Goal: Task Accomplishment & Management: Manage account settings

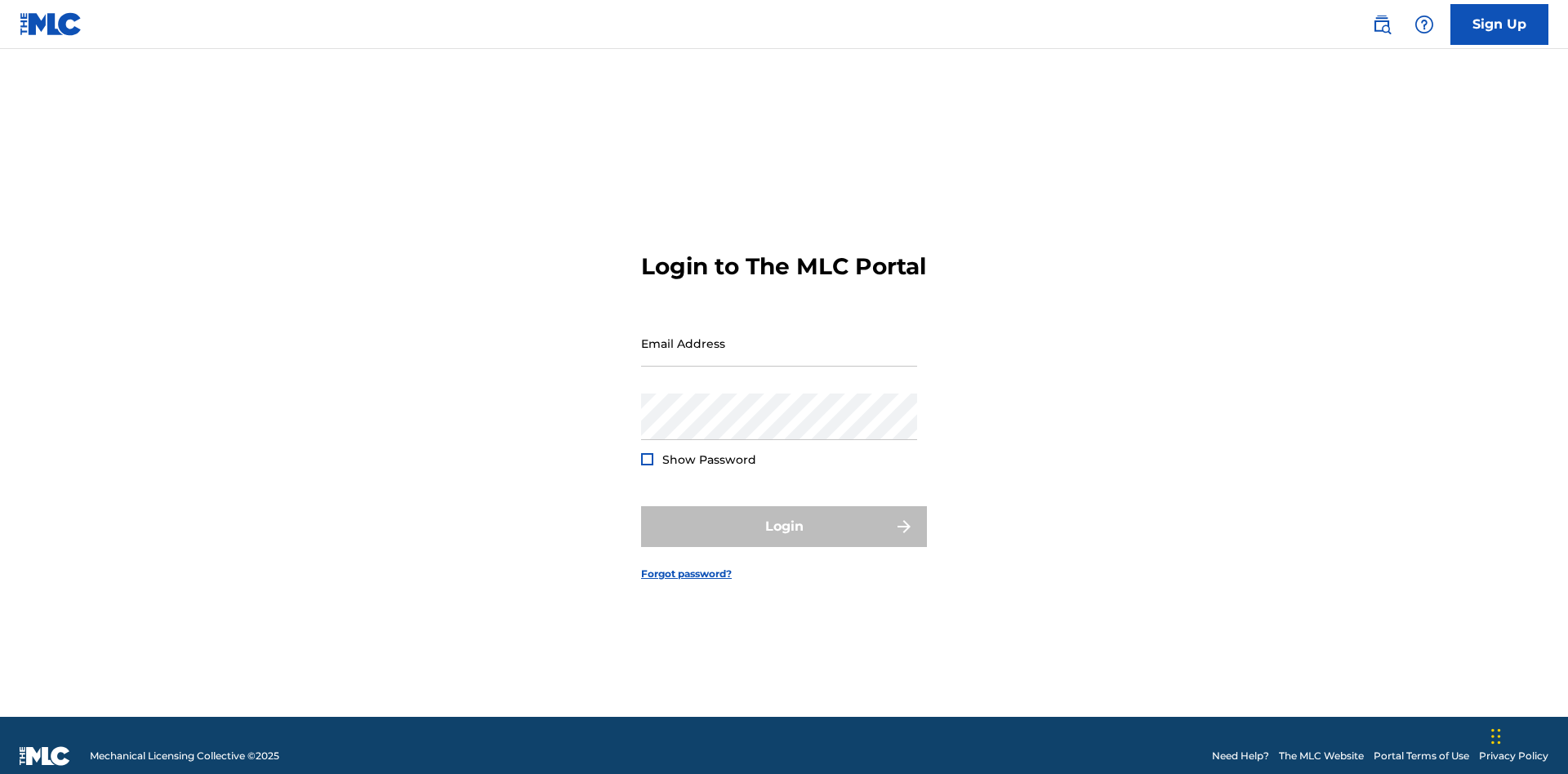
scroll to position [21, 0]
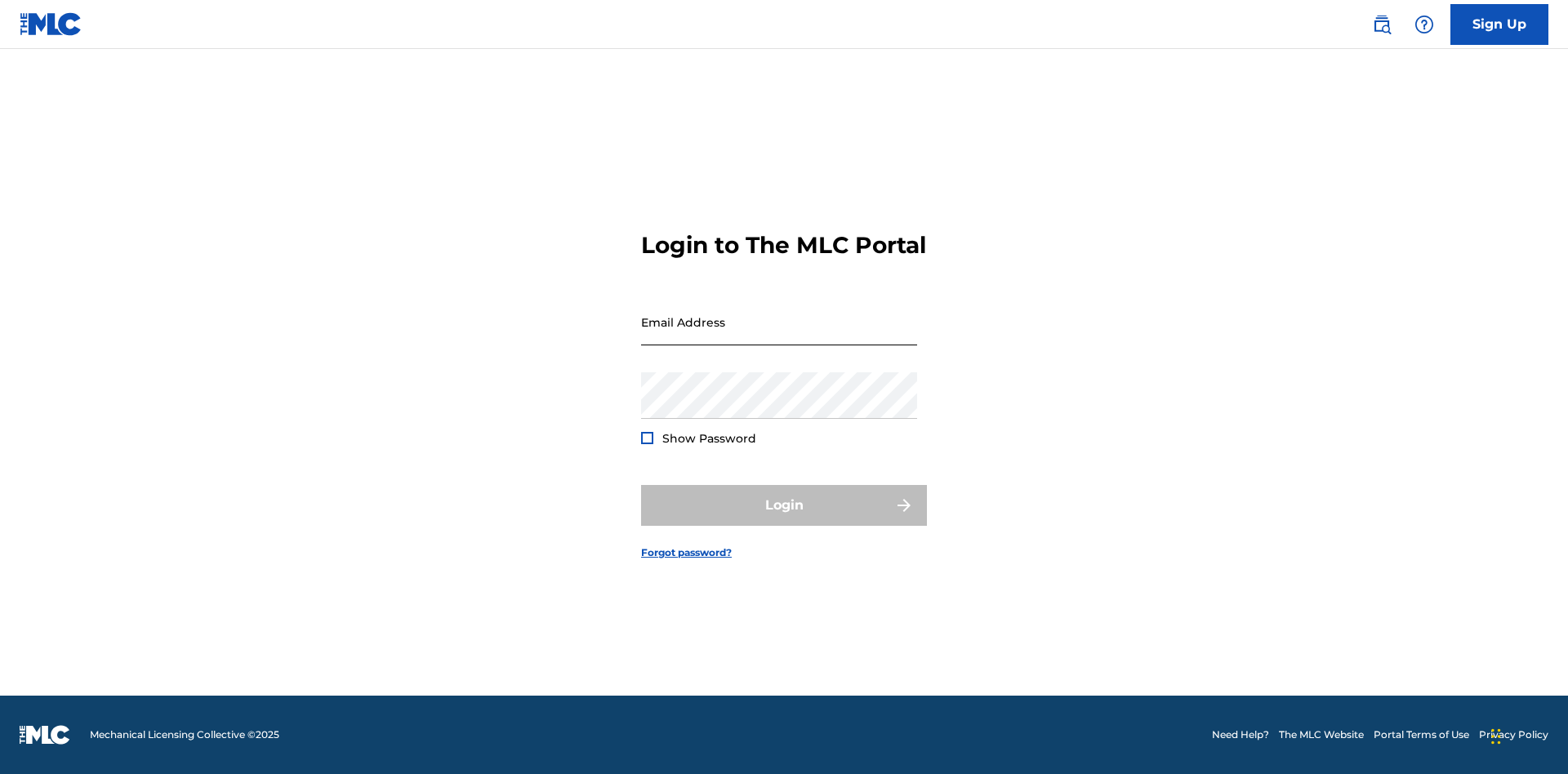
click at [779, 336] on input "Email Address" at bounding box center [779, 322] width 276 height 47
type input "[EMAIL_ADDRESS][DOMAIN_NAME]"
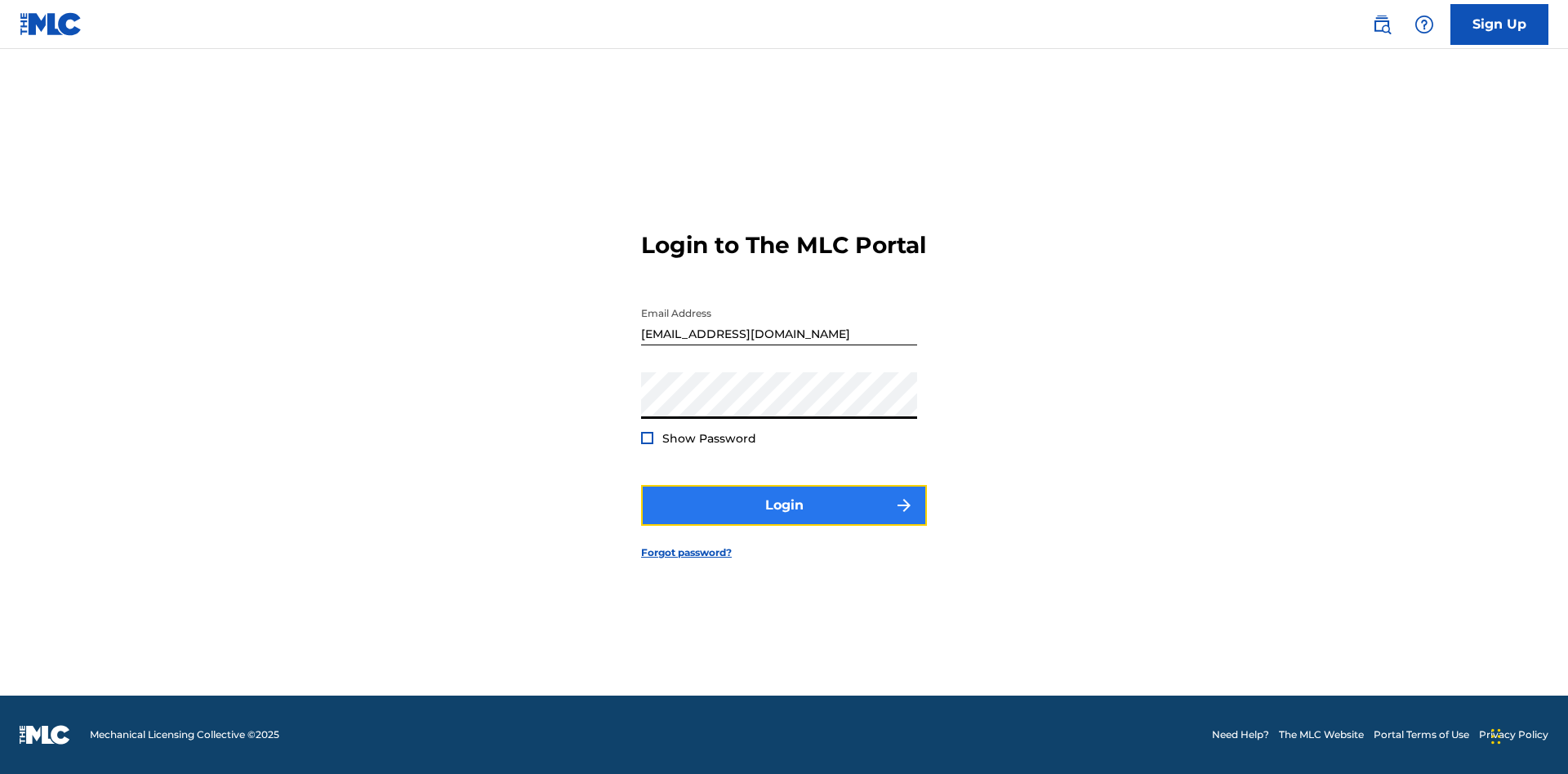
click at [784, 519] on button "Login" at bounding box center [784, 505] width 286 height 40
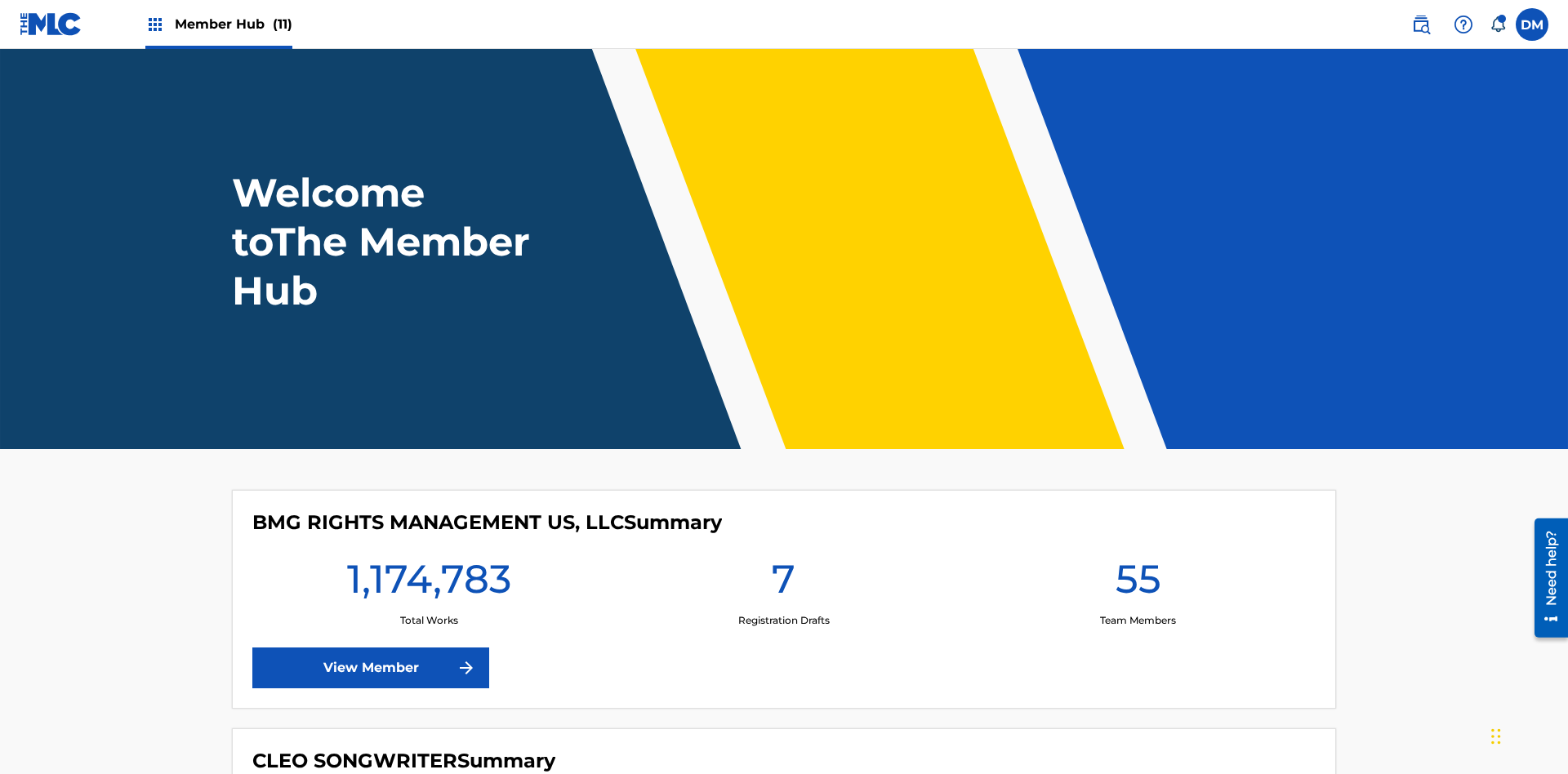
click at [233, 24] on span "Member Hub (11)" at bounding box center [234, 24] width 118 height 18
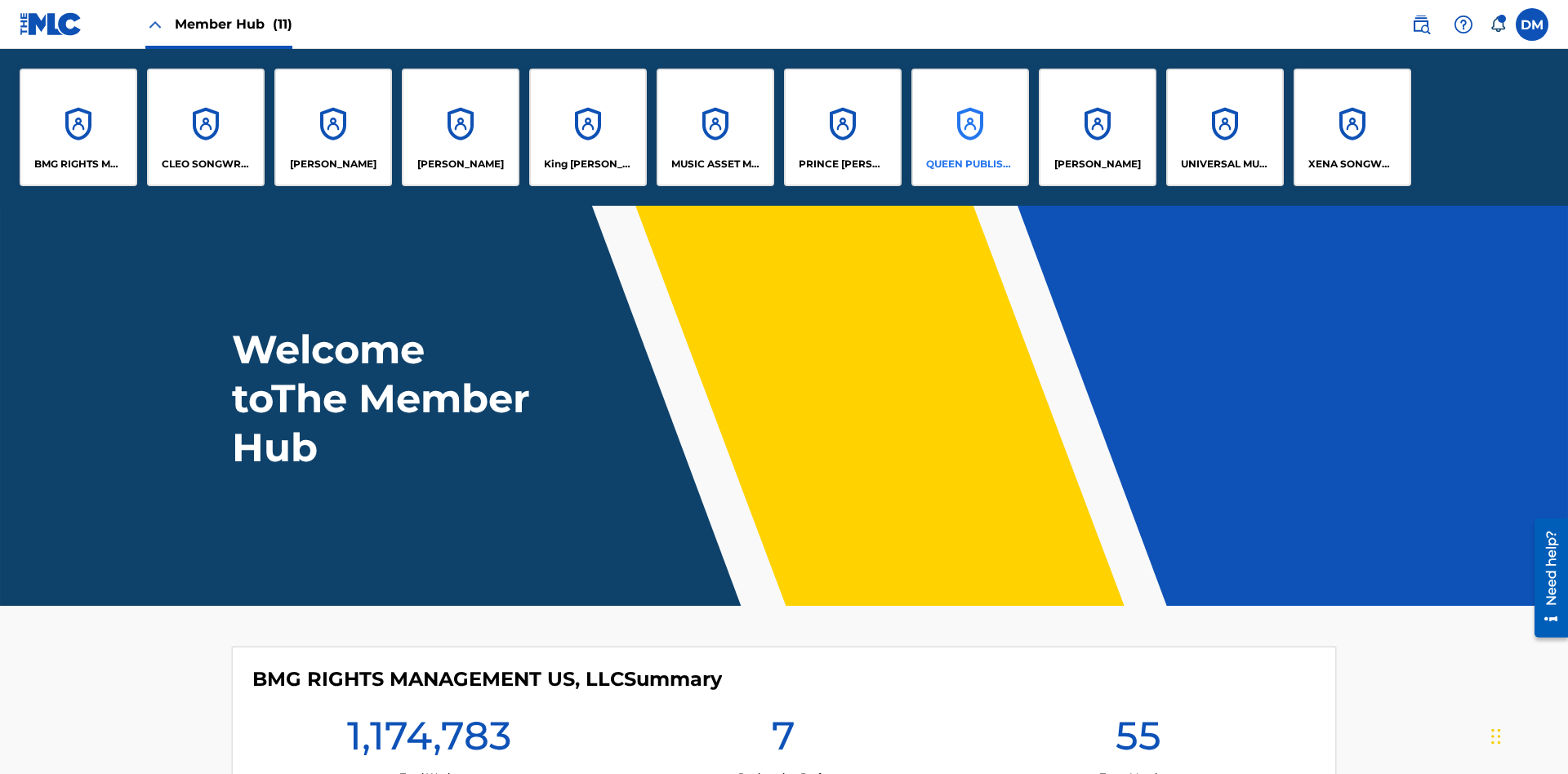
click at [969, 164] on p "QUEEN PUBLISHA" at bounding box center [970, 164] width 89 height 15
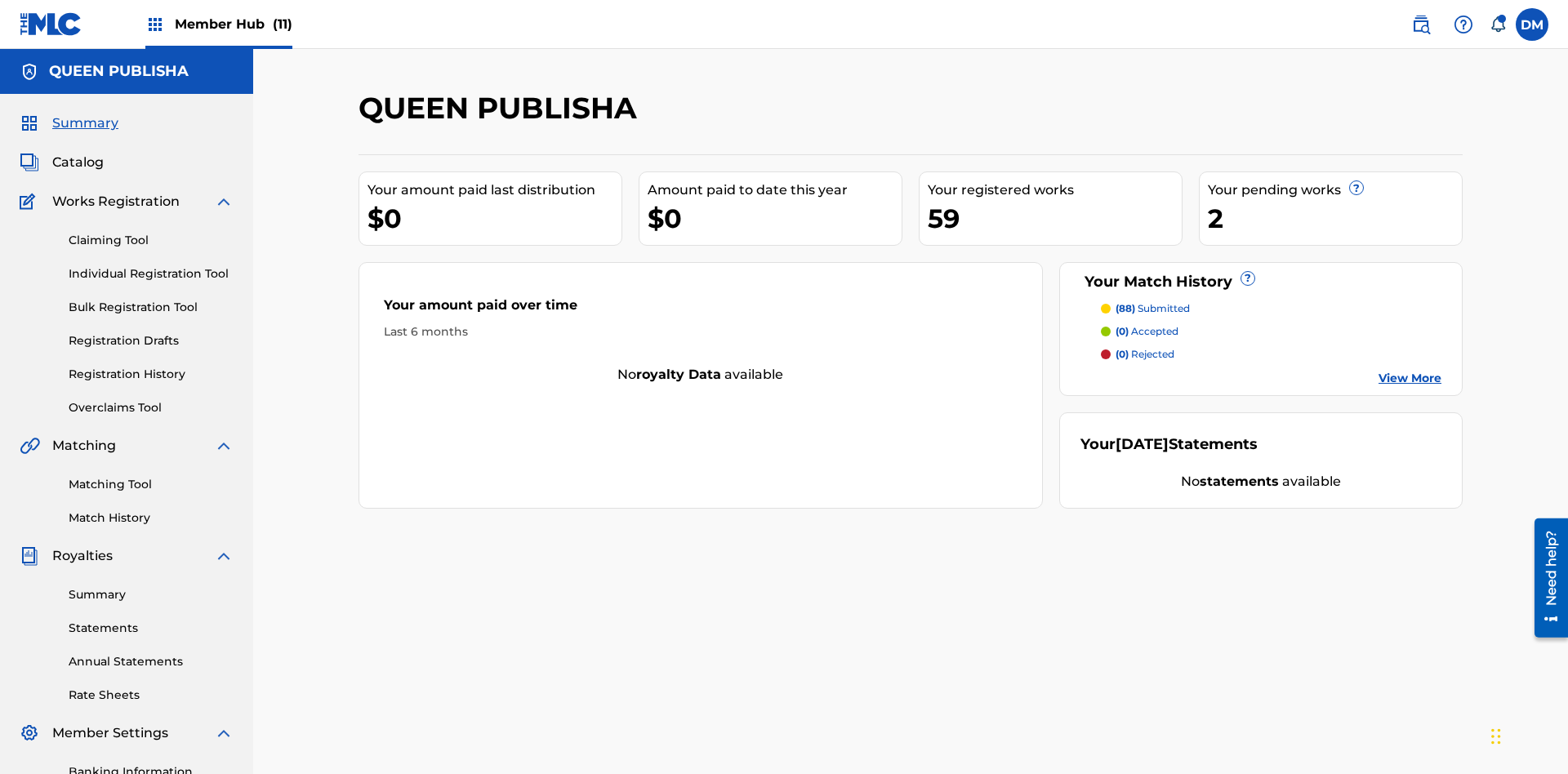
scroll to position [238, 0]
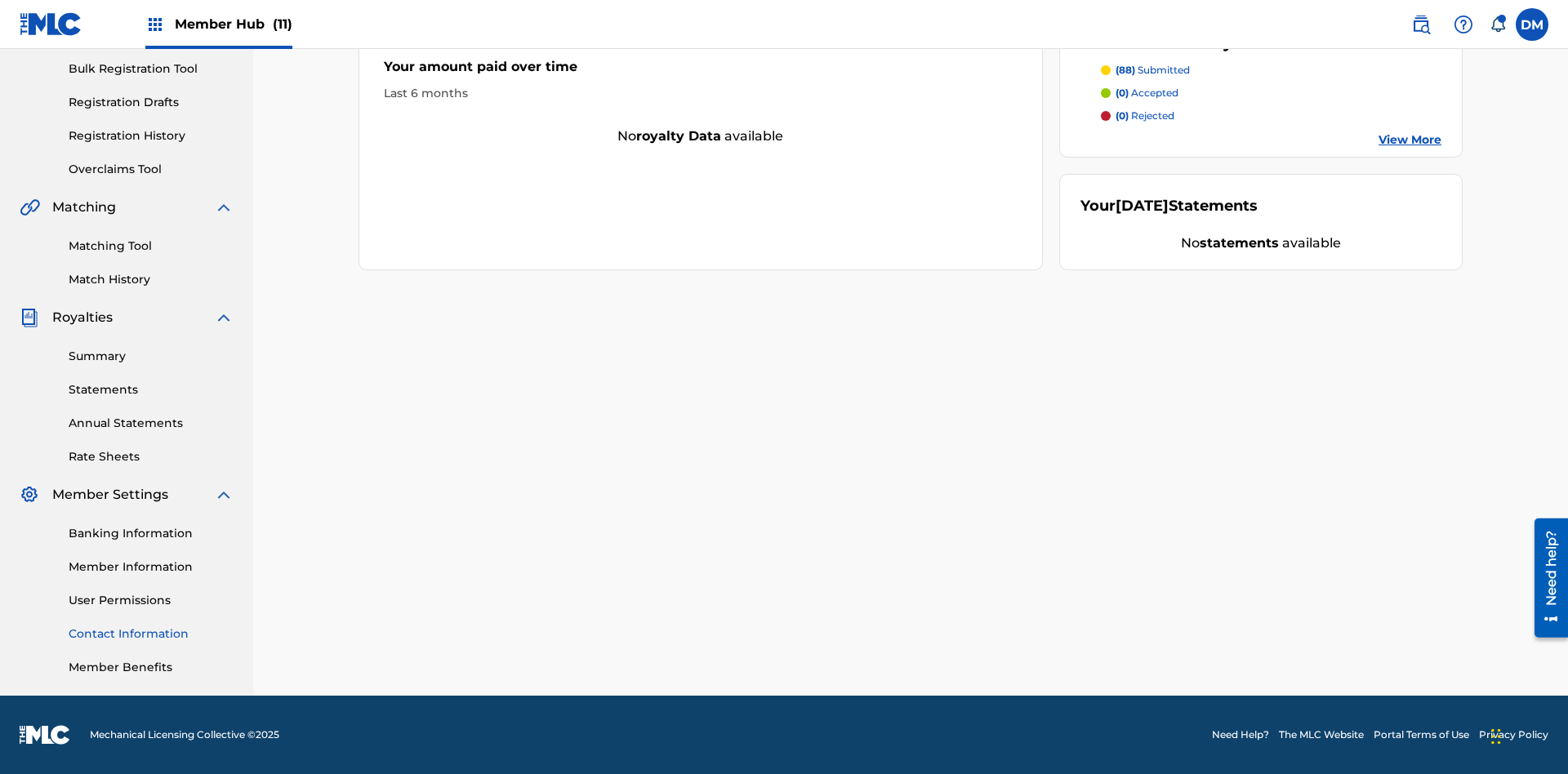
click at [151, 633] on link "Contact Information" at bounding box center [151, 633] width 165 height 17
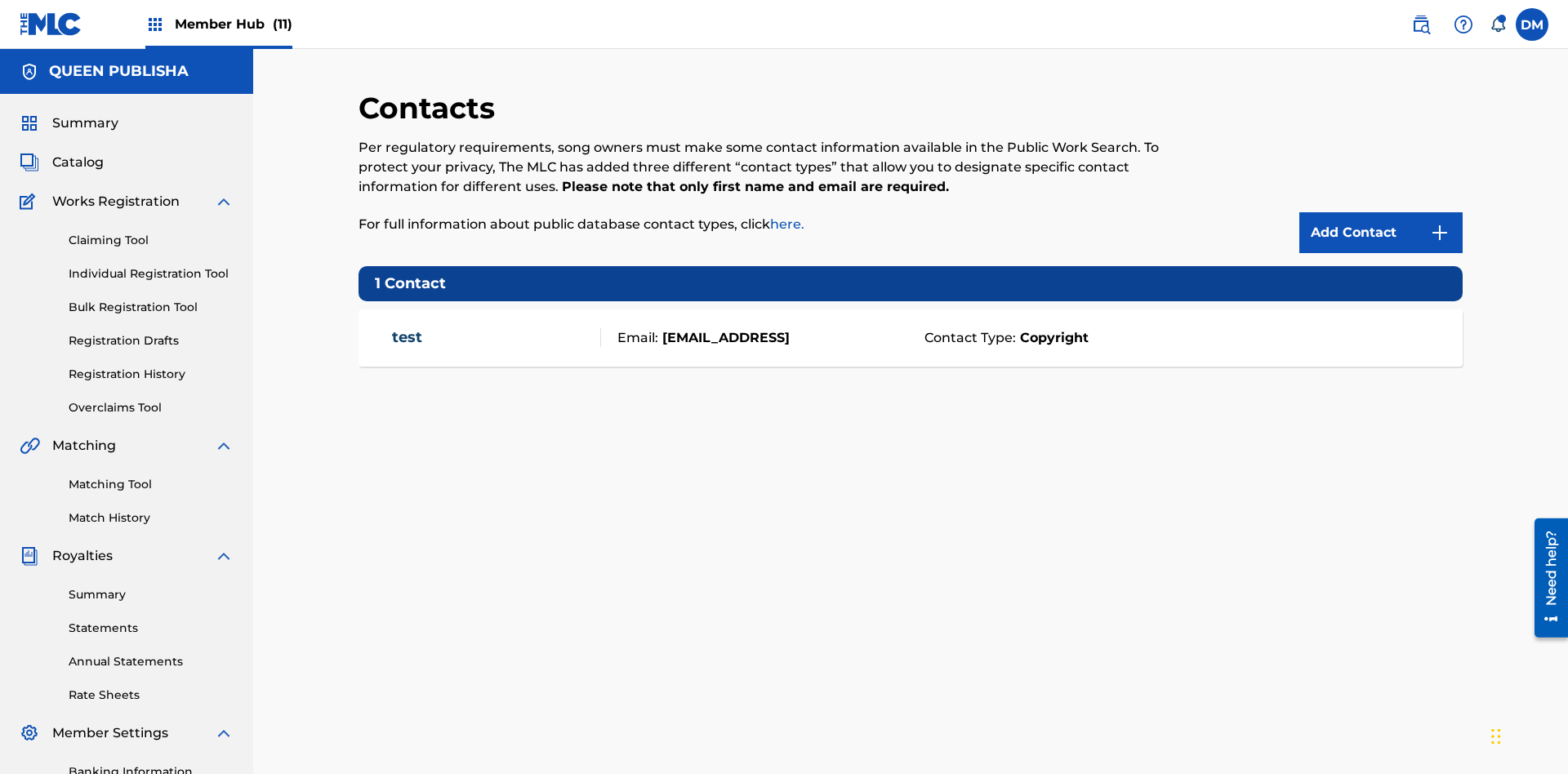
click at [233, 24] on span "Member Hub (11)" at bounding box center [234, 24] width 118 height 18
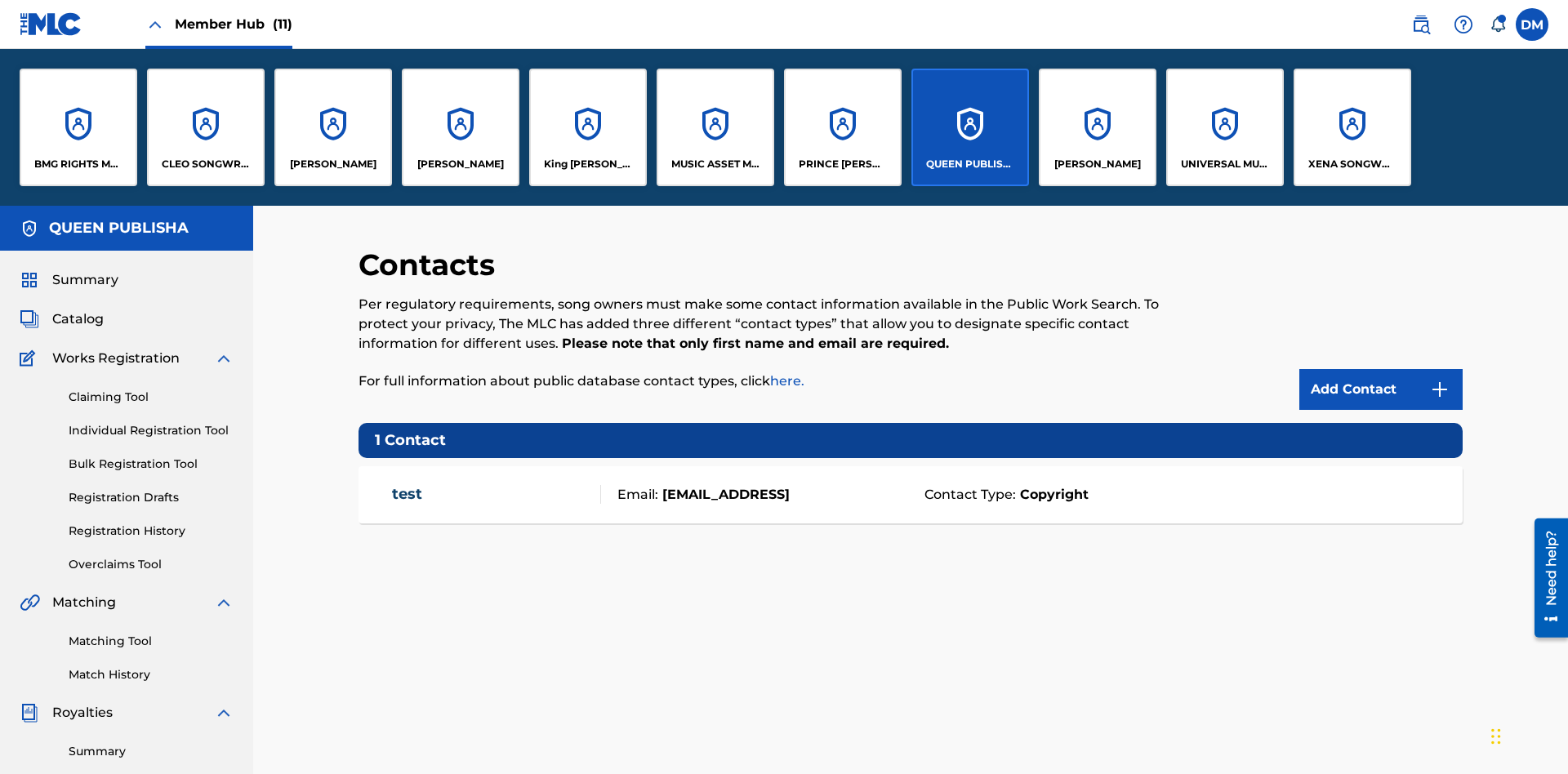
scroll to position [59, 0]
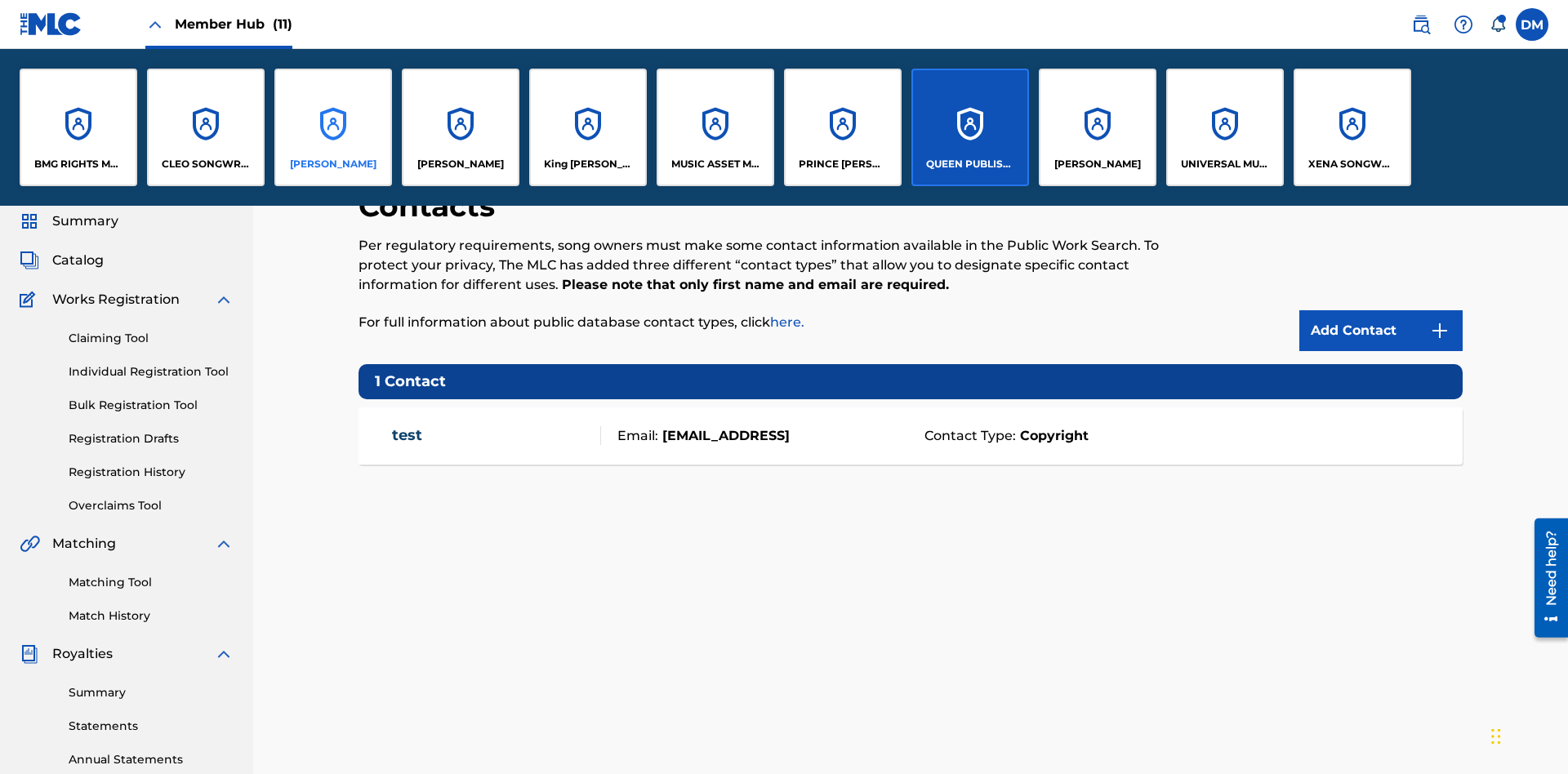
click at [332, 164] on p "[PERSON_NAME]" at bounding box center [333, 164] width 86 height 15
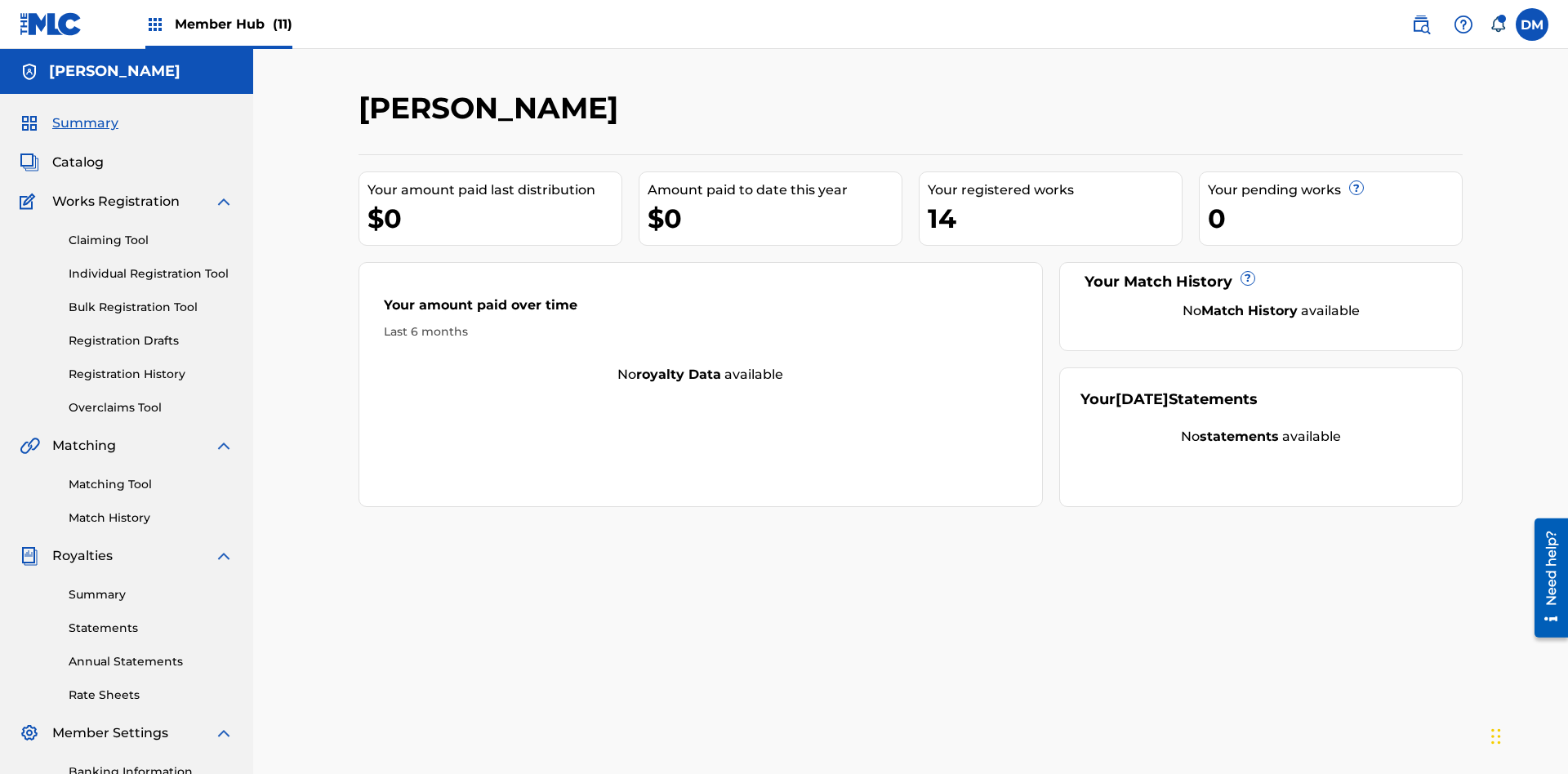
scroll to position [238, 0]
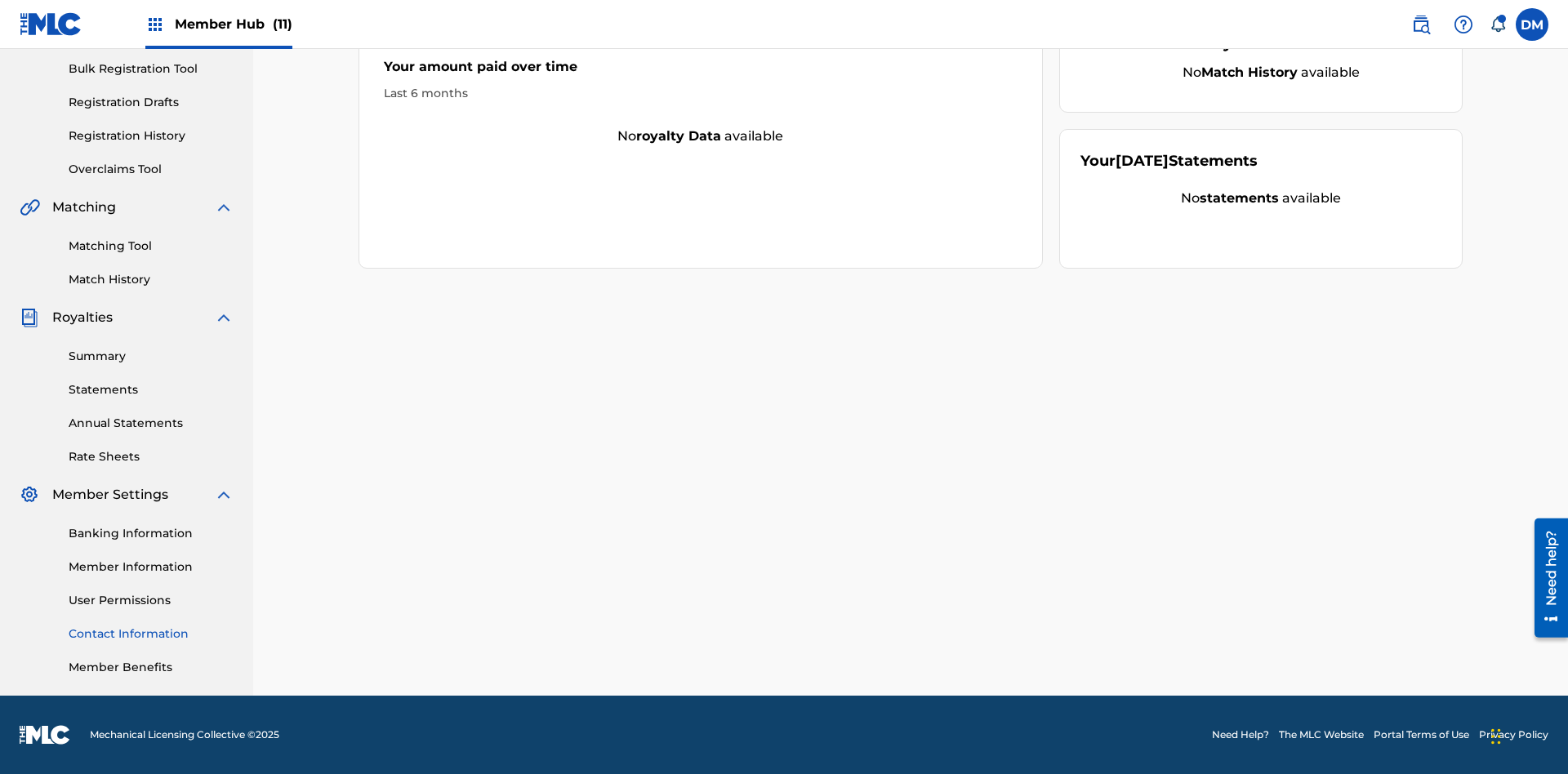
click at [151, 633] on link "Contact Information" at bounding box center [151, 633] width 165 height 17
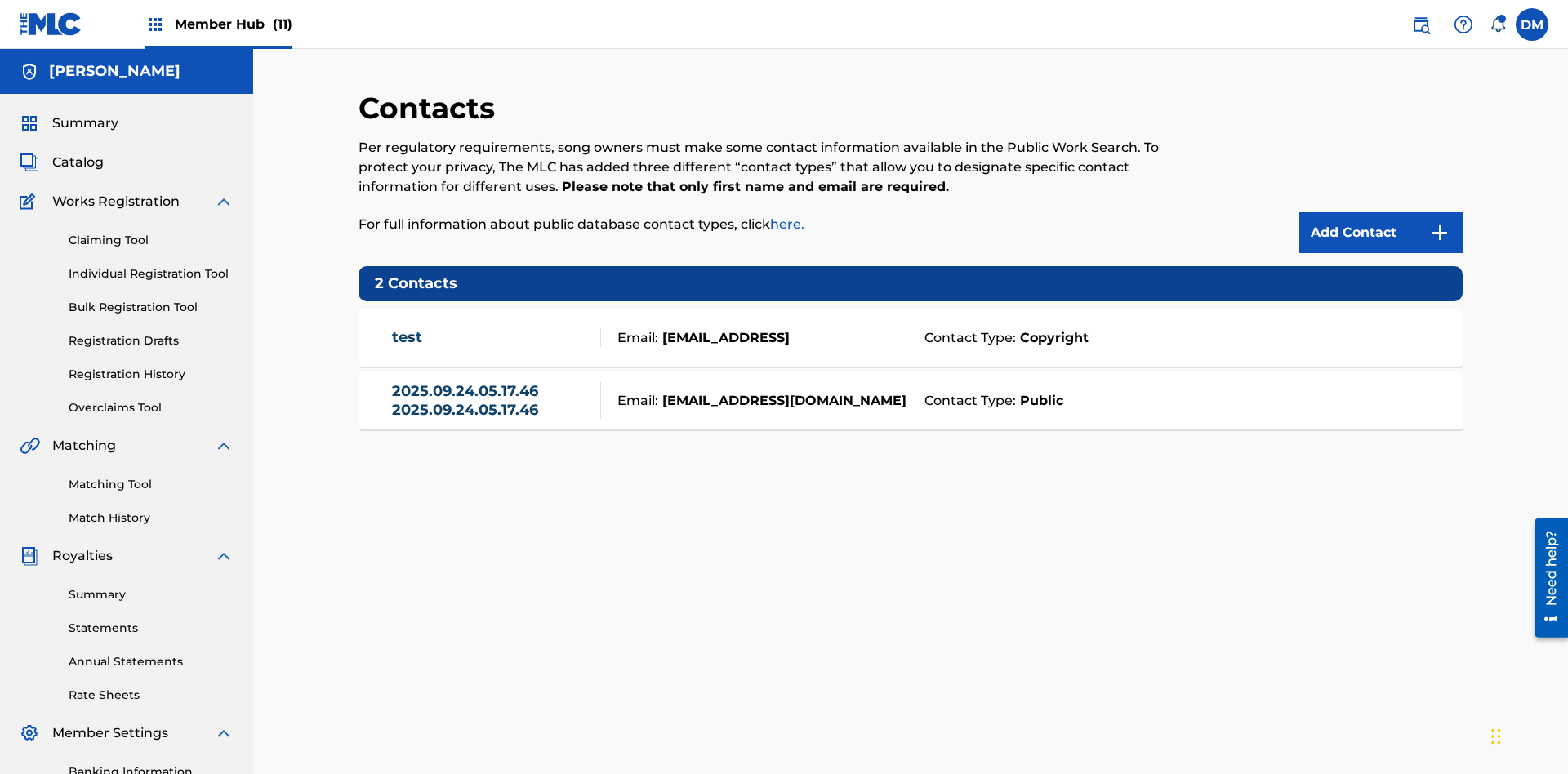
scroll to position [238, 0]
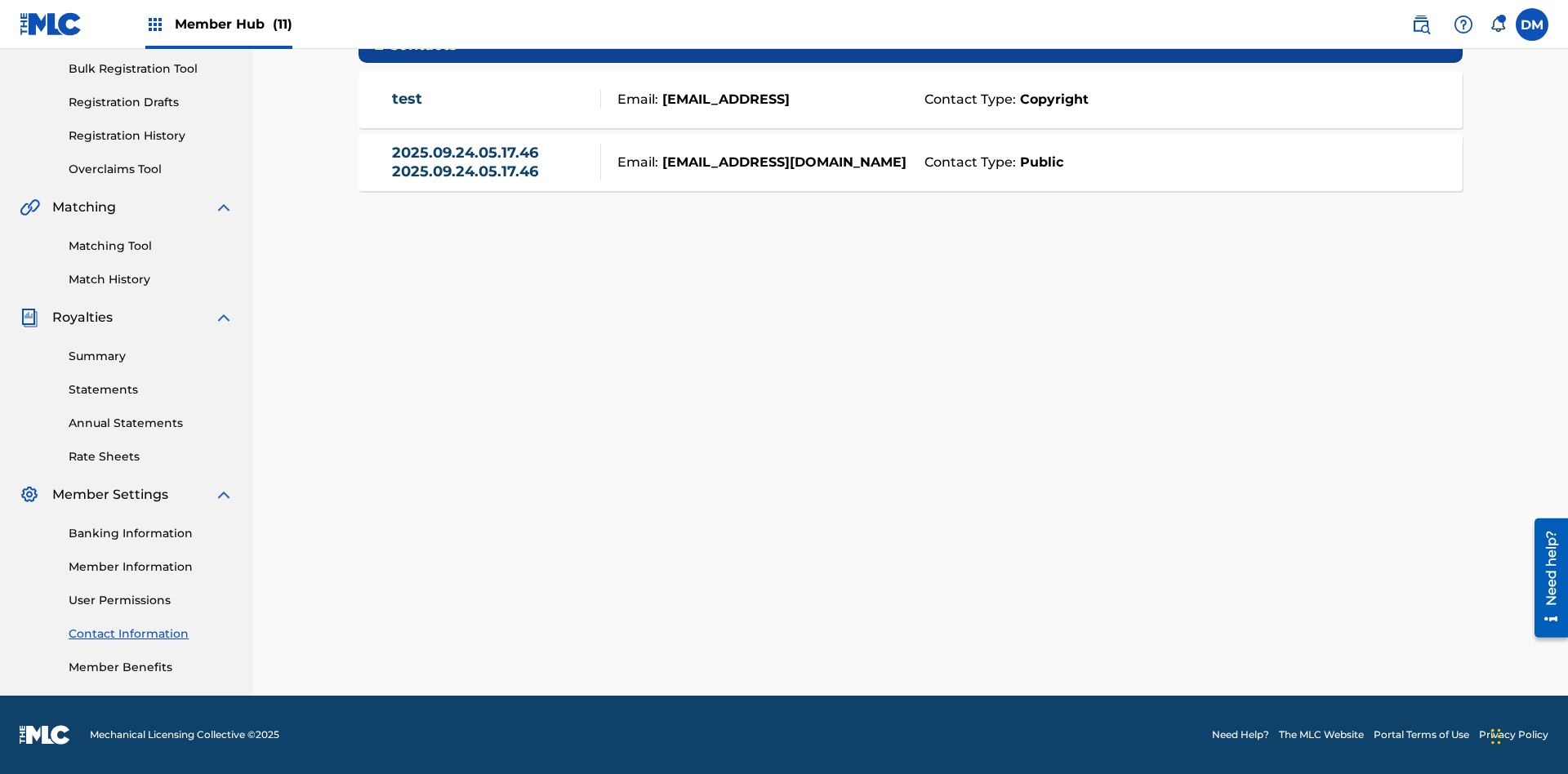
click at [1037, 162] on strong "Public" at bounding box center [1038, 162] width 47 height 19
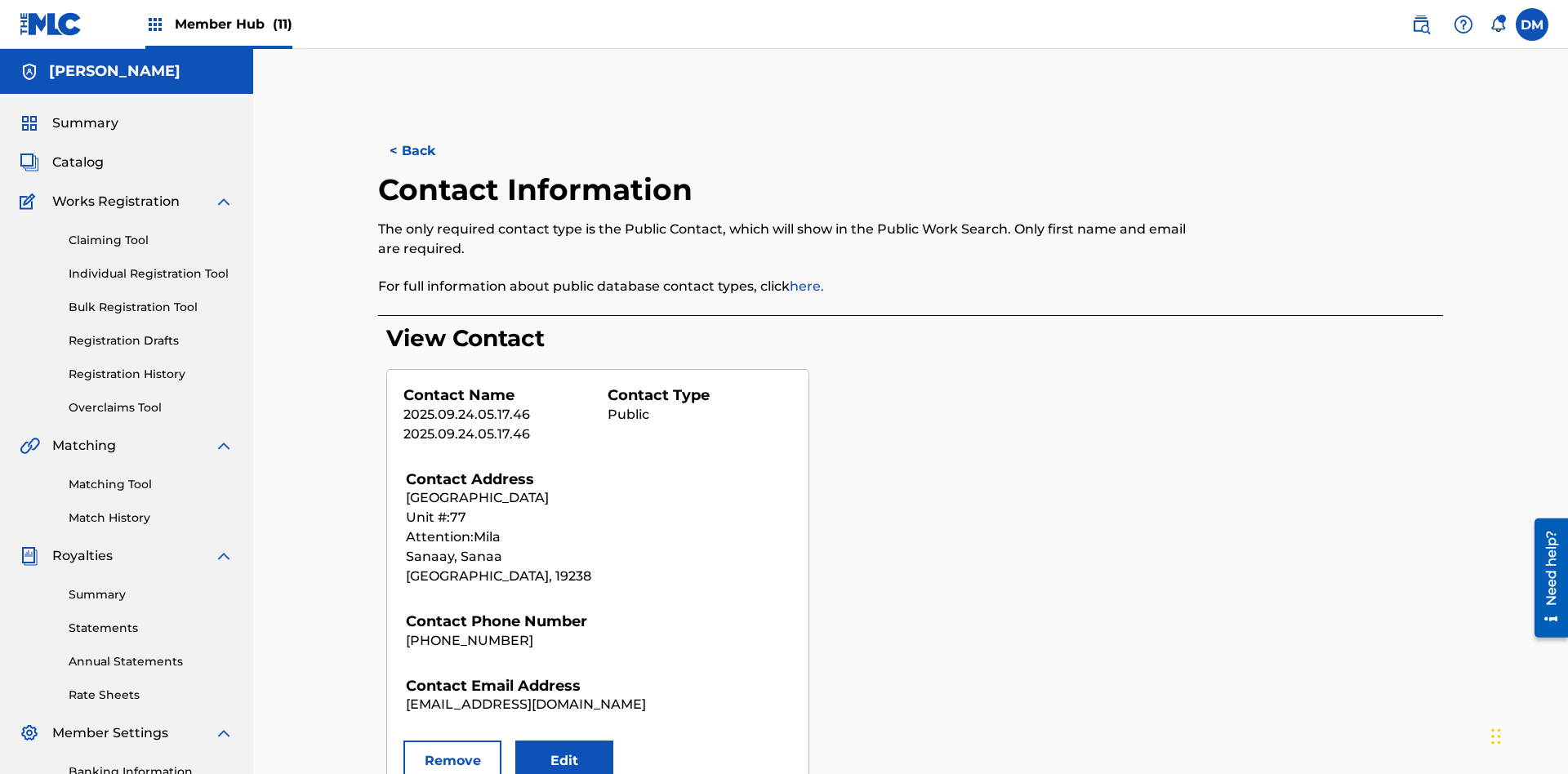
scroll to position [238, 0]
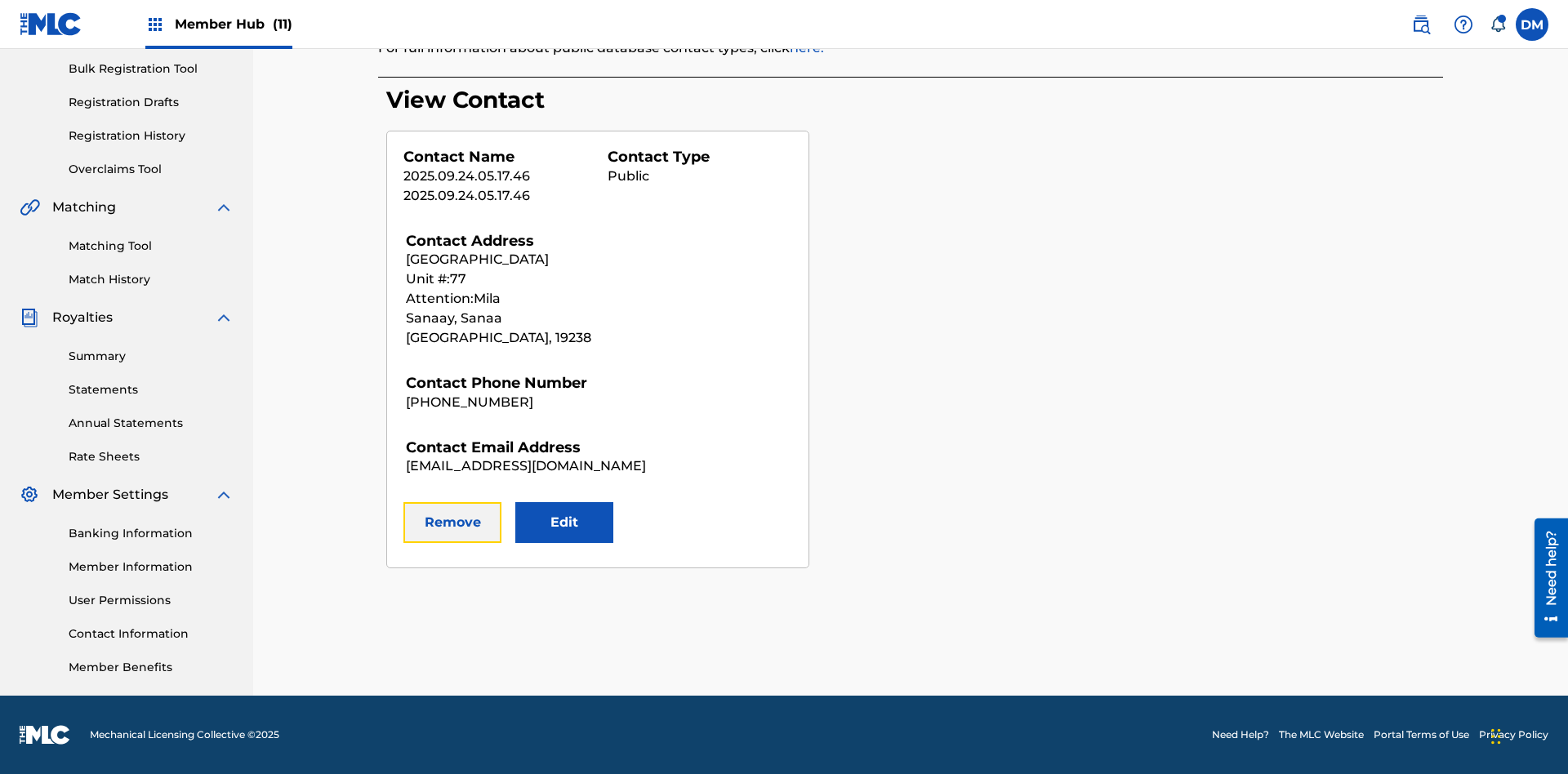
click at [452, 522] on button "Remove" at bounding box center [452, 522] width 98 height 40
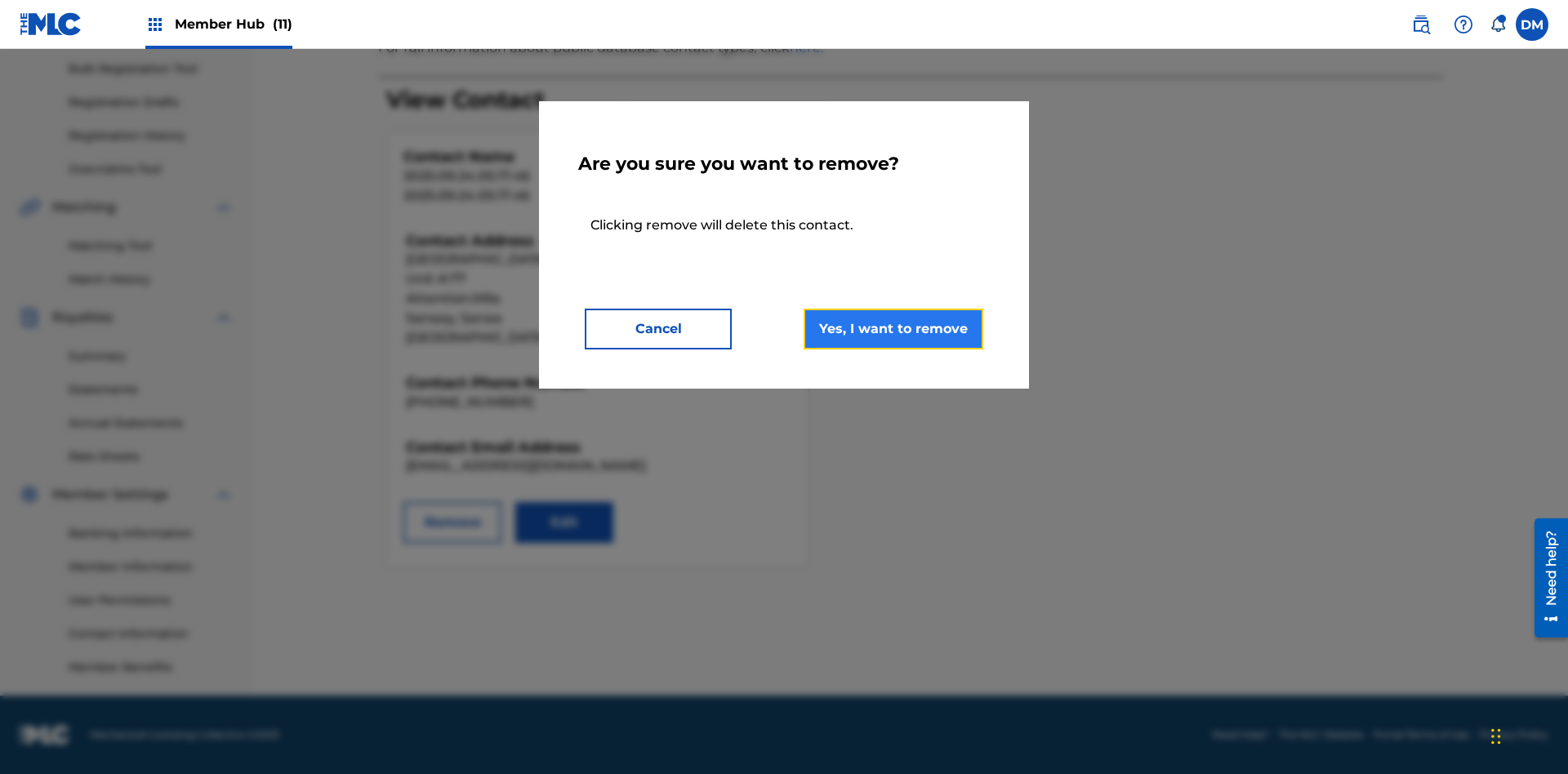
click at [893, 328] on button "Yes, I want to remove" at bounding box center [893, 329] width 179 height 40
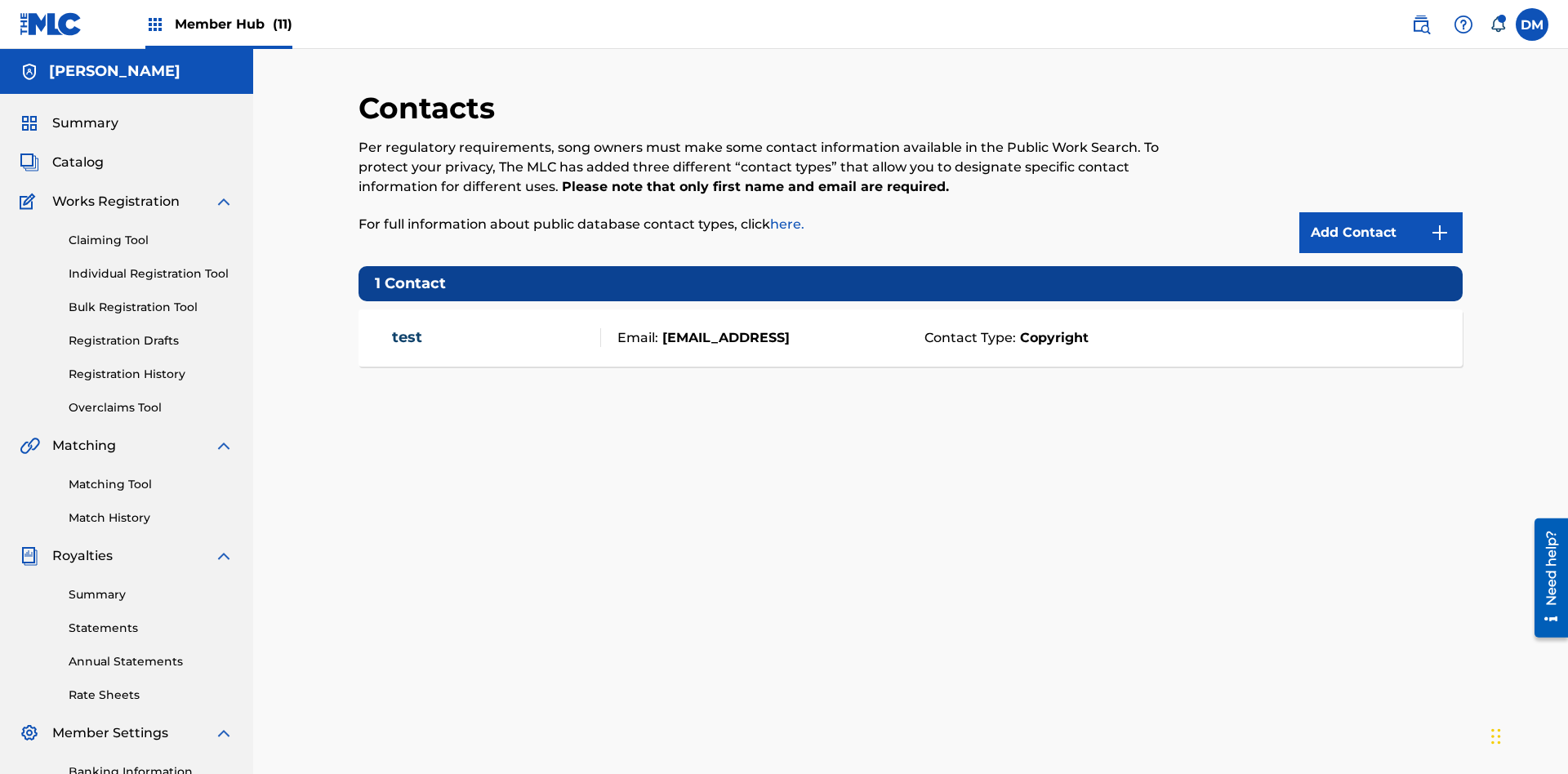
click at [233, 24] on span "Member Hub (11)" at bounding box center [234, 24] width 118 height 18
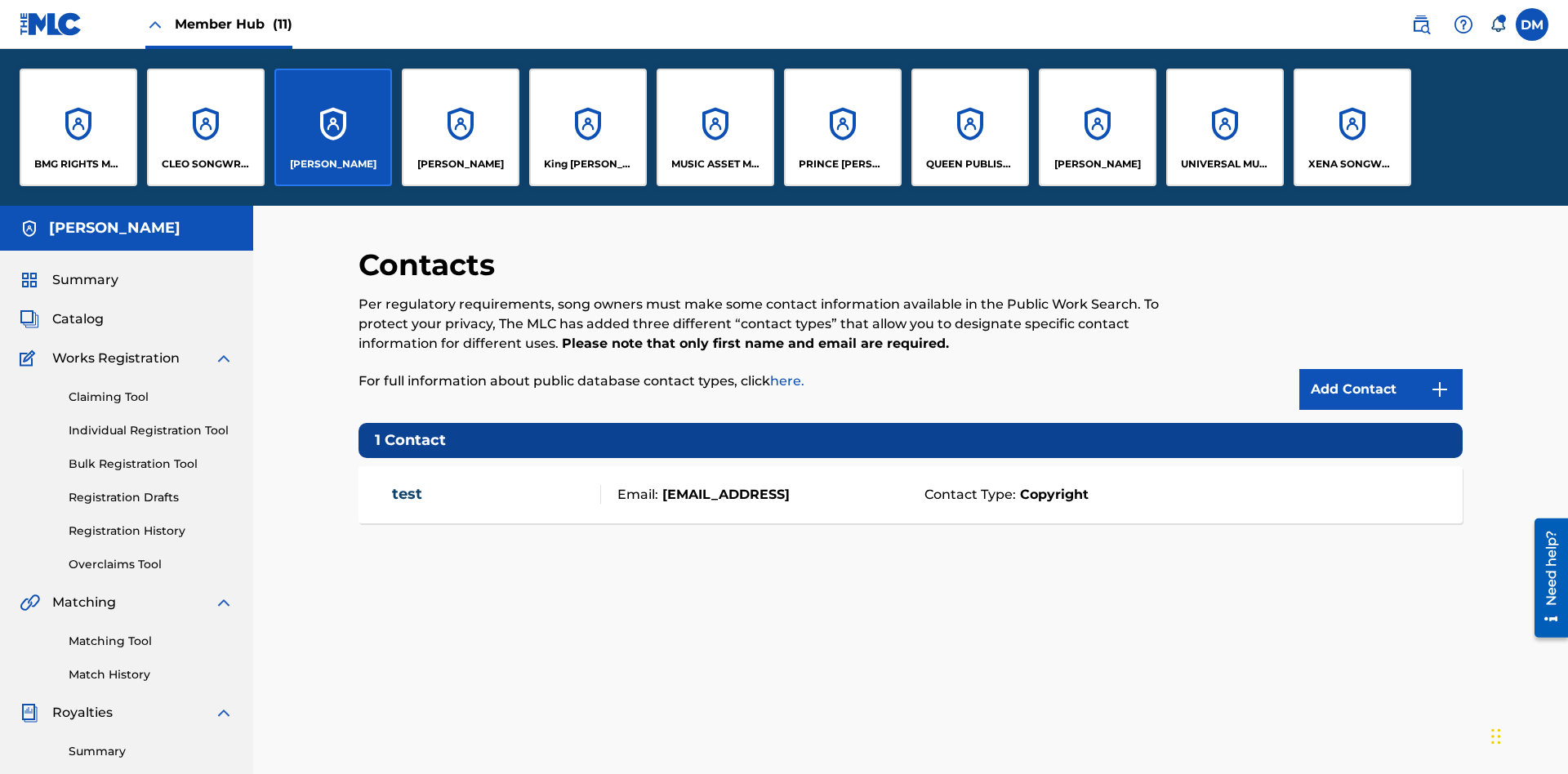
scroll to position [59, 0]
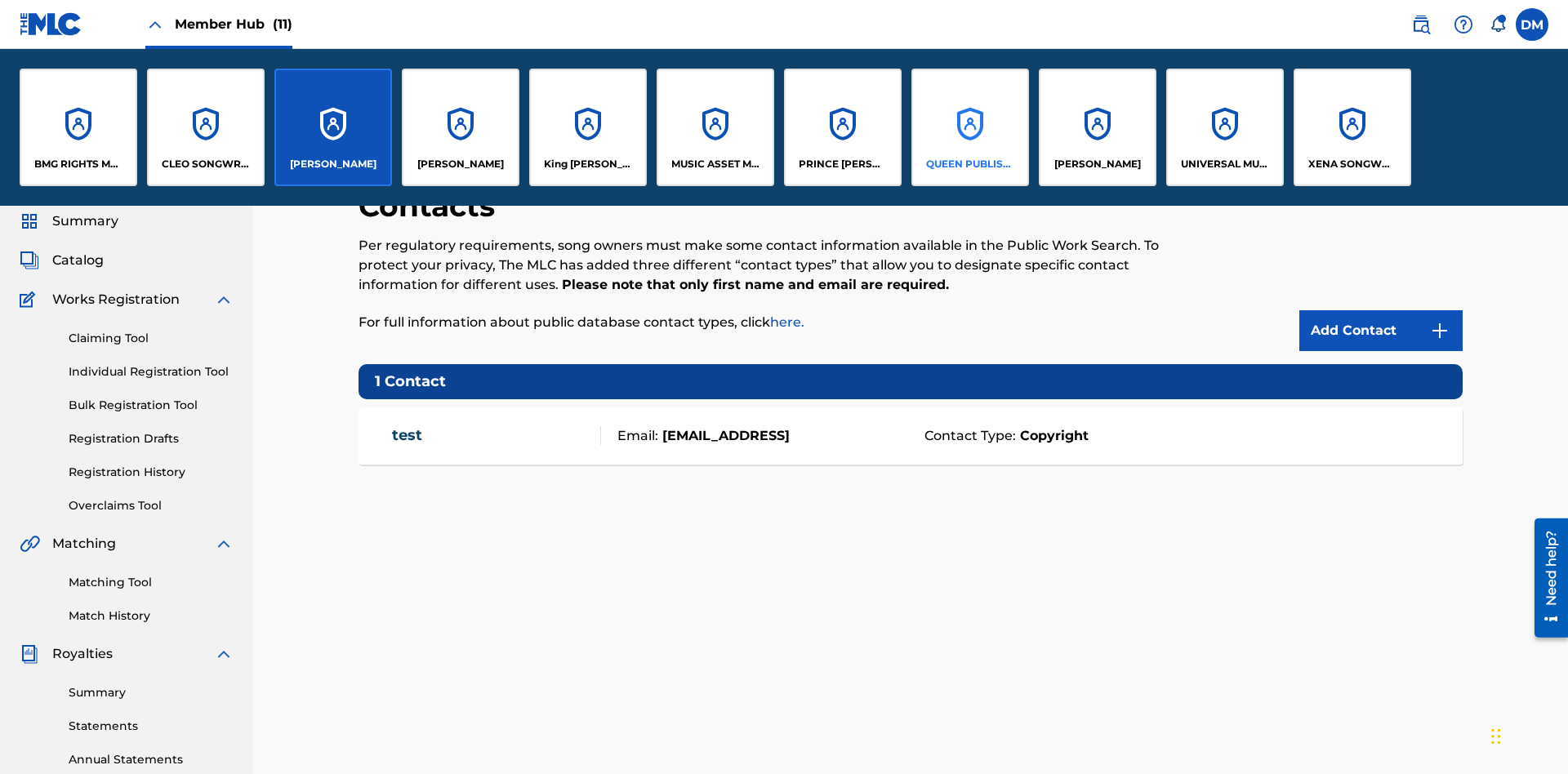
click at [969, 164] on p "QUEEN PUBLISHA" at bounding box center [970, 164] width 89 height 15
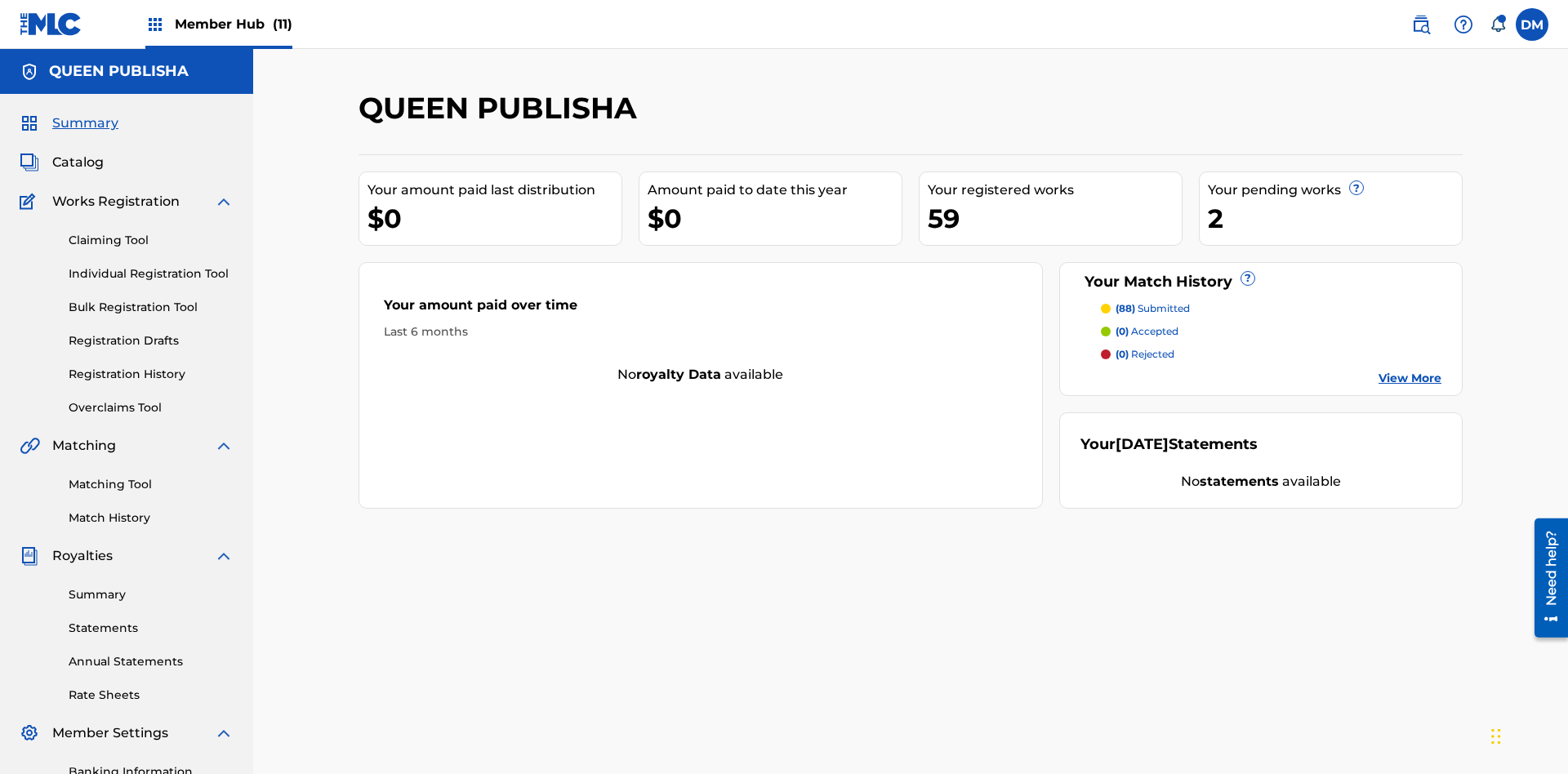
scroll to position [54, 0]
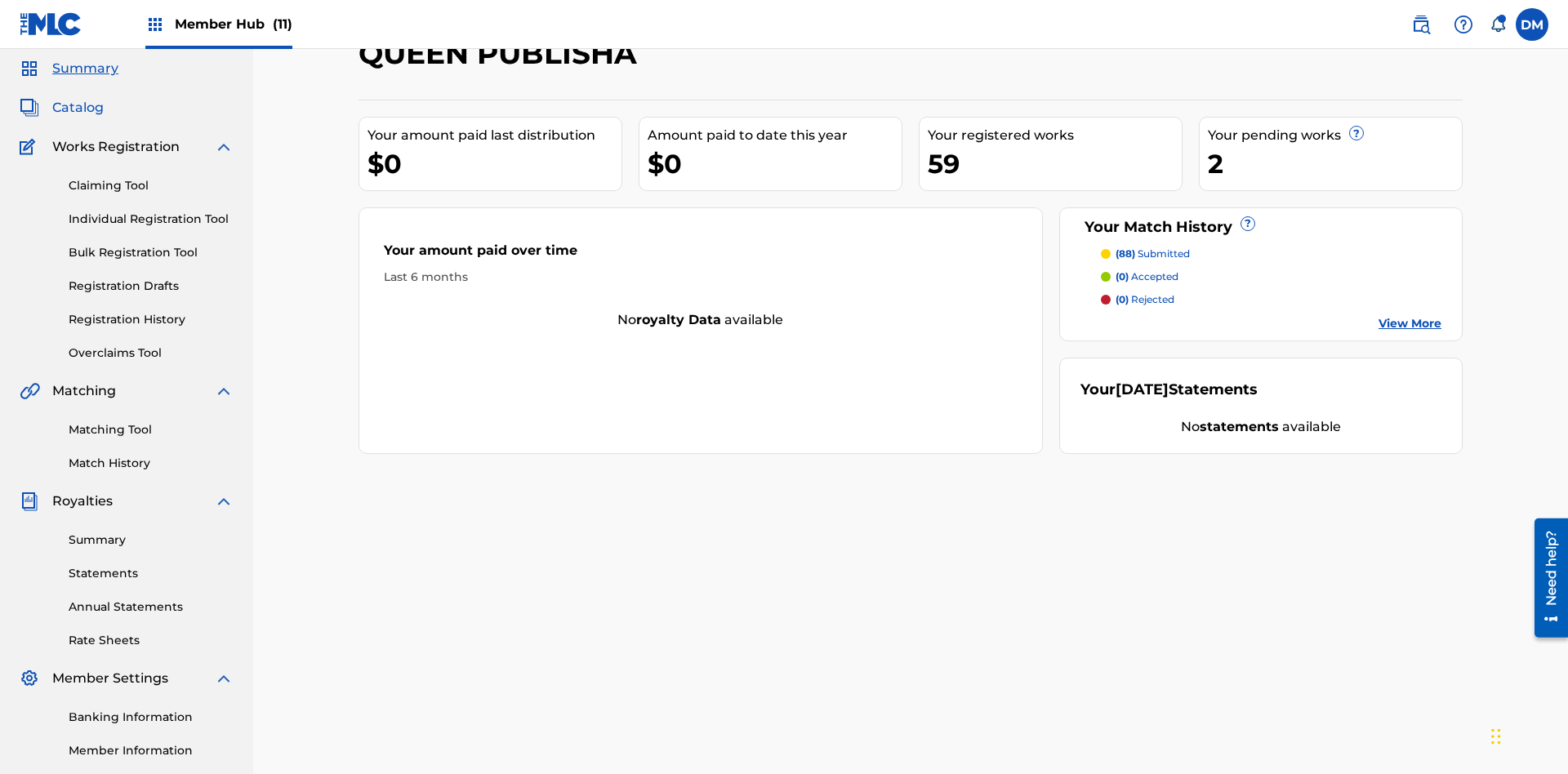
click at [77, 108] on span "Catalog" at bounding box center [78, 108] width 52 height 19
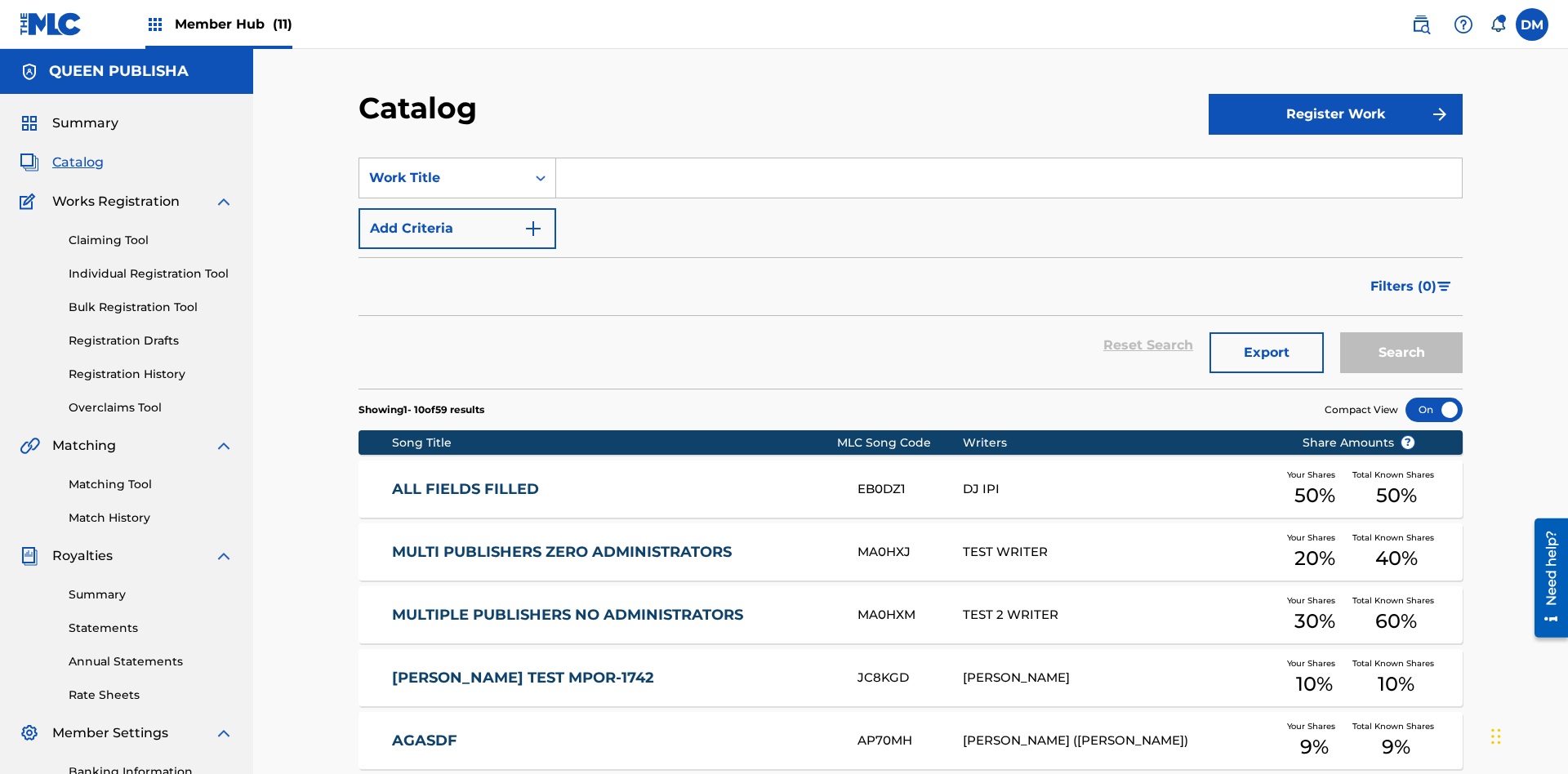
scroll to position [300, 0]
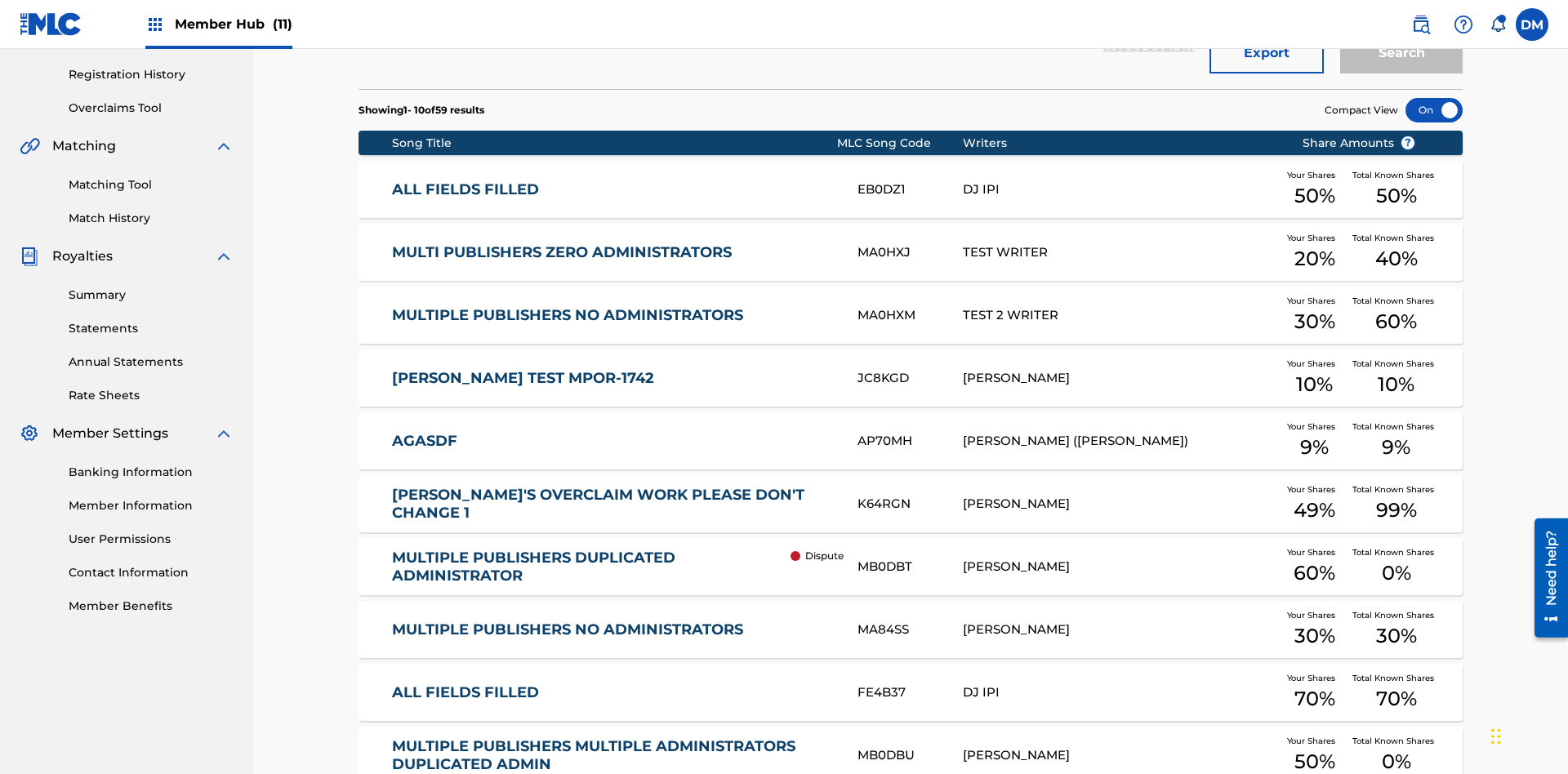
click at [1434, 110] on div at bounding box center [1434, 110] width 57 height 25
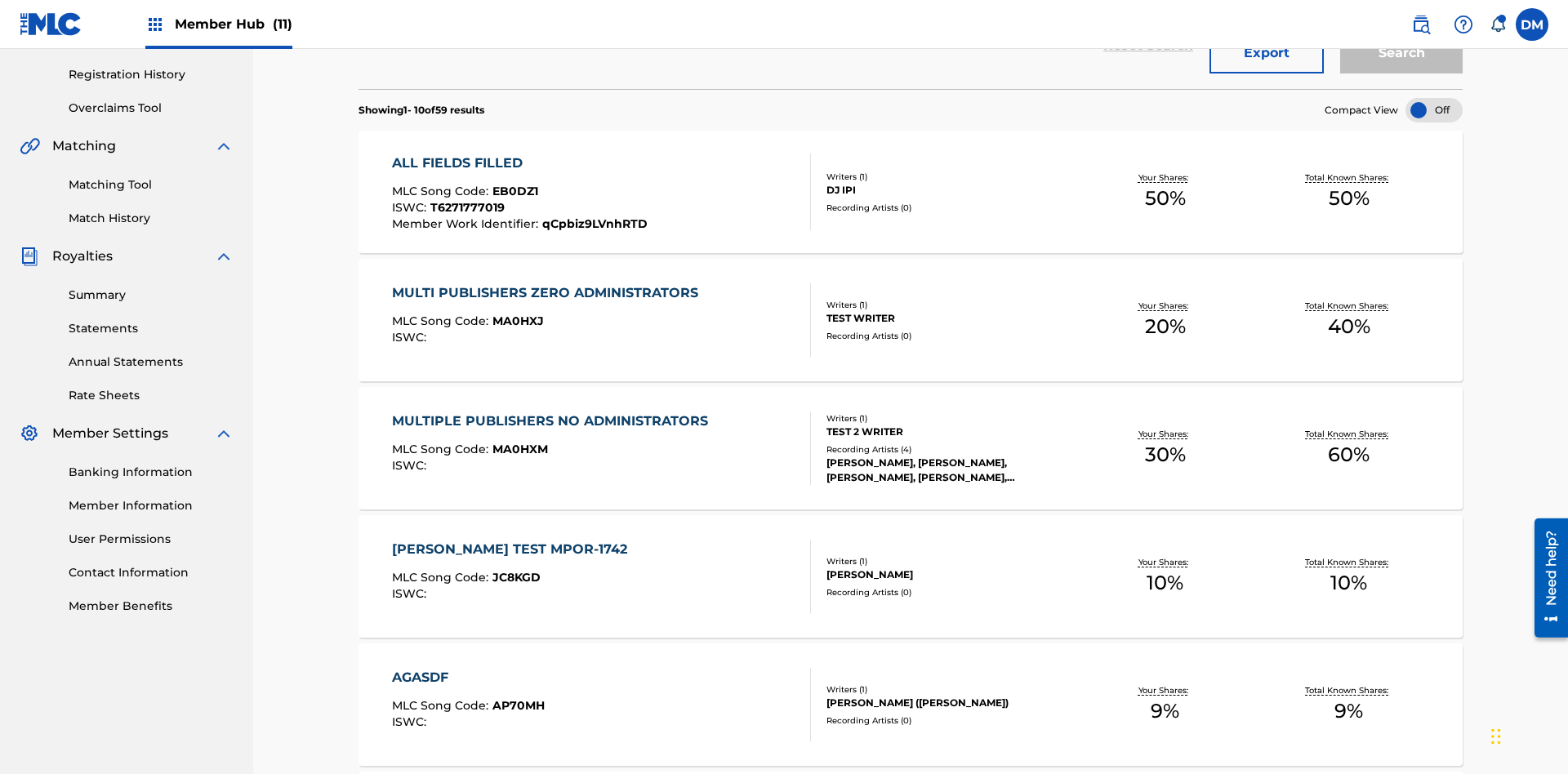
scroll to position [61, 0]
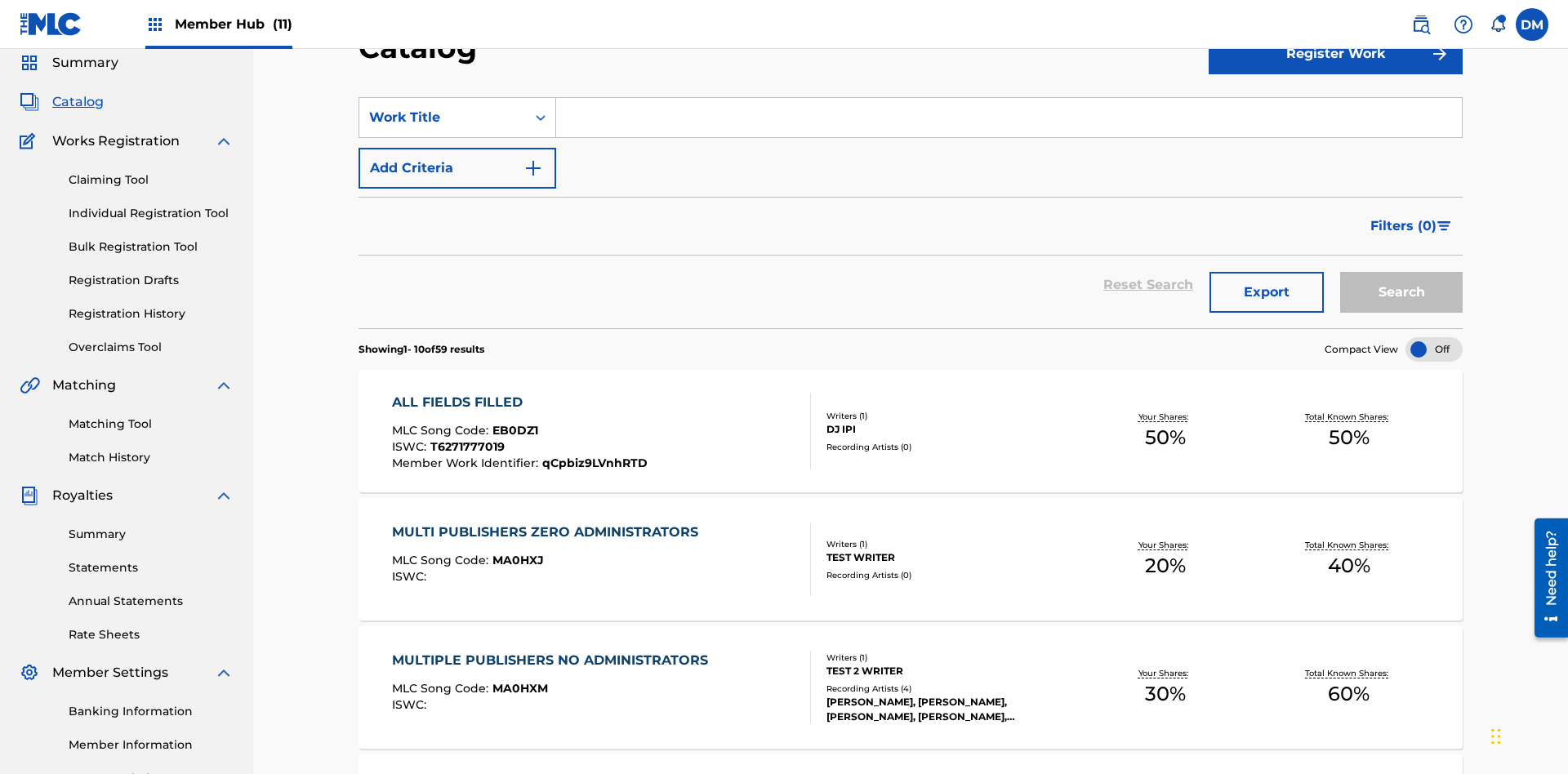
click at [1008, 118] on input "Search Form" at bounding box center [1009, 118] width 906 height 40
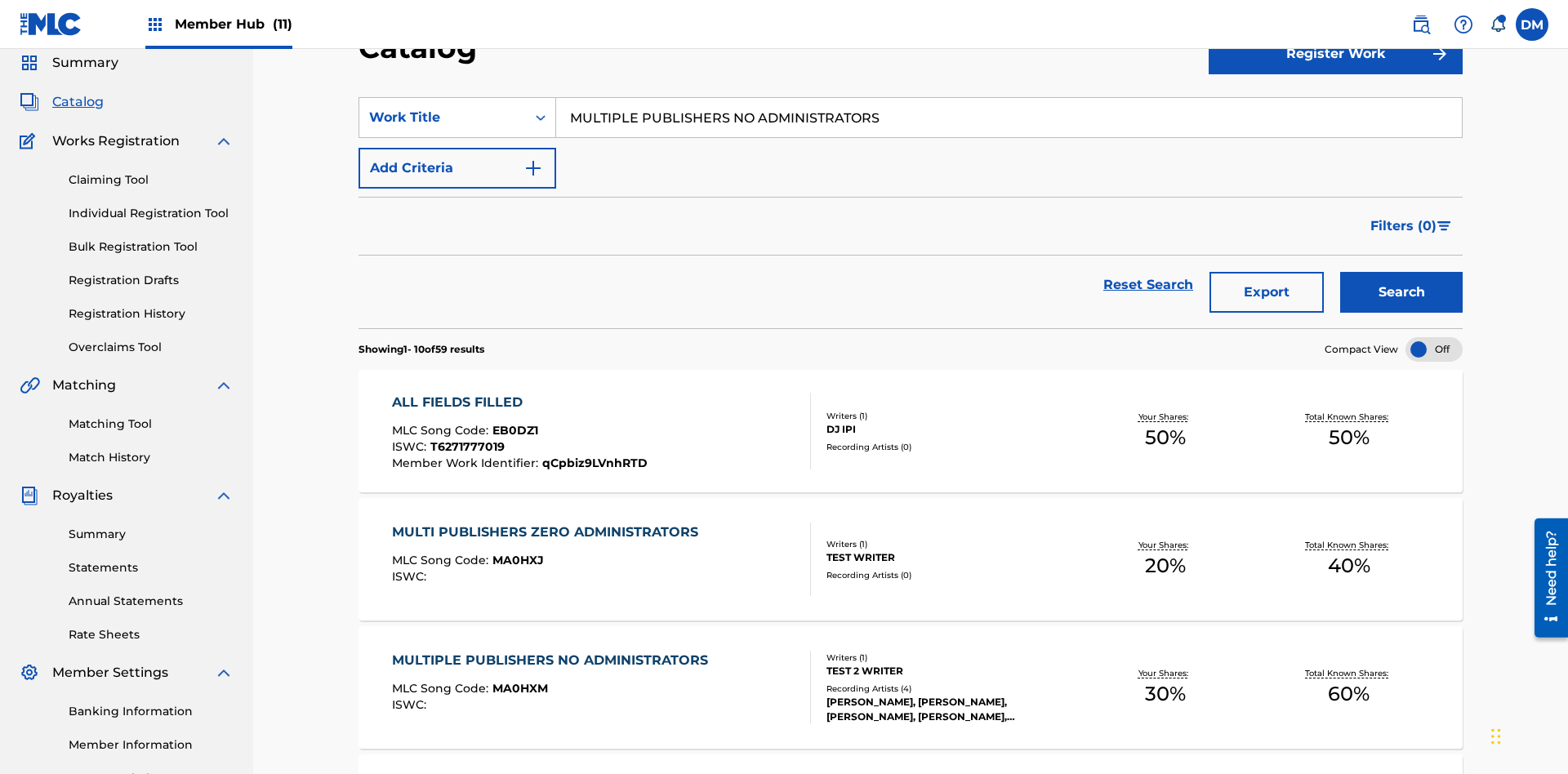
scroll to position [234, 0]
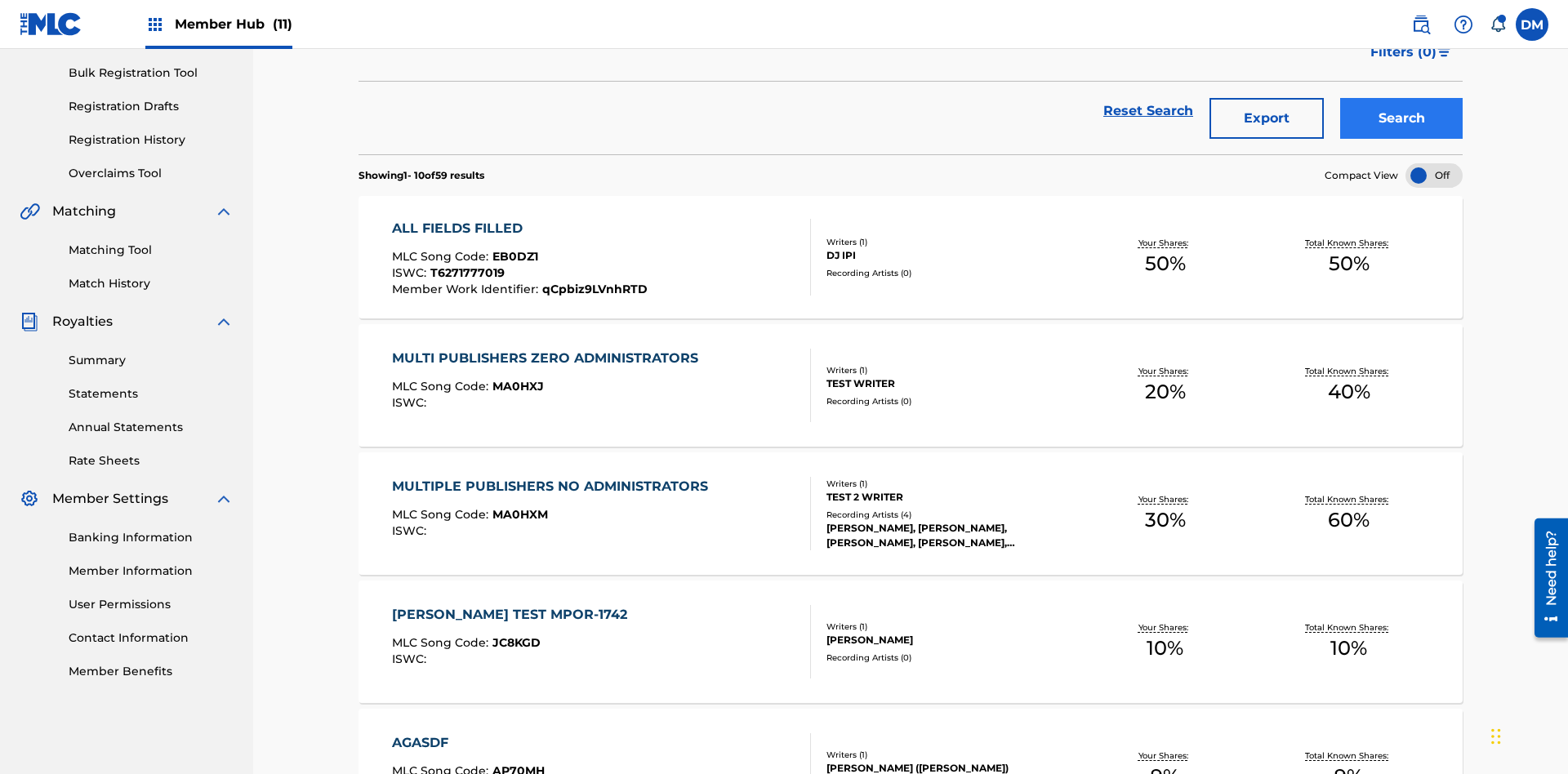
type input "MULTIPLE PUBLISHERS NO ADMINISTRATORS"
click at [1401, 119] on button "Search" at bounding box center [1401, 119] width 122 height 40
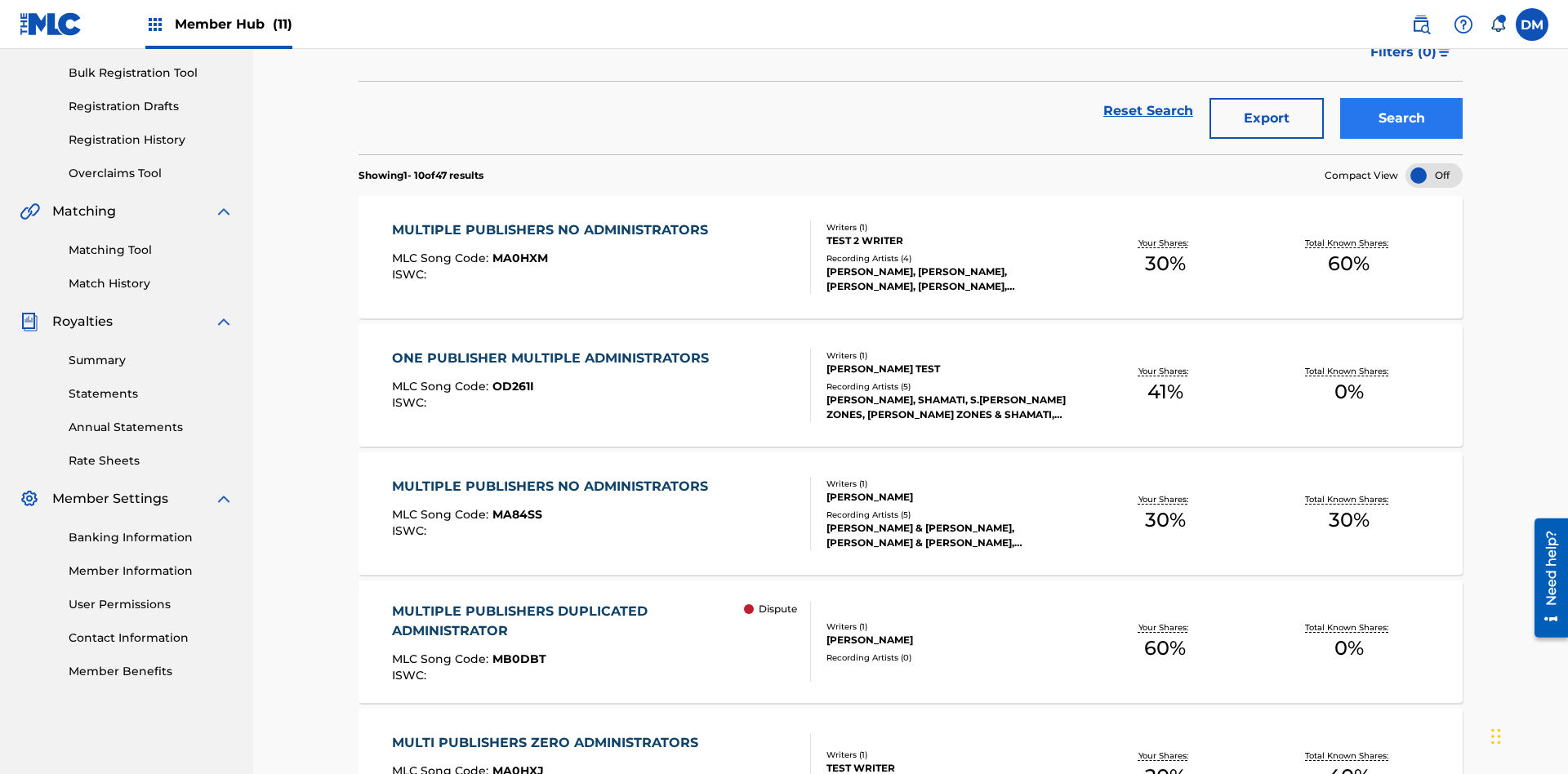
scroll to position [643, 0]
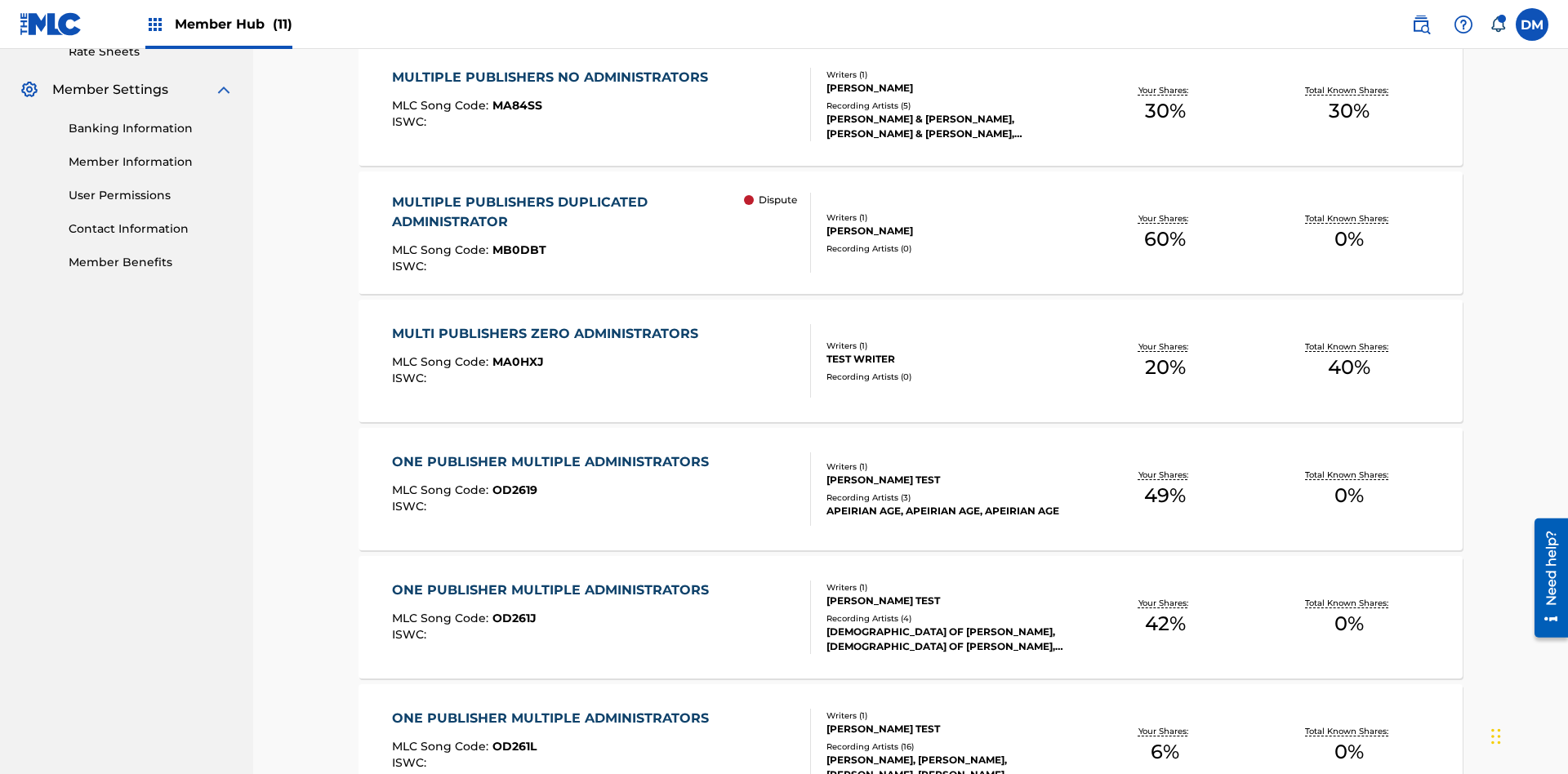
click at [514, 106] on span "MA84SS" at bounding box center [517, 106] width 50 height 15
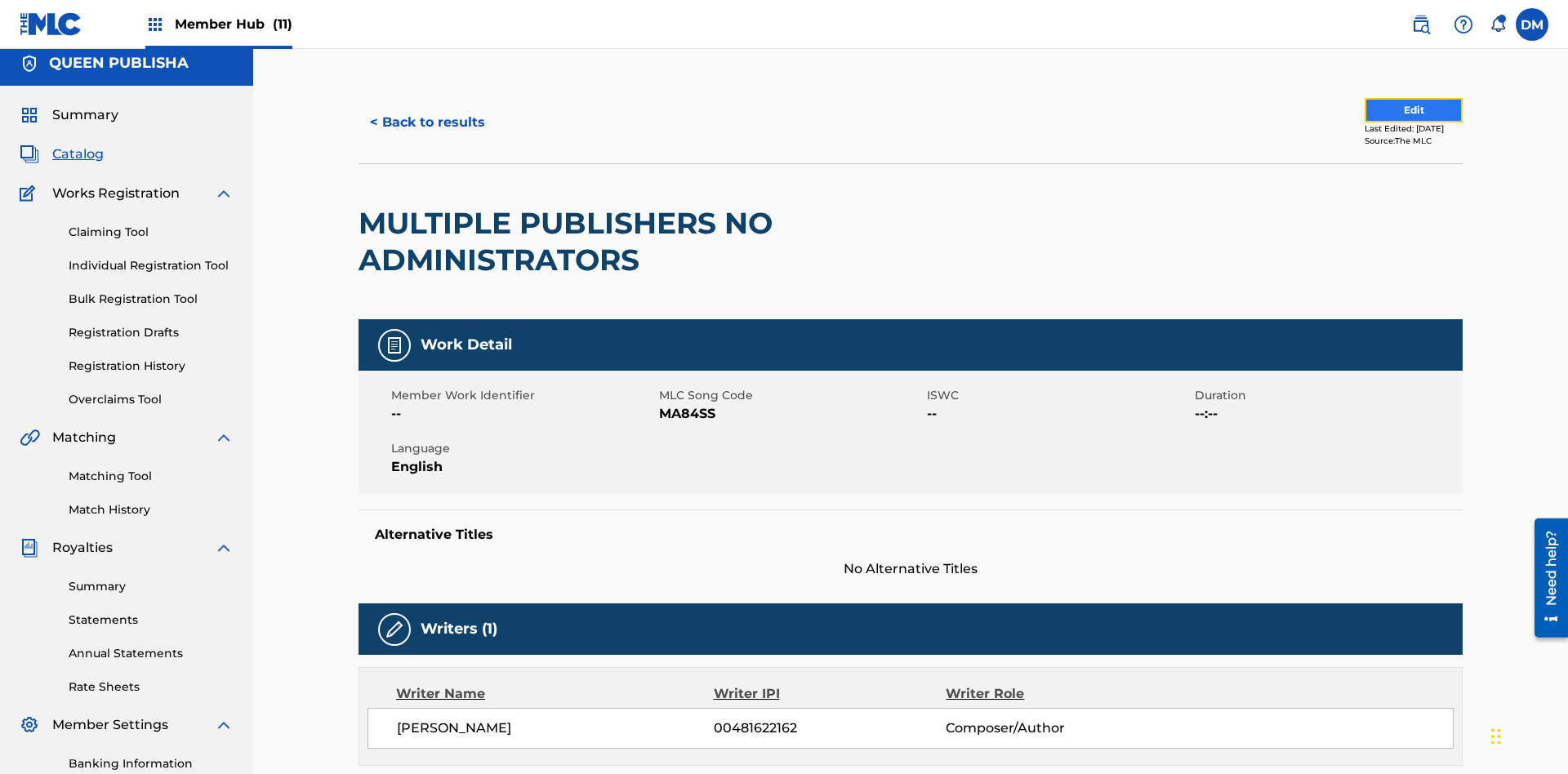
click at [1394, 110] on button "Edit" at bounding box center [1413, 110] width 98 height 25
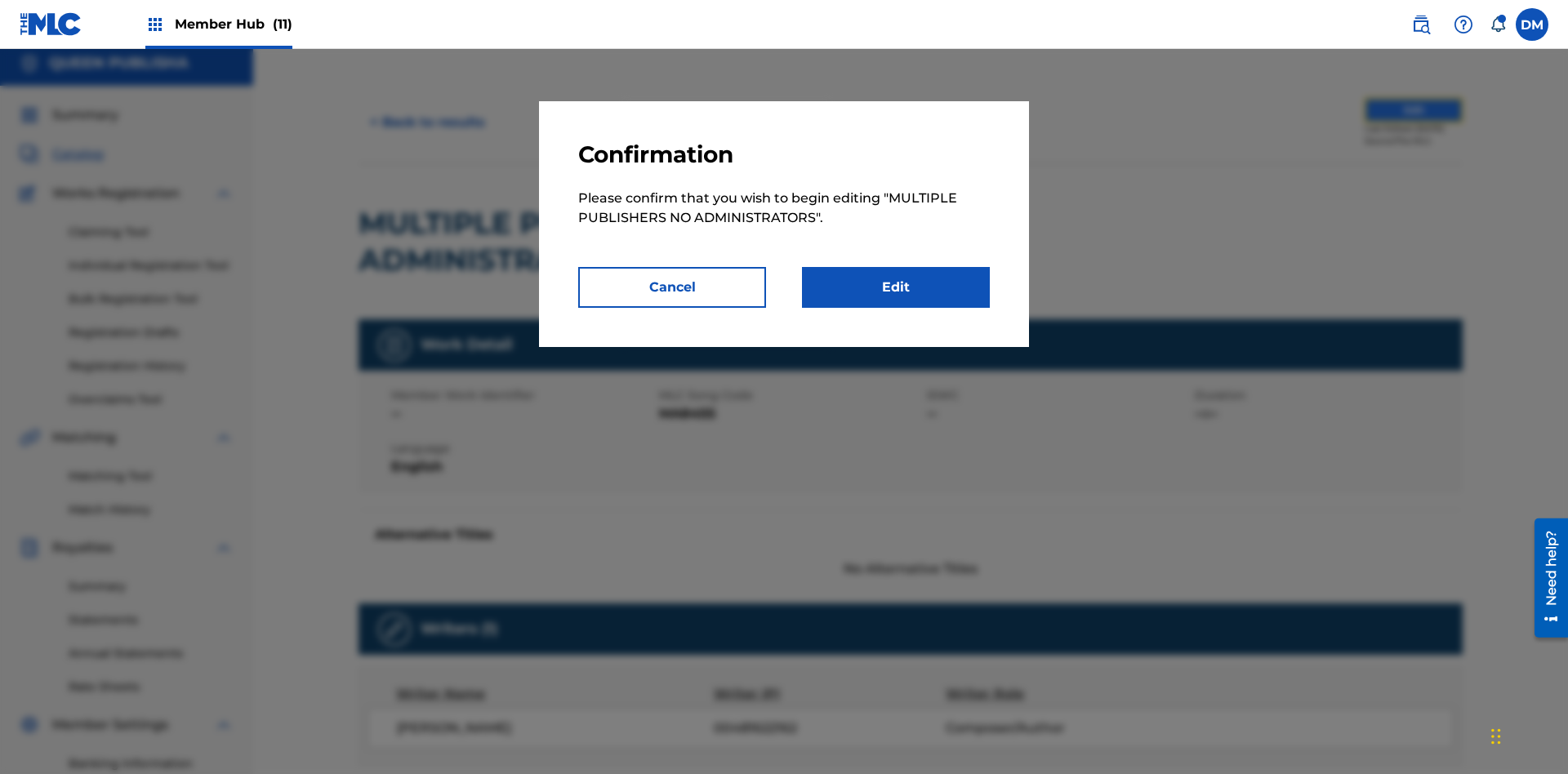
scroll to position [177, 0]
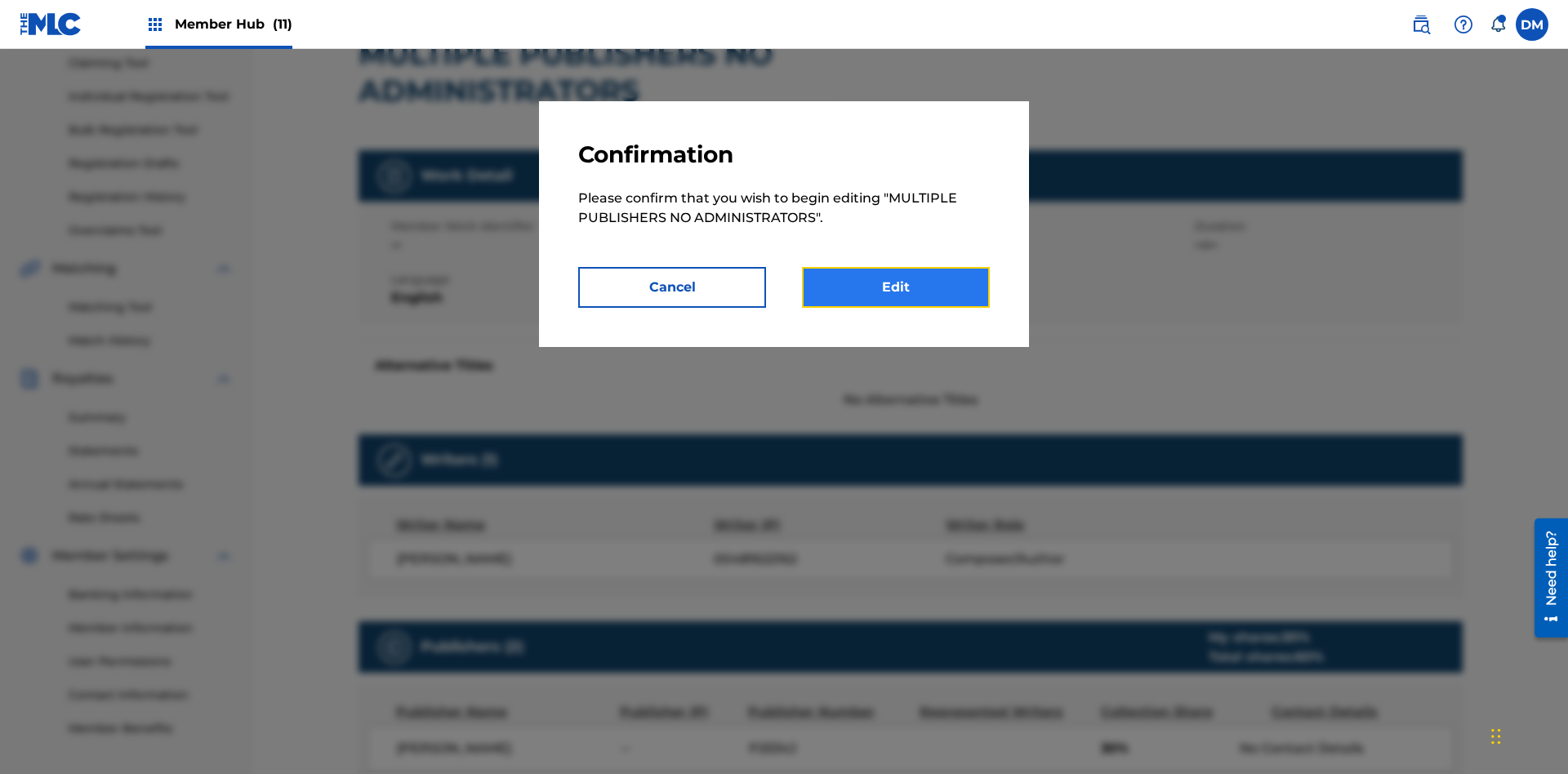
click at [896, 288] on link "Edit" at bounding box center [896, 287] width 188 height 40
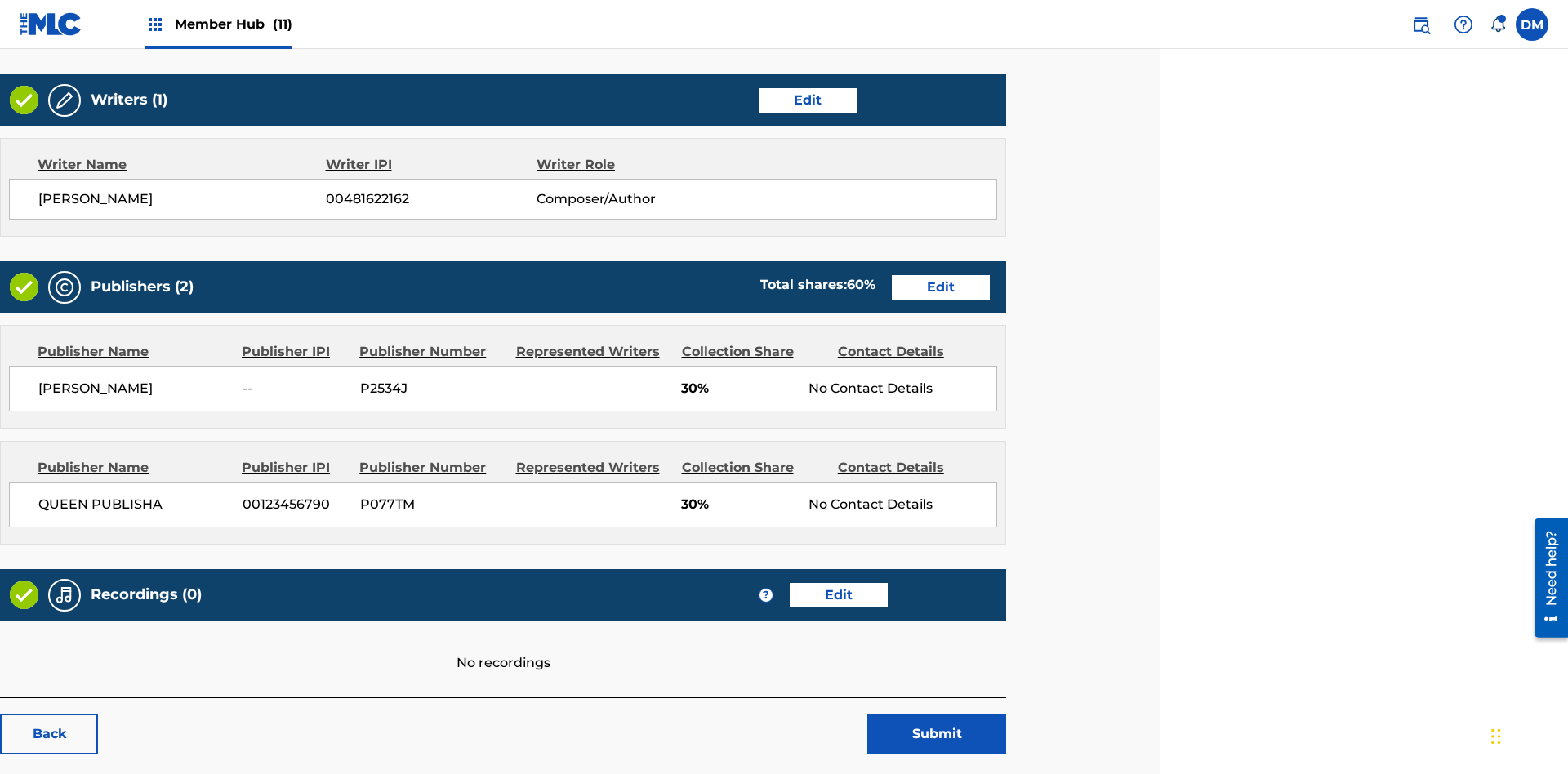
click at [233, 24] on span "Member Hub (11)" at bounding box center [234, 24] width 118 height 18
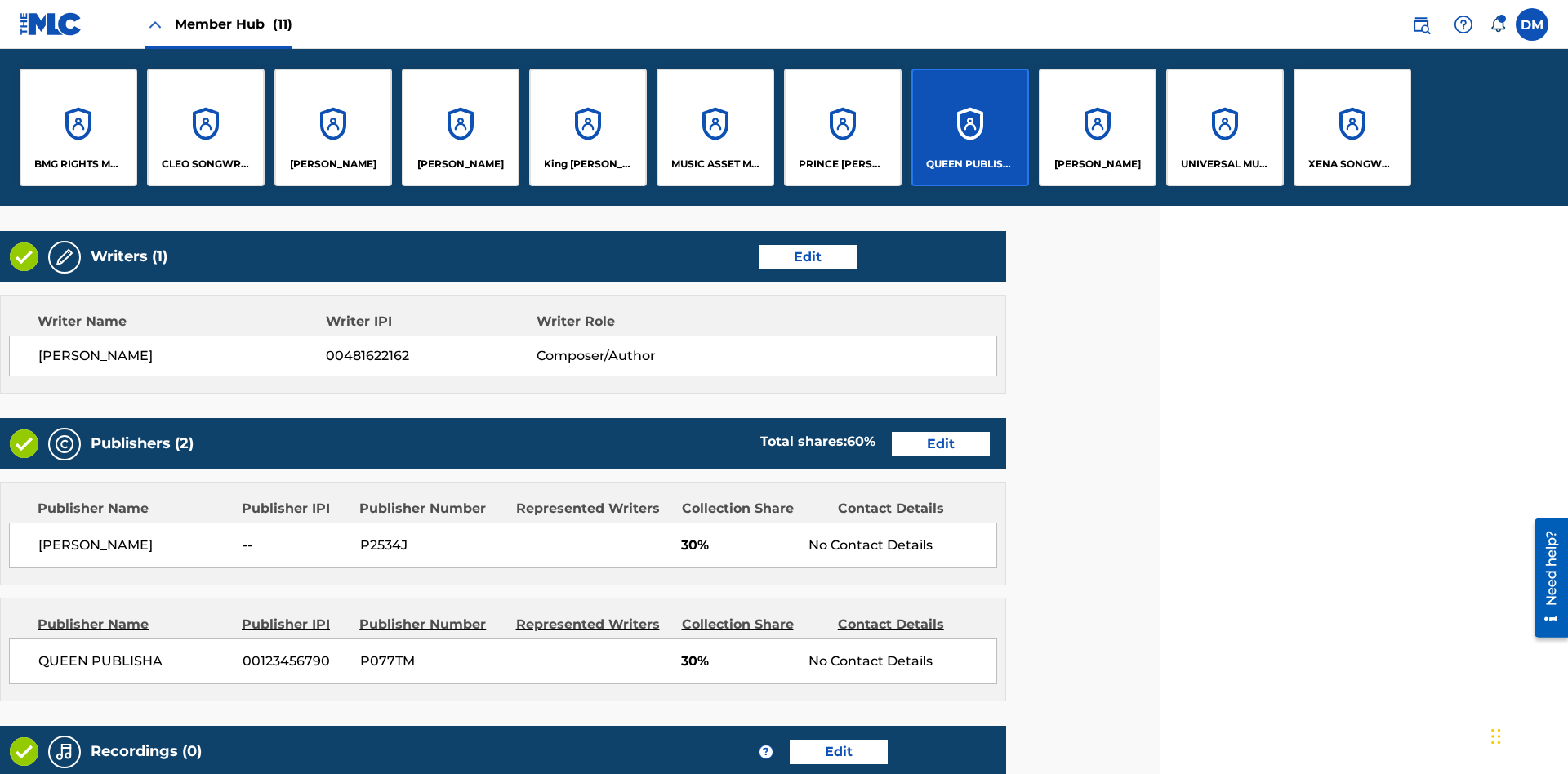
scroll to position [636, 407]
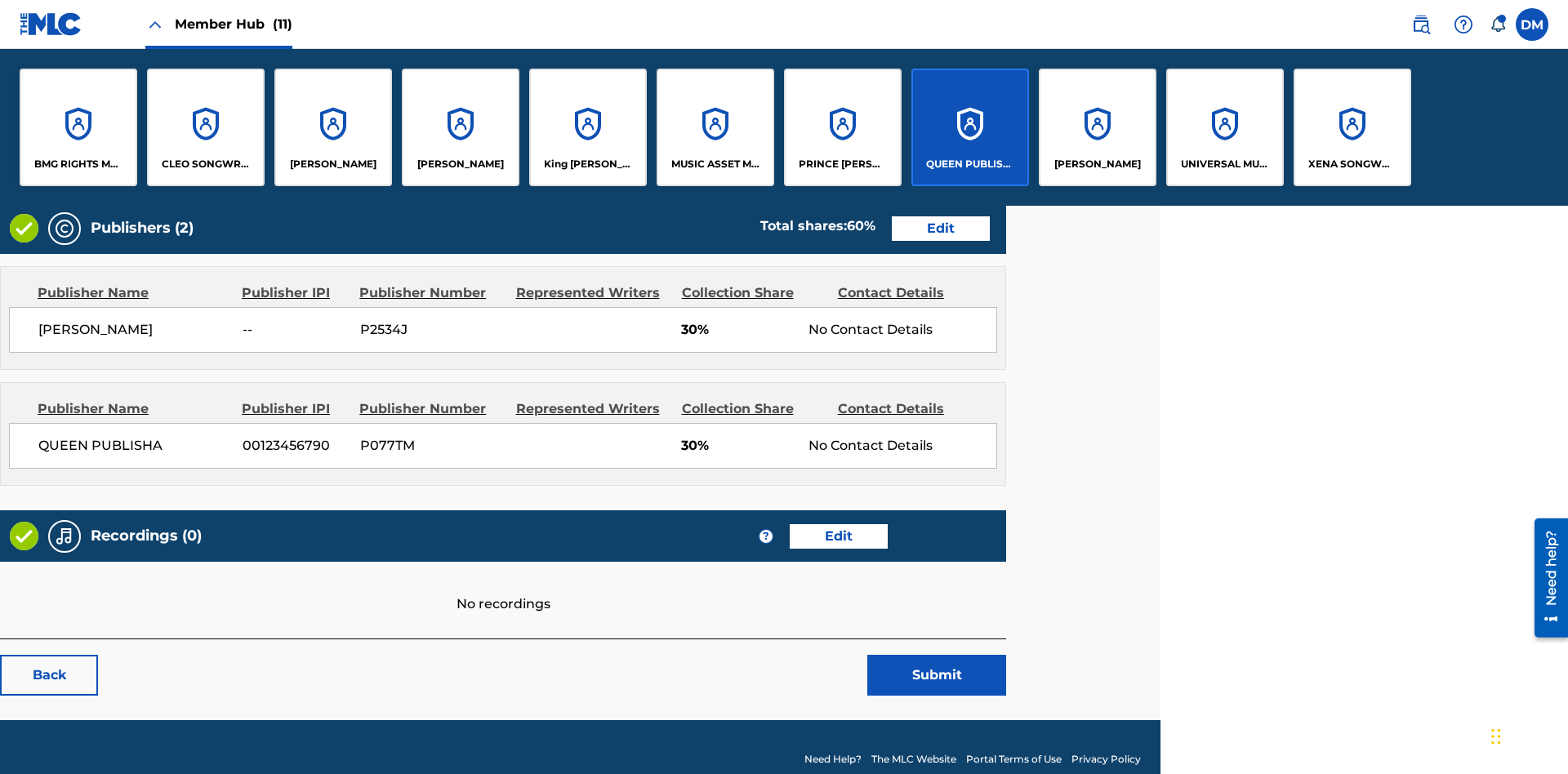
click at [969, 164] on p "QUEEN PUBLISHA" at bounding box center [970, 164] width 89 height 15
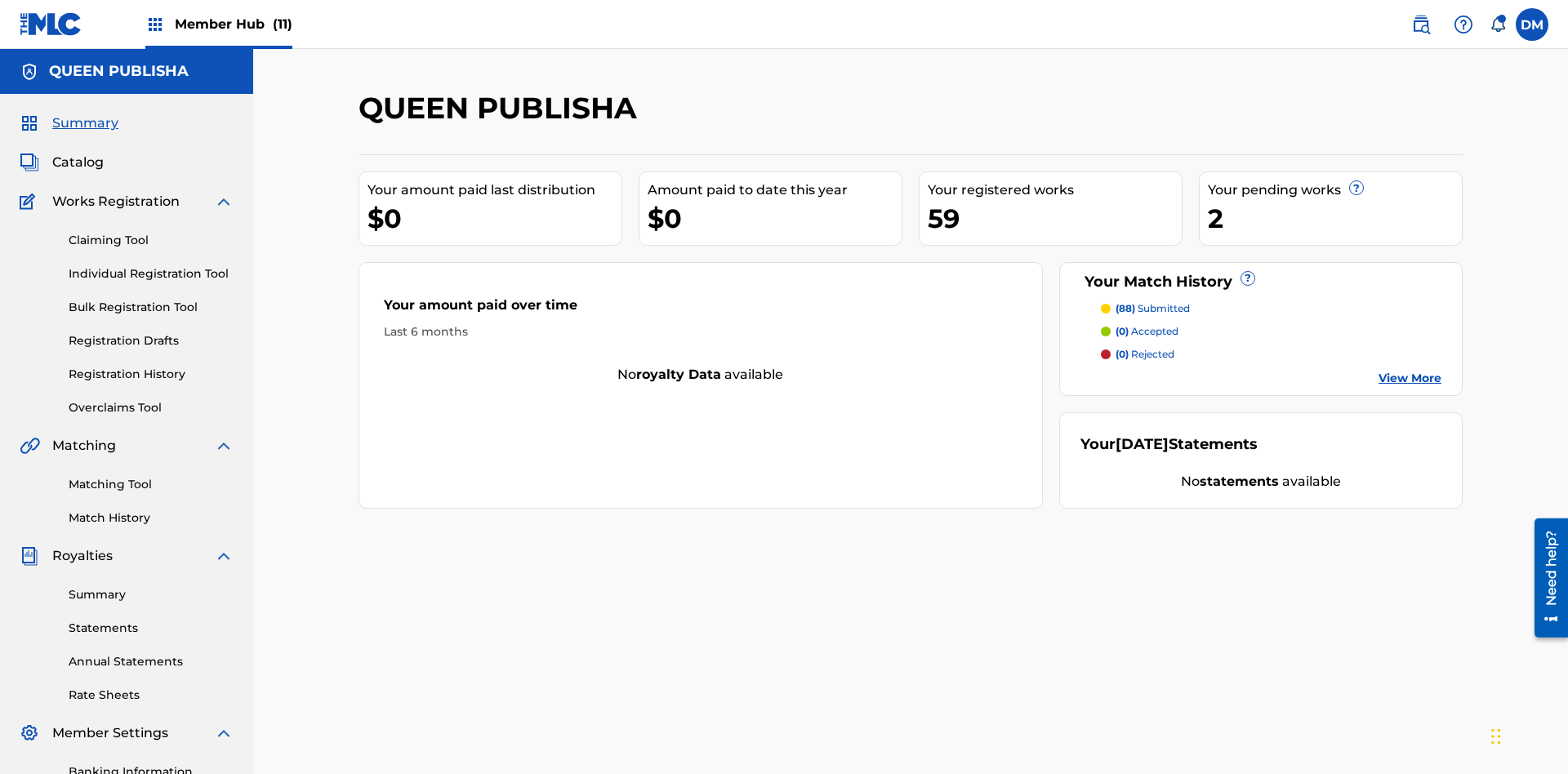
scroll to position [238, 0]
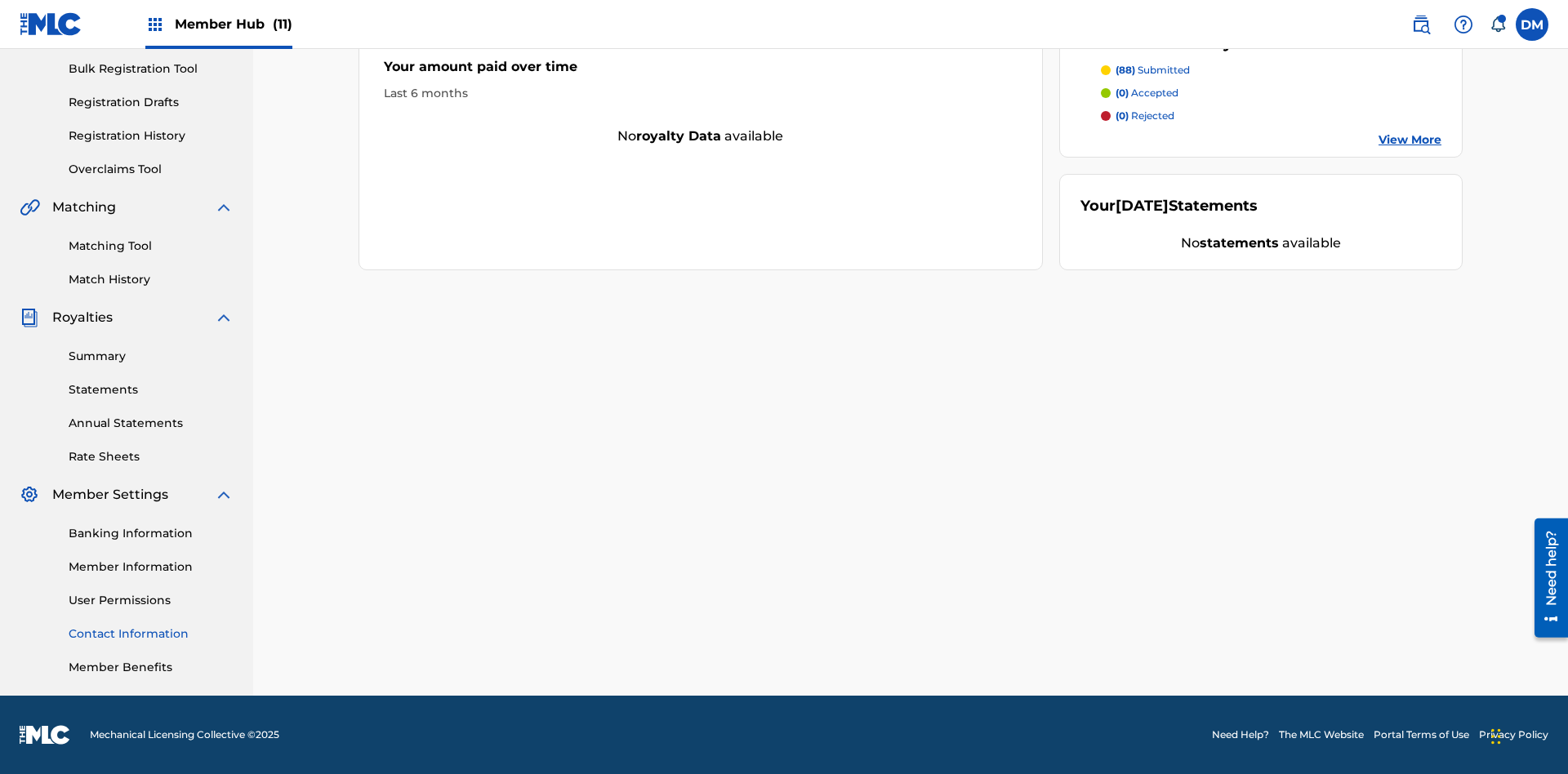
click at [151, 633] on link "Contact Information" at bounding box center [151, 633] width 165 height 17
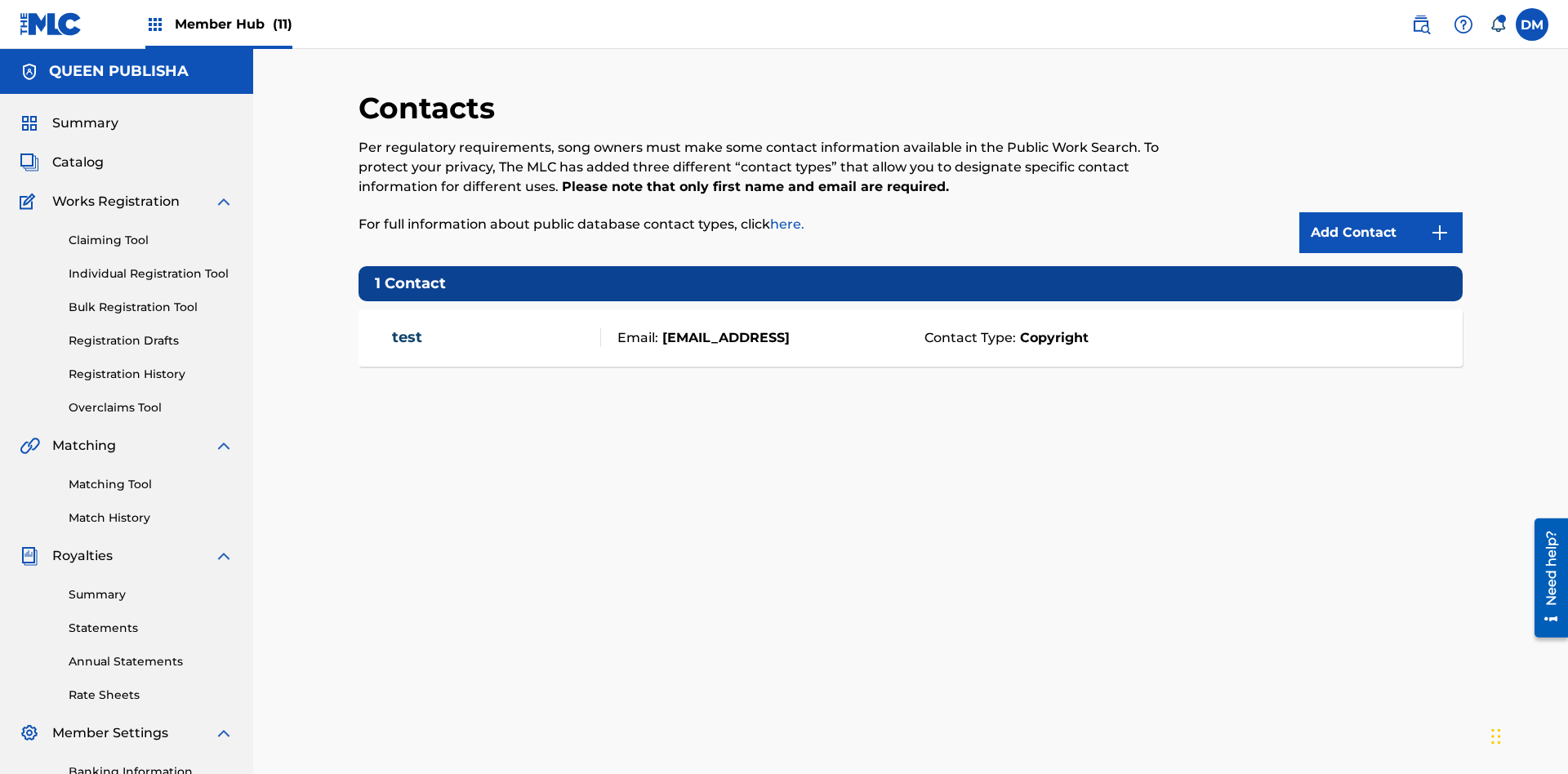
scroll to position [125, 0]
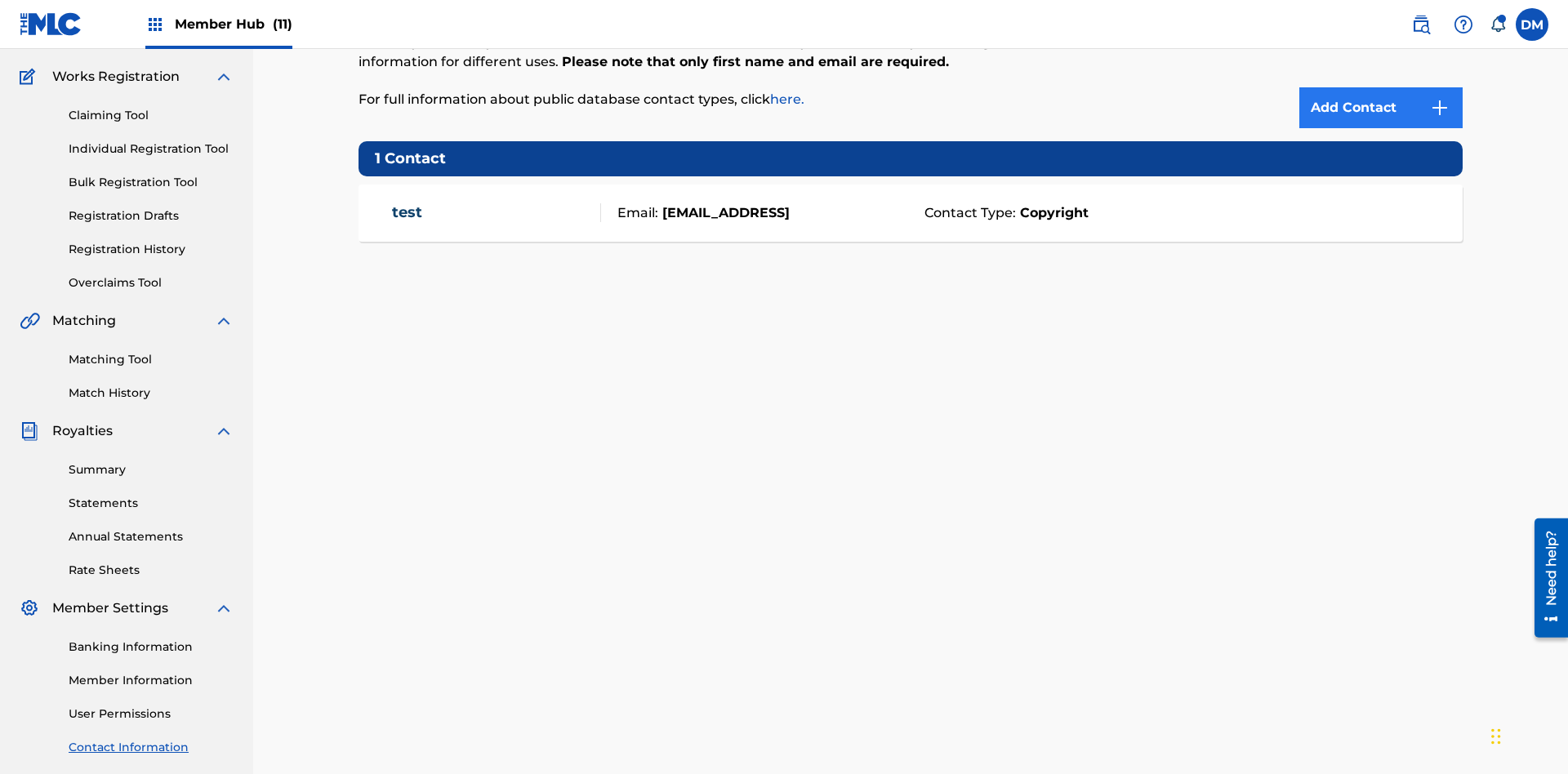
click at [1439, 108] on img at bounding box center [1439, 108] width 19 height 19
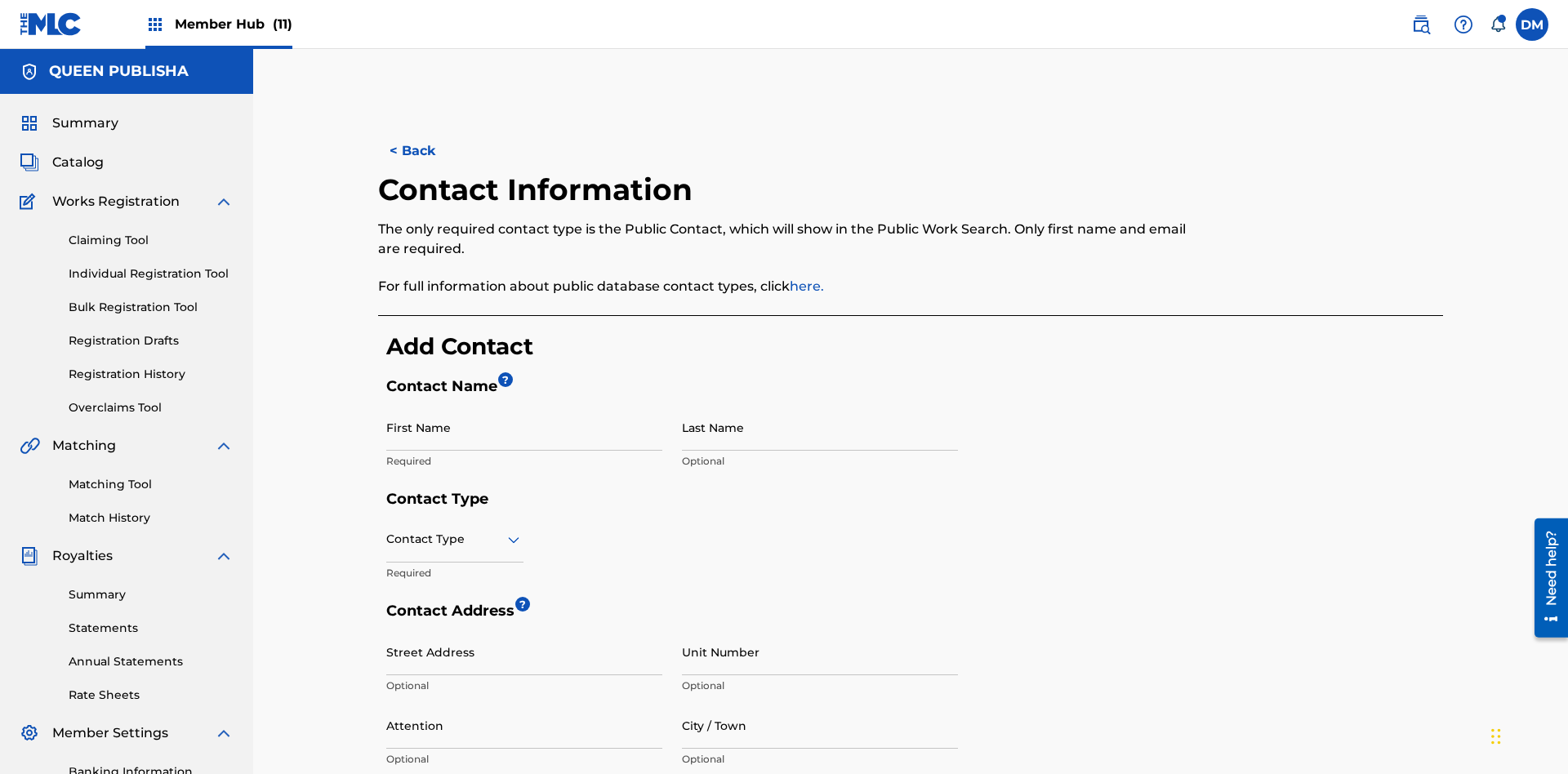
scroll to position [305, 0]
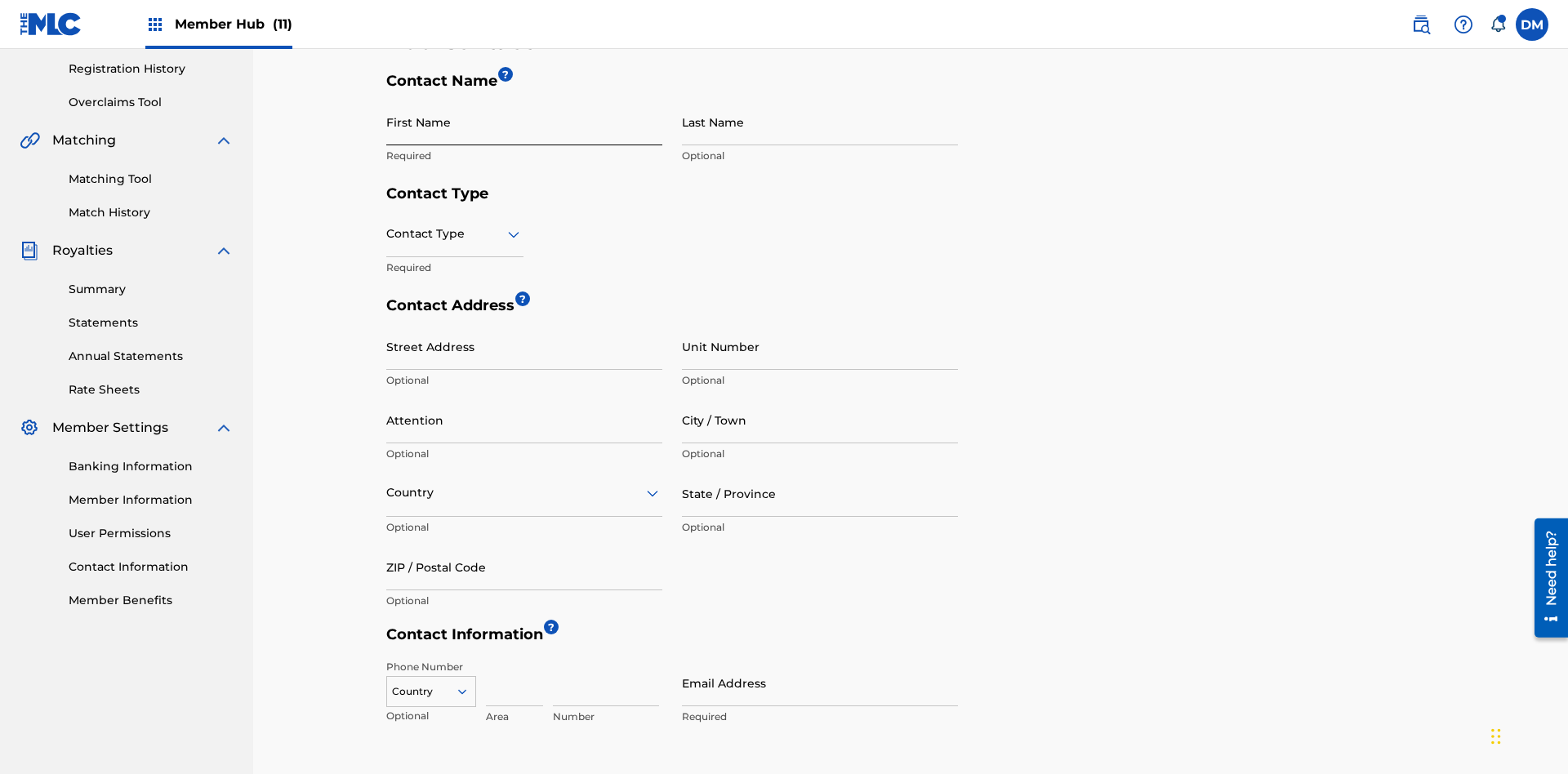
click at [524, 121] on input "First Name" at bounding box center [524, 121] width 276 height 47
type input "2025.09.25.05.14.00"
click at [819, 121] on input "Last Name" at bounding box center [819, 121] width 276 height 47
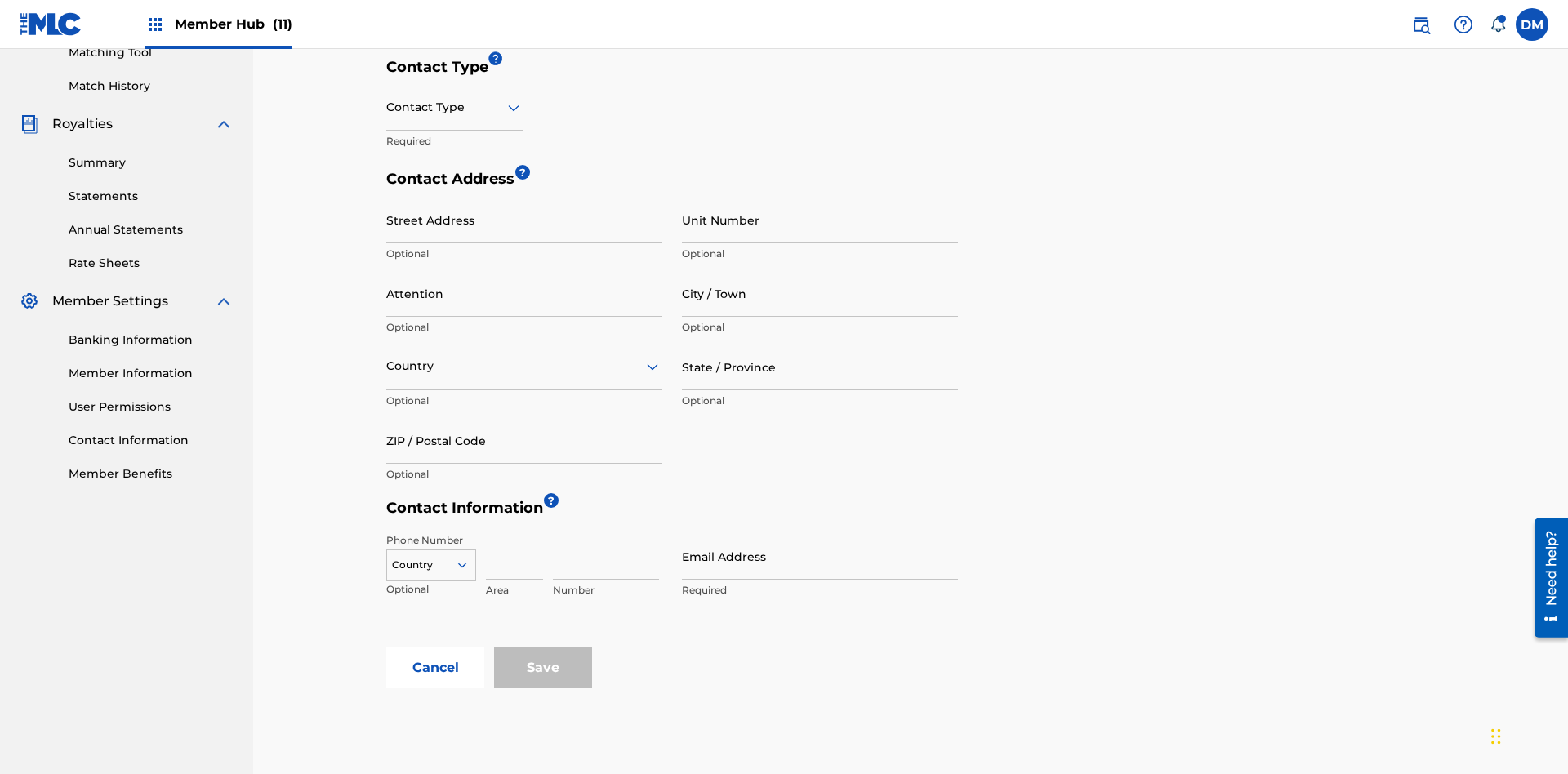
type input "2025.09.25.05.14.00"
click at [387, 107] on input "text" at bounding box center [388, 107] width 4 height 17
click at [455, 149] on div "Public" at bounding box center [454, 149] width 135 height 37
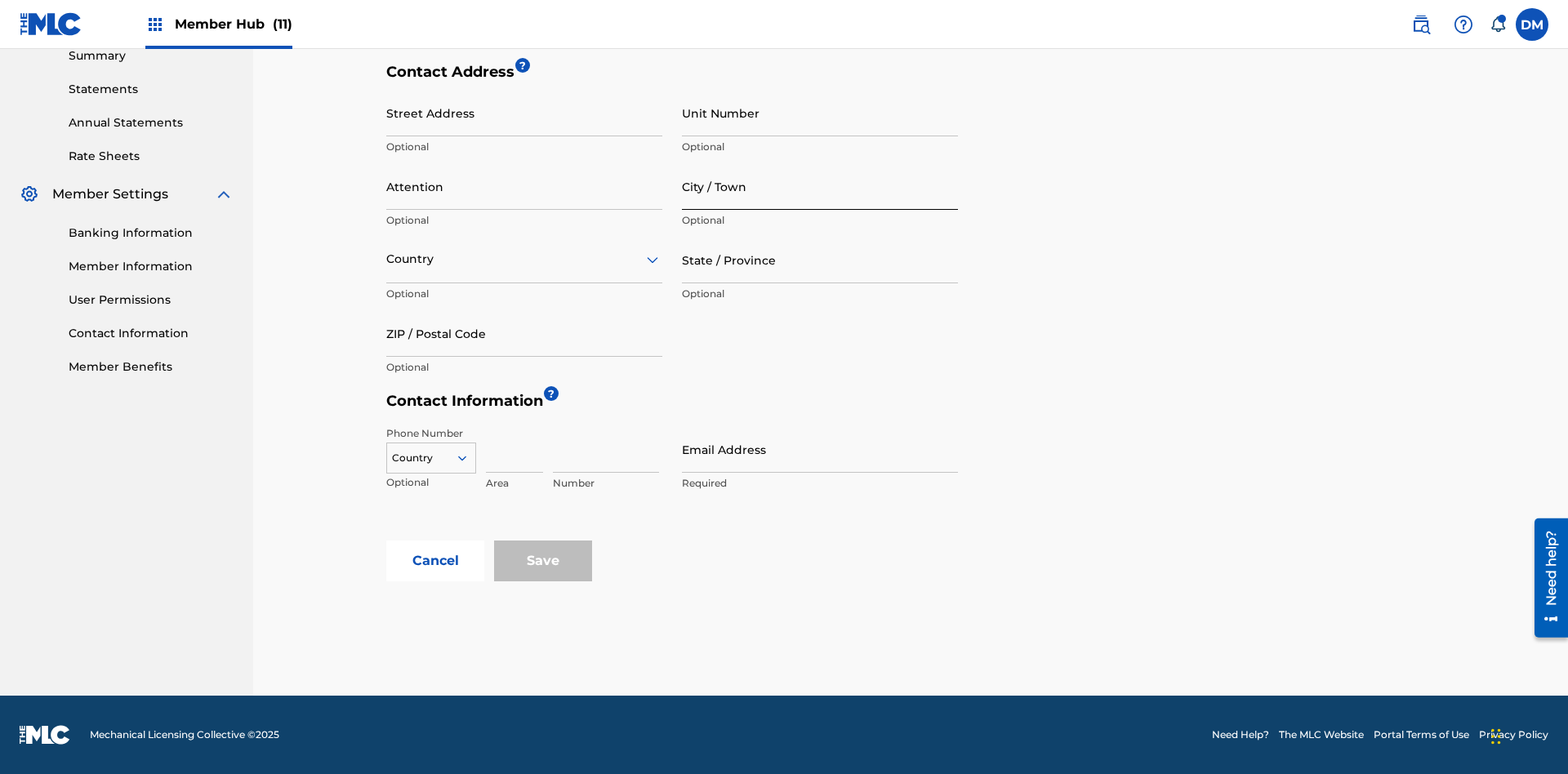
click at [819, 186] on input "City / Town" at bounding box center [819, 187] width 276 height 47
type input "[GEOGRAPHIC_DATA]"
click at [524, 121] on input "Street Address" at bounding box center [524, 113] width 276 height 47
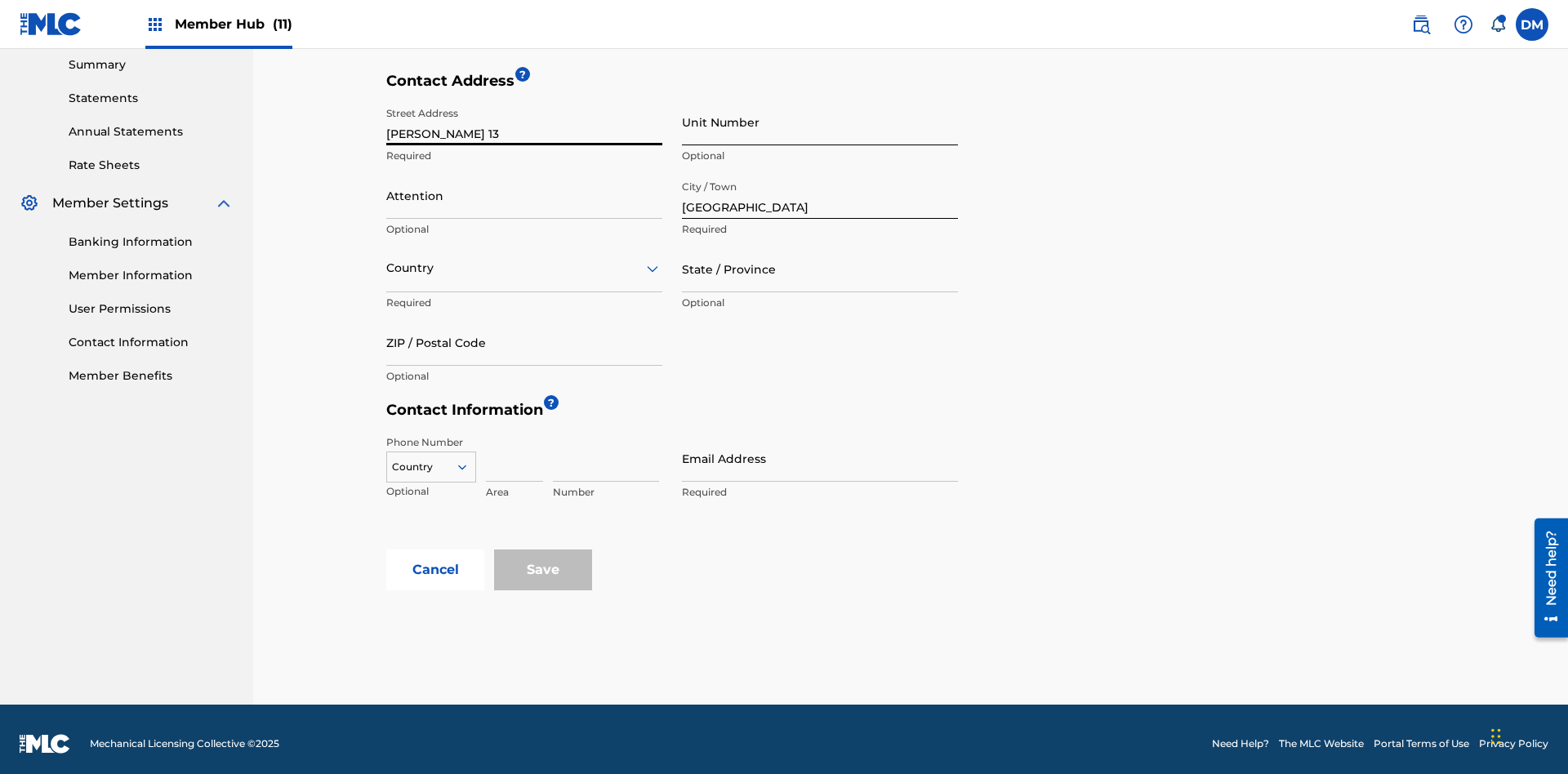
type input "[PERSON_NAME] 13"
click at [819, 121] on input "Unit Number" at bounding box center [819, 121] width 276 height 47
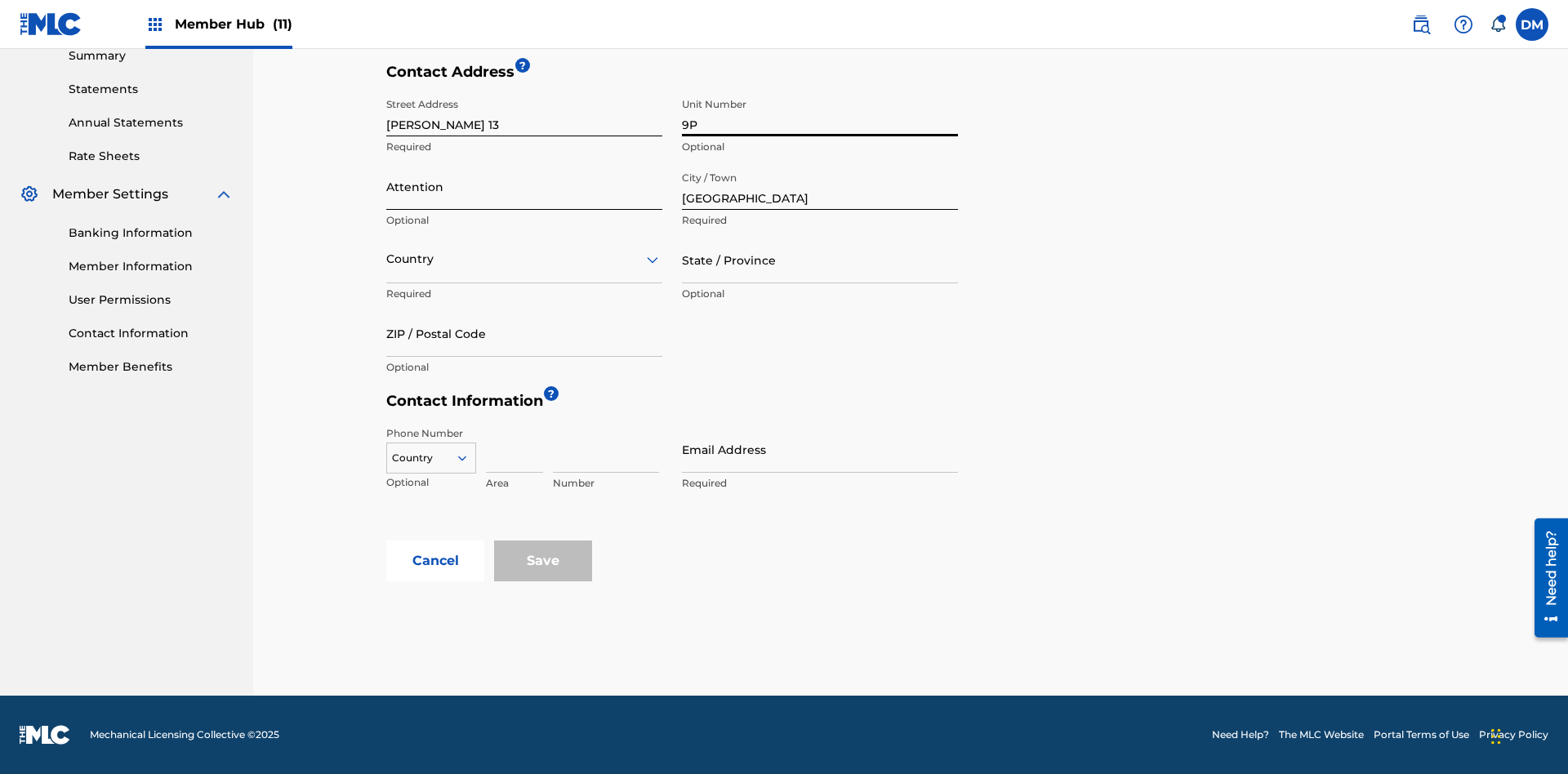
type input "9P"
click at [524, 186] on input "Attention" at bounding box center [524, 187] width 276 height 47
type input "[PERSON_NAME]"
click at [387, 258] on input "text" at bounding box center [388, 259] width 4 height 17
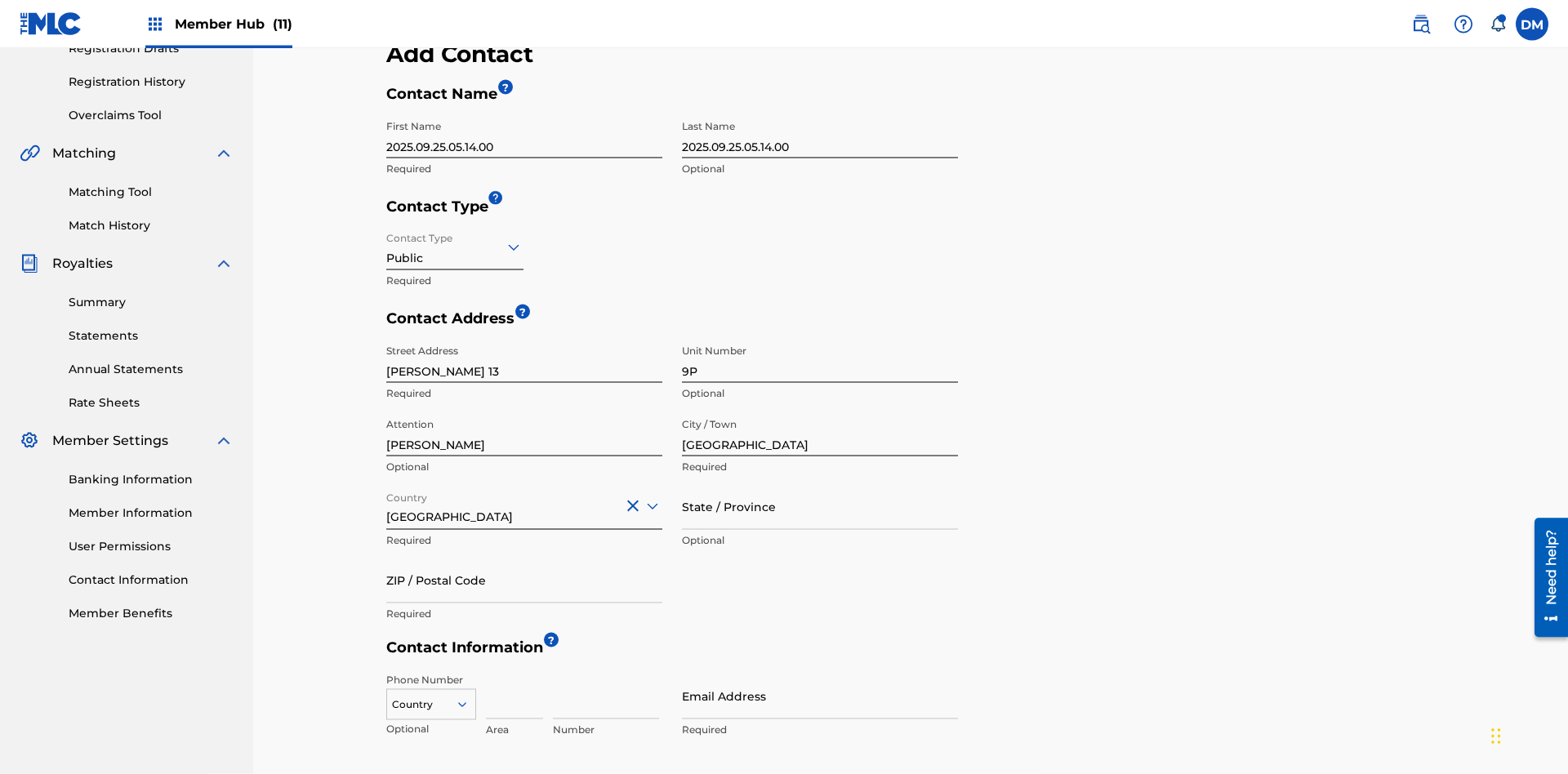
scroll to position [539, 0]
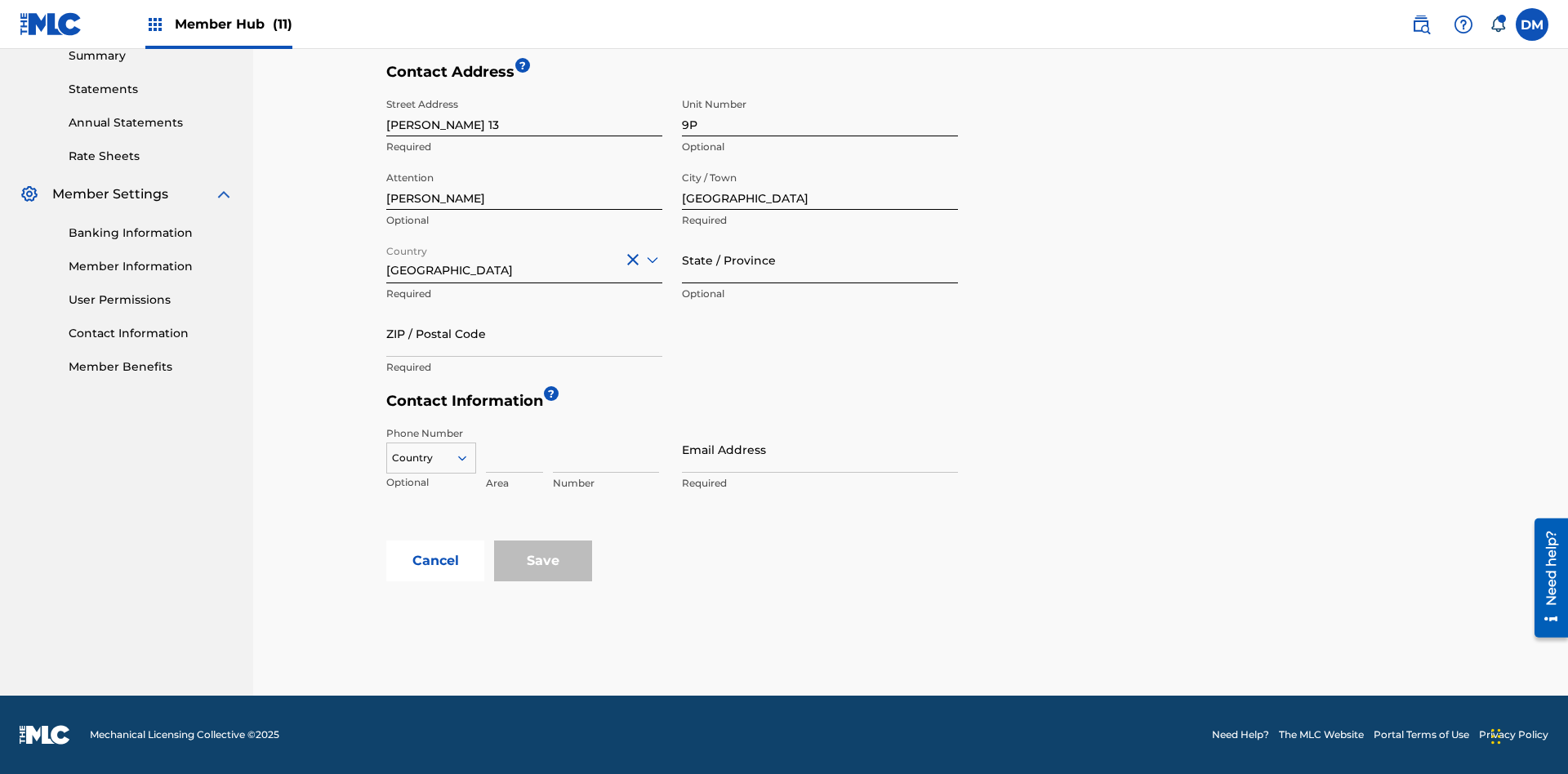
click at [819, 259] on input "State / Province" at bounding box center [819, 259] width 276 height 47
type input "[GEOGRAPHIC_DATA]"
click at [524, 333] on input "ZIP / Postal Code" at bounding box center [524, 333] width 276 height 47
type input "68080"
click at [469, 458] on icon at bounding box center [463, 458] width 15 height 15
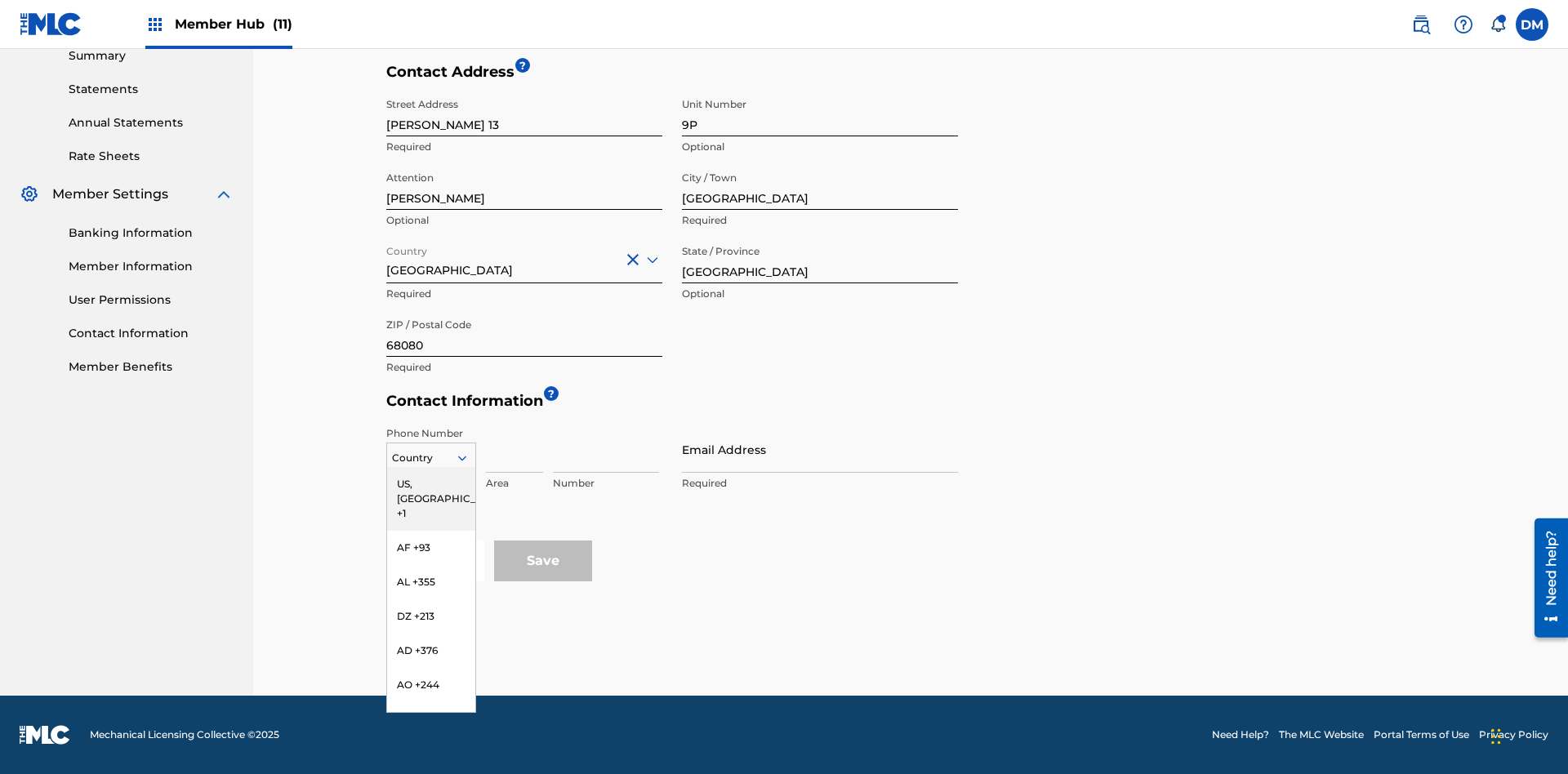
click at [514, 449] on input at bounding box center [514, 449] width 57 height 47
type input "951"
click at [606, 449] on input at bounding box center [605, 449] width 106 height 47
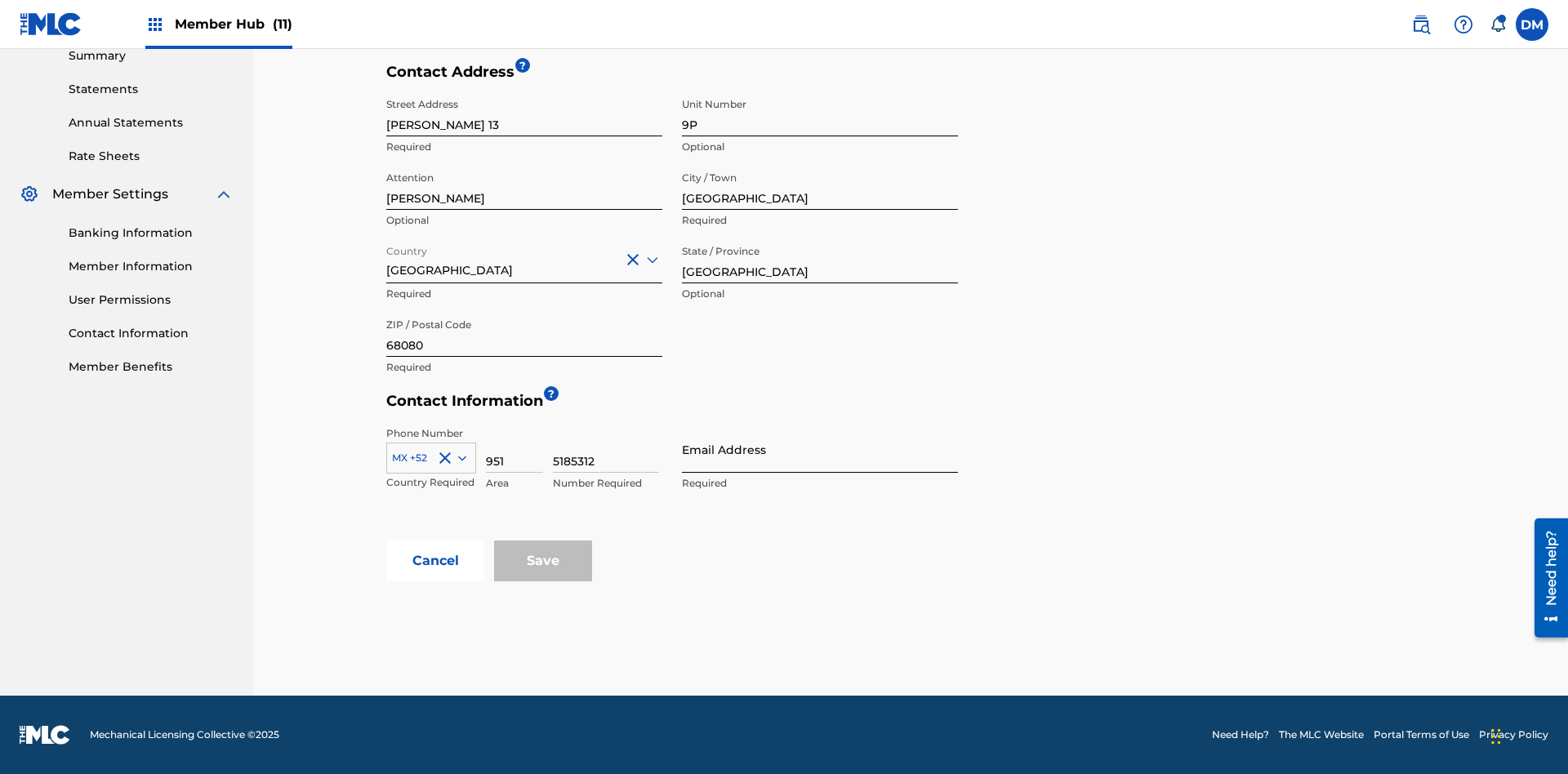
type input "5185312"
click at [819, 449] on input "Email Address" at bounding box center [819, 449] width 276 height 47
type input "[EMAIL_ADDRESS][DOMAIN_NAME]"
click at [543, 561] on input "Save" at bounding box center [543, 561] width 98 height 40
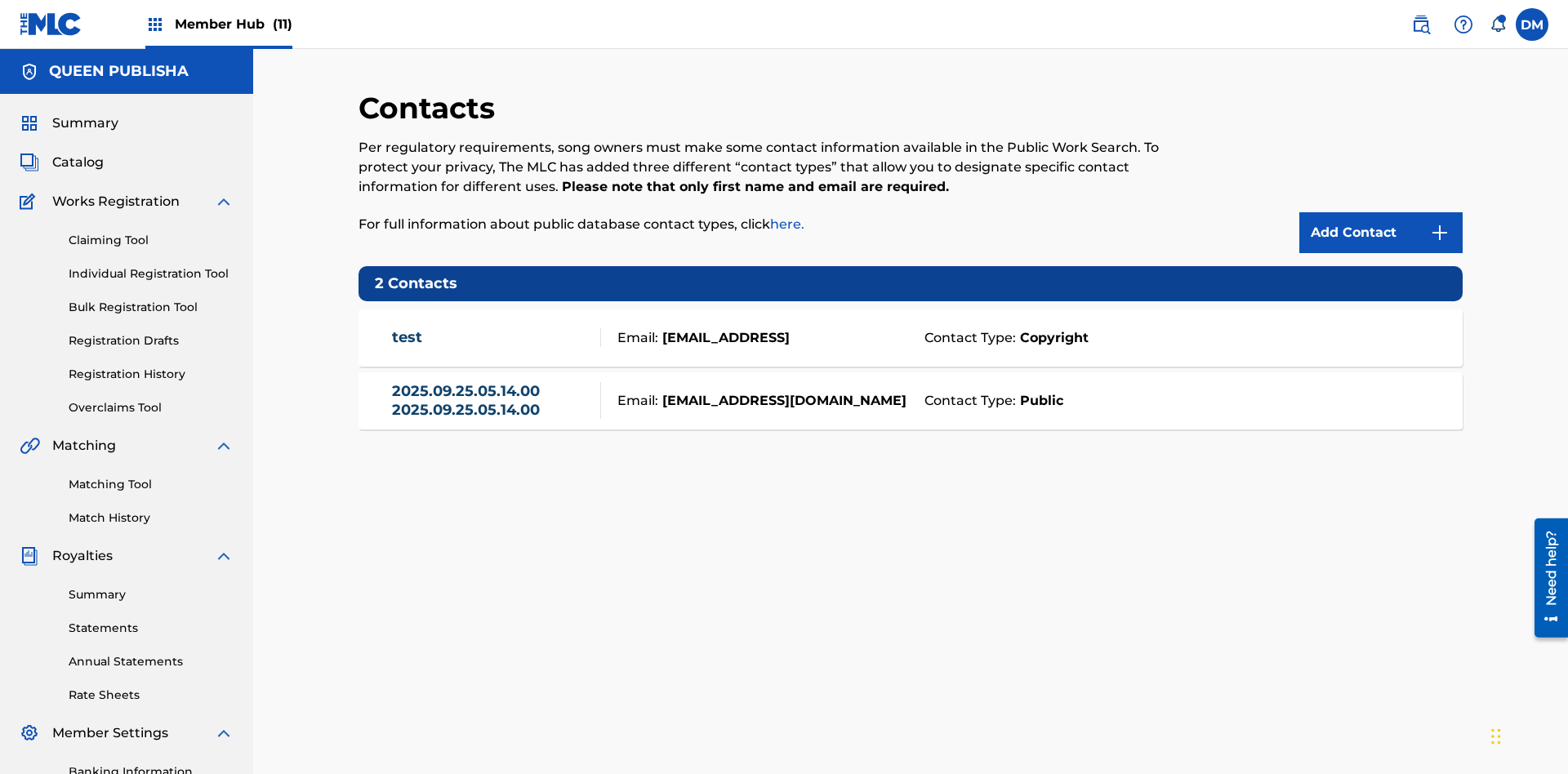
click at [233, 24] on span "Member Hub (11)" at bounding box center [234, 24] width 118 height 18
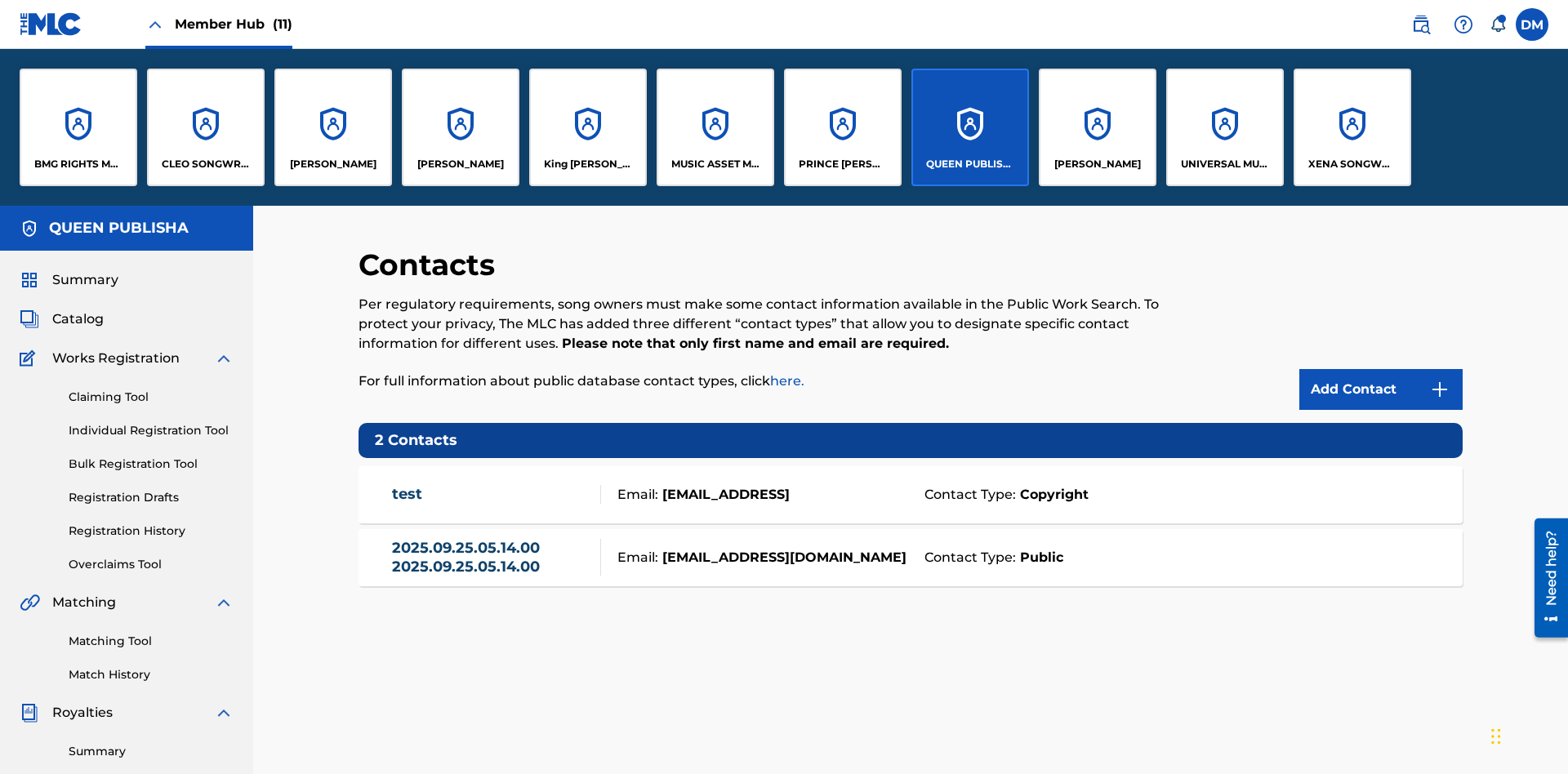
scroll to position [59, 0]
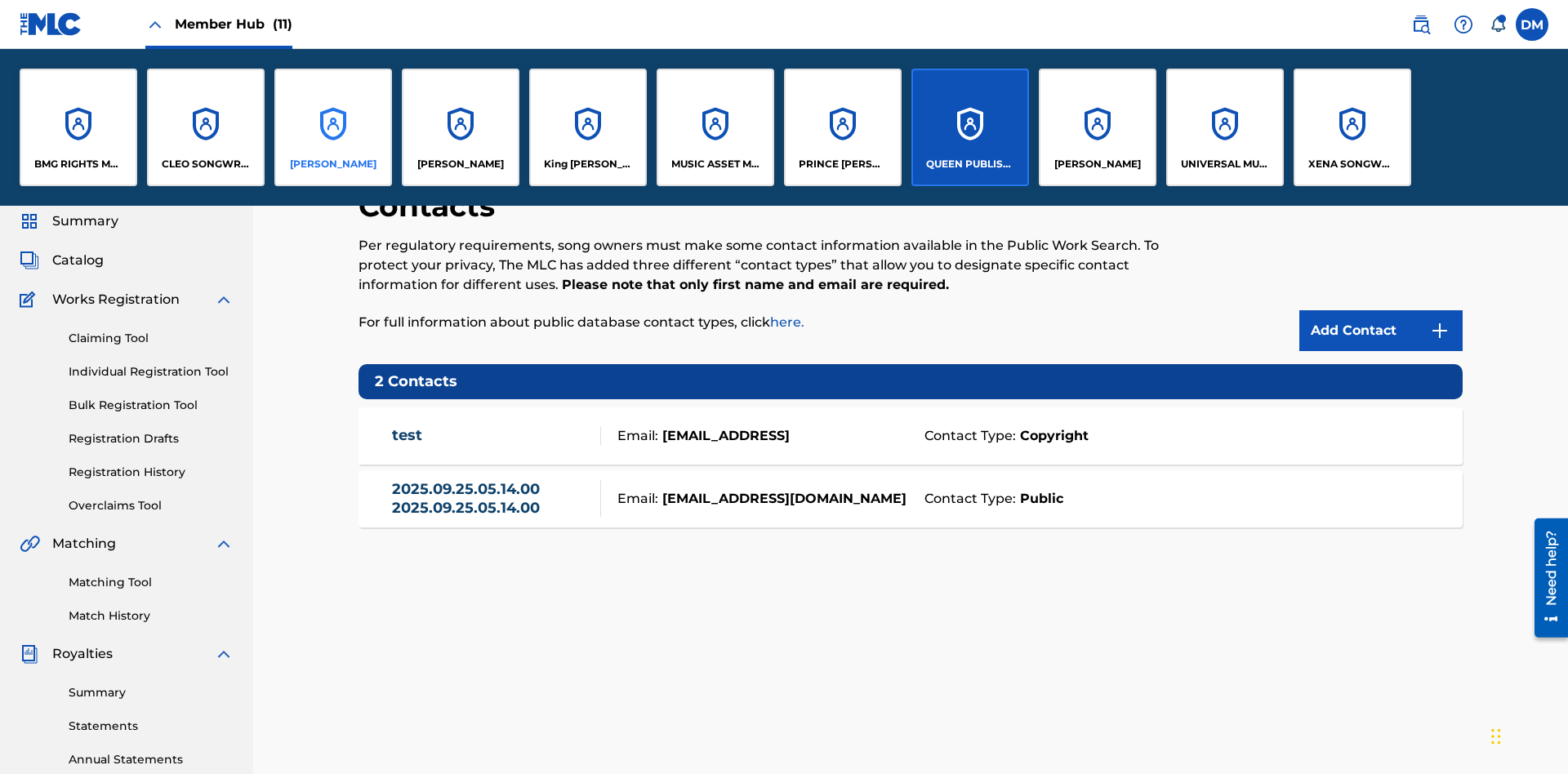
click at [332, 164] on p "[PERSON_NAME]" at bounding box center [333, 164] width 86 height 15
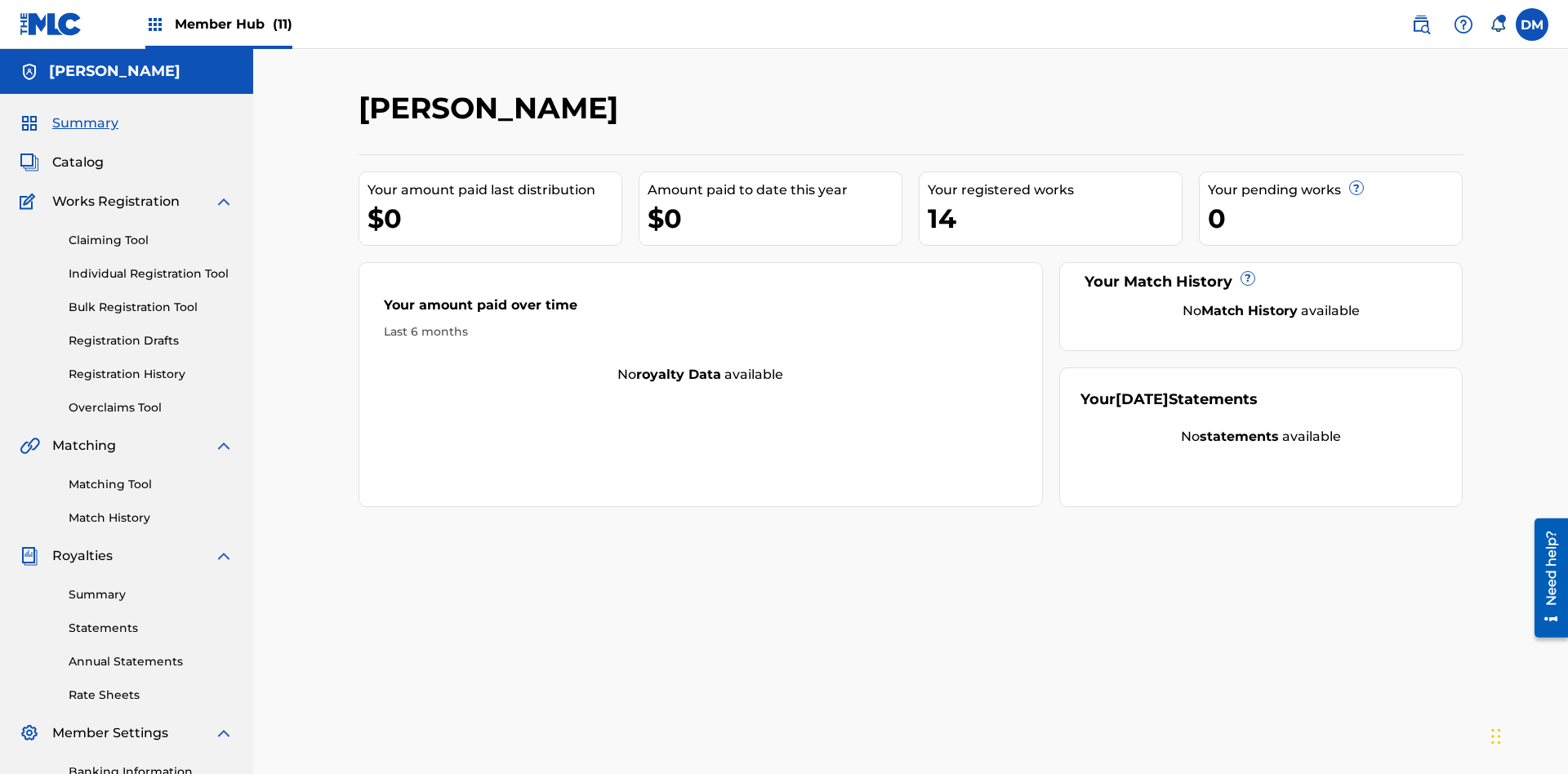
scroll to position [238, 0]
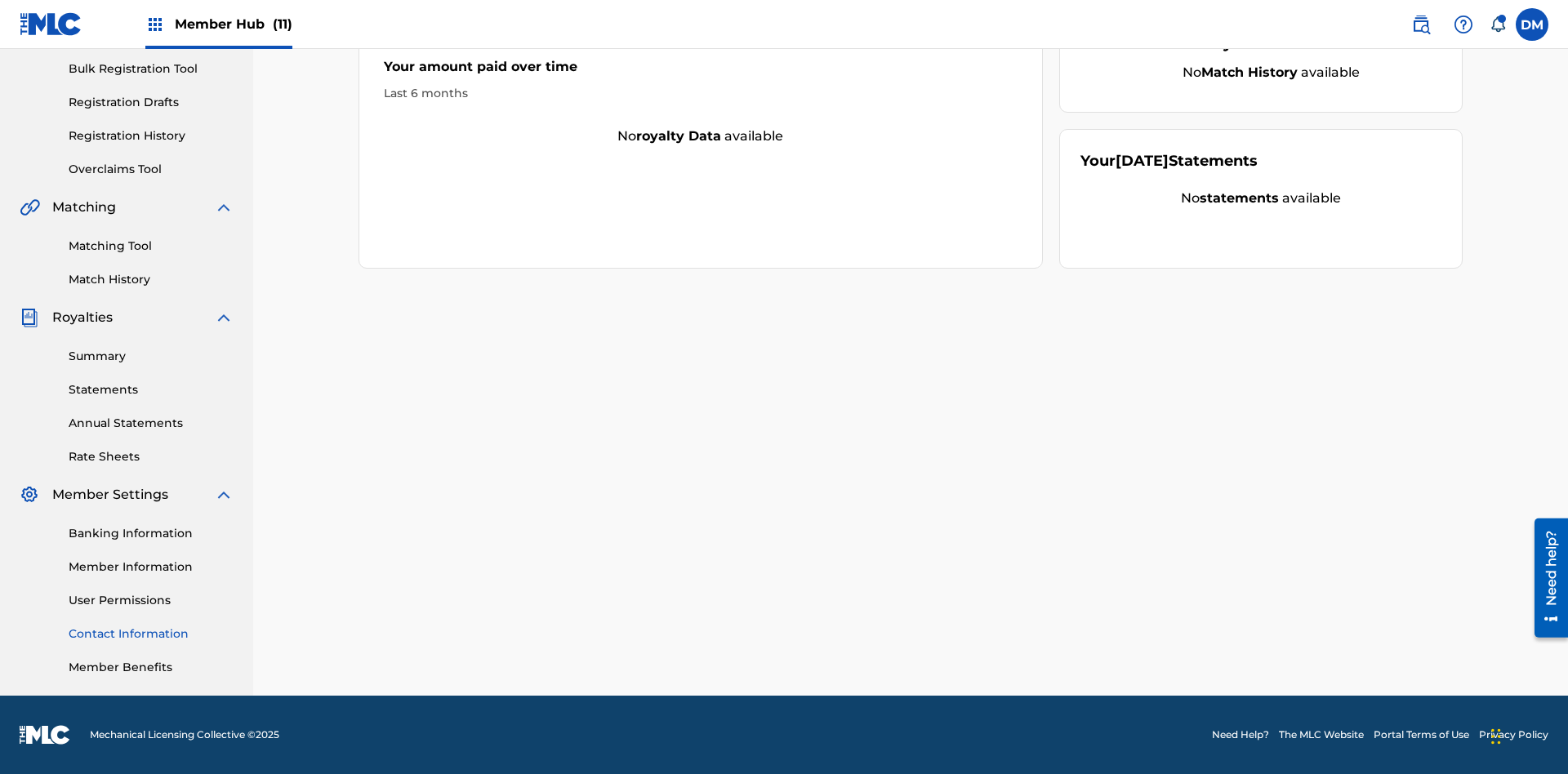
click at [151, 633] on link "Contact Information" at bounding box center [151, 633] width 165 height 17
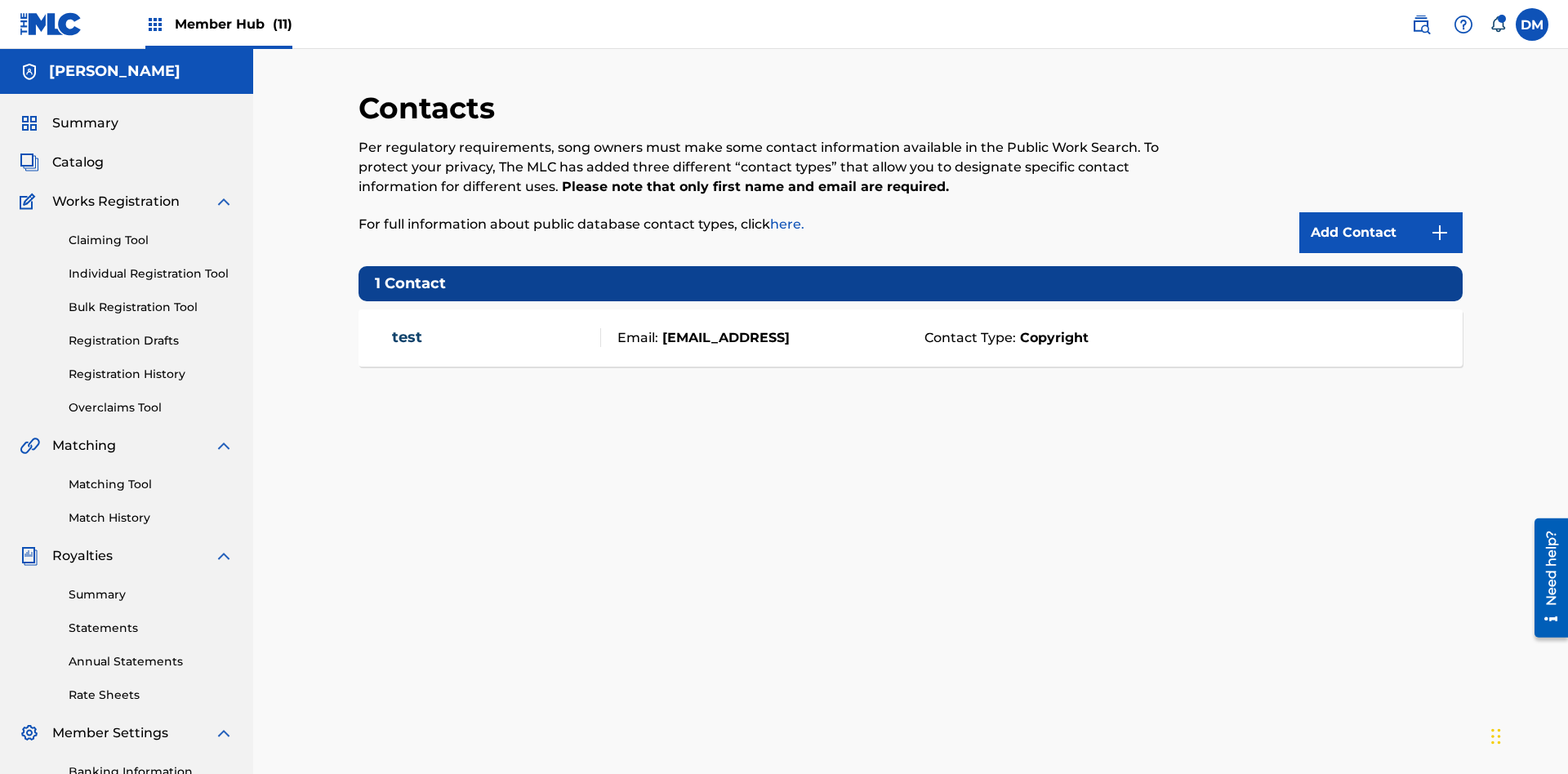
scroll to position [125, 0]
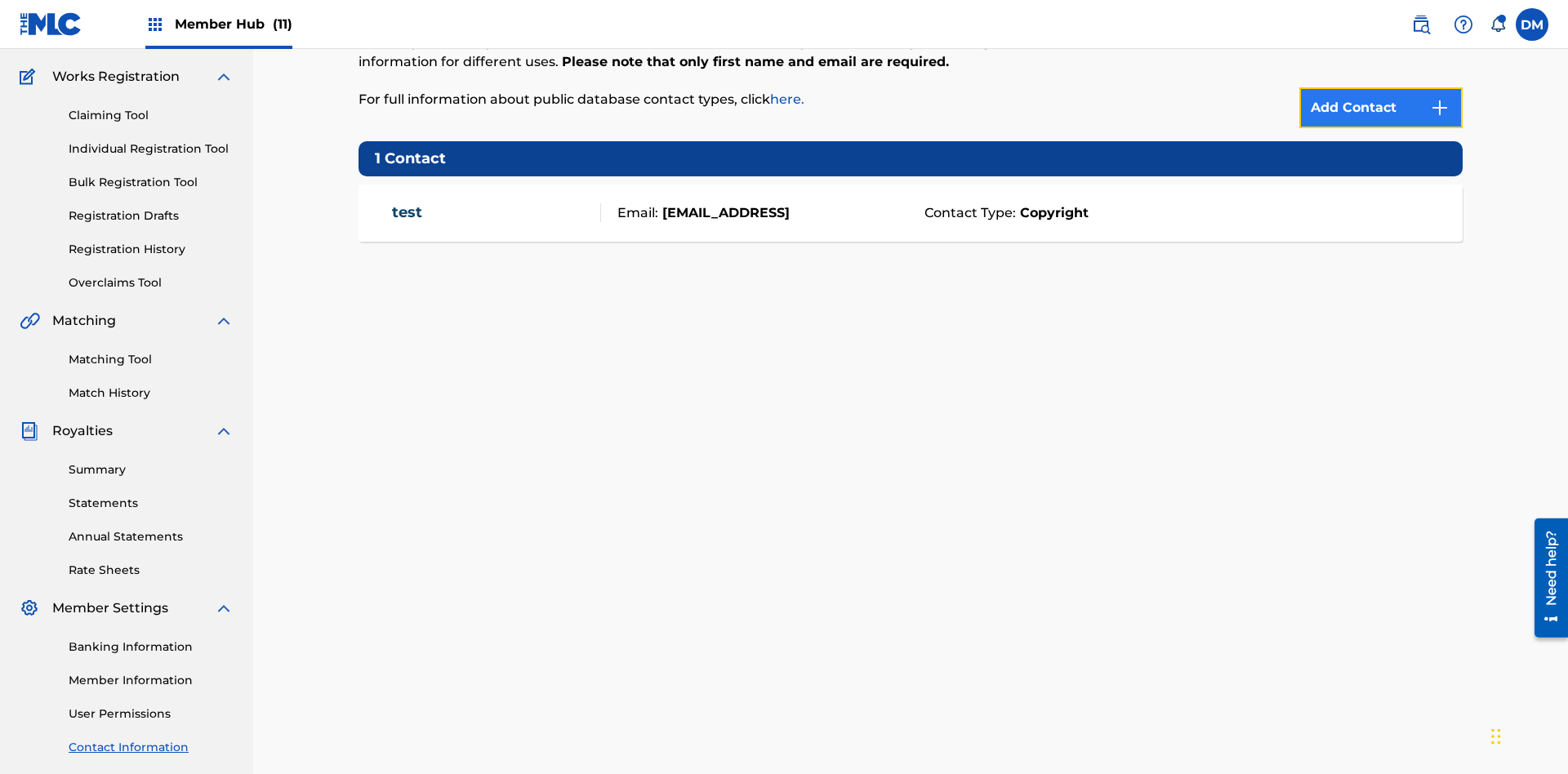
click at [1439, 108] on img at bounding box center [1439, 108] width 19 height 19
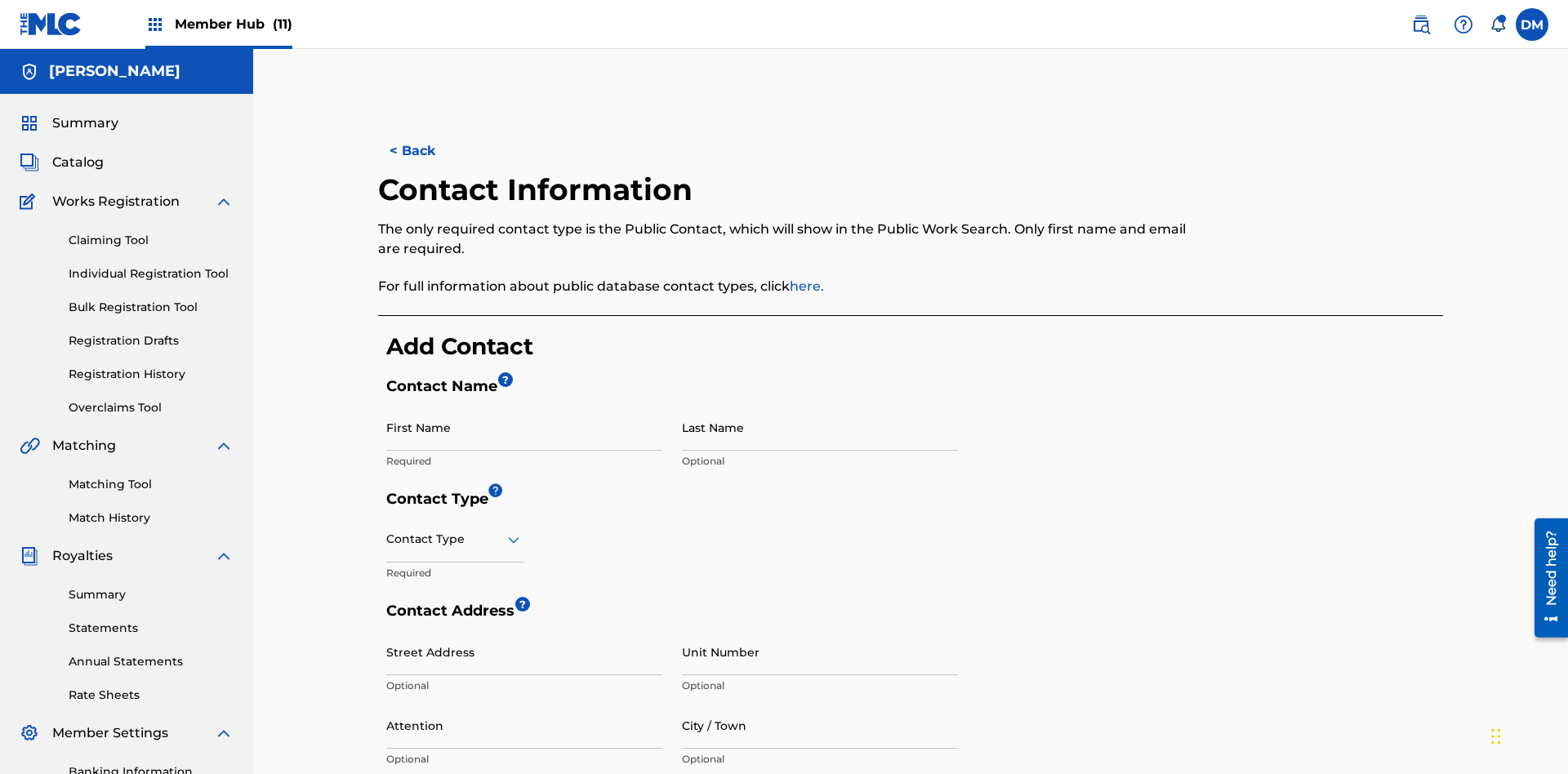
scroll to position [305, 0]
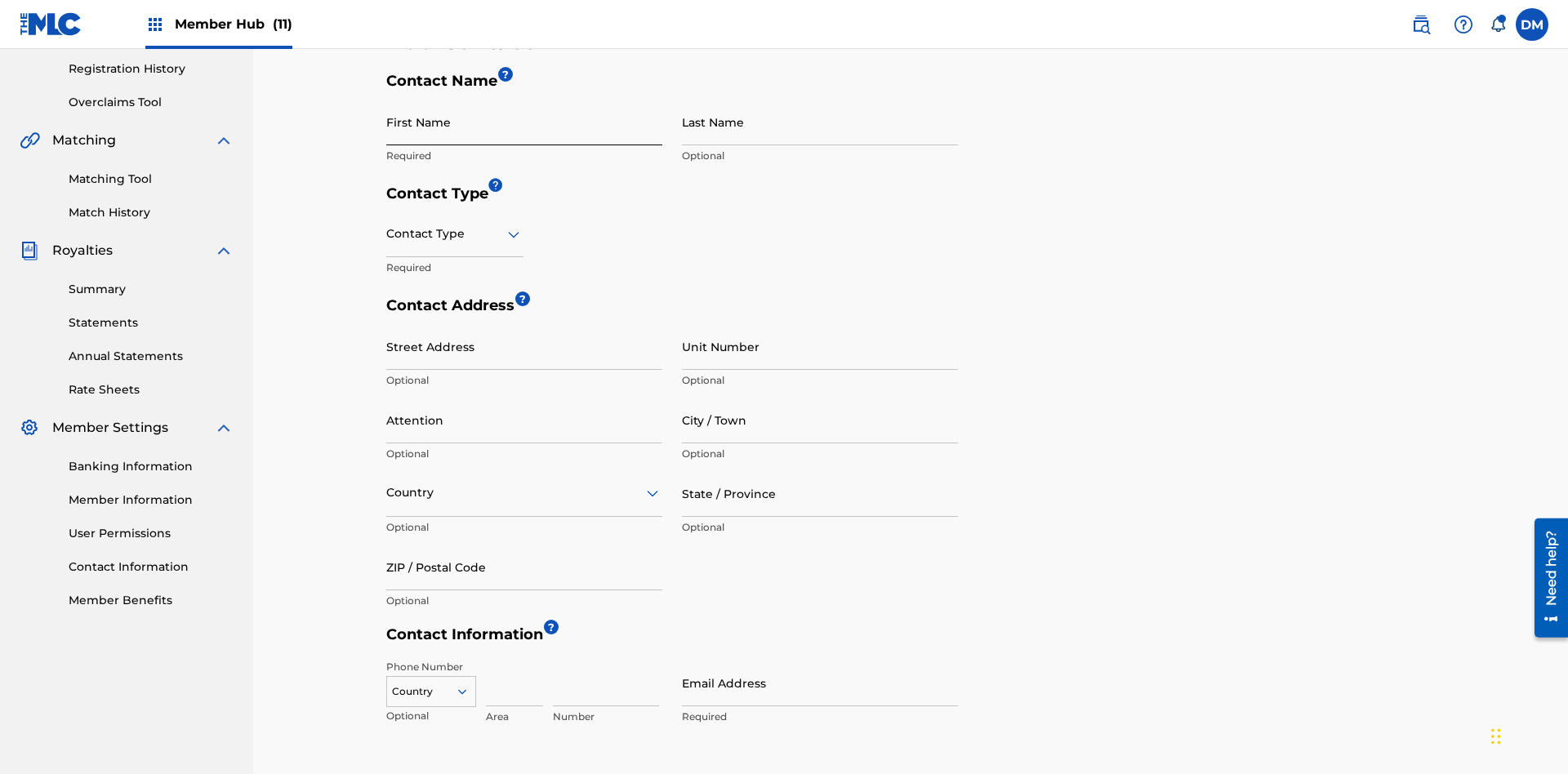
click at [524, 121] on input "First Name" at bounding box center [524, 121] width 276 height 47
type input "2025.09.25.05.15.01"
click at [819, 121] on input "Last Name" at bounding box center [819, 121] width 276 height 47
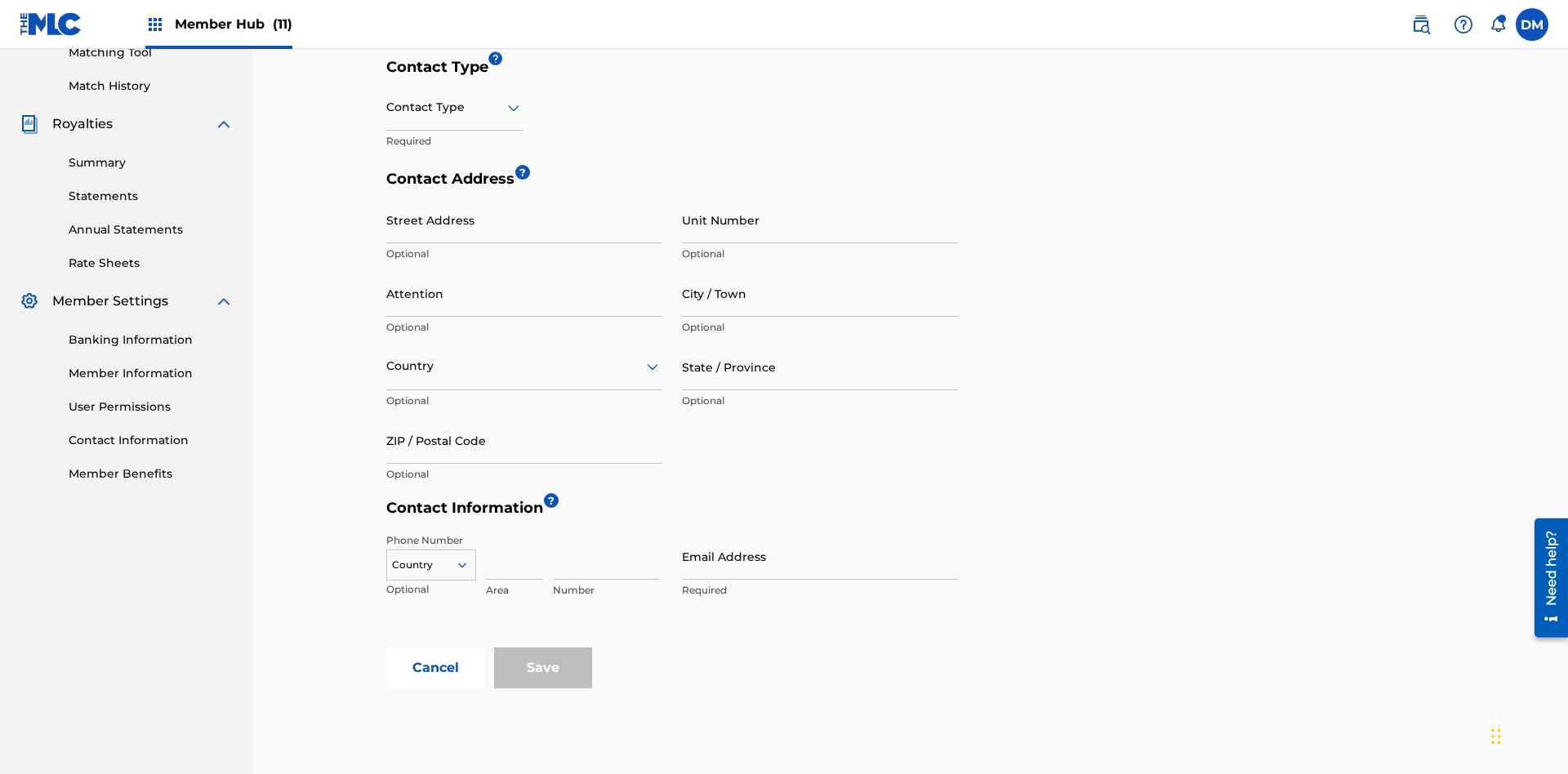
type input "2025.09.25.05.15.01"
click at [387, 107] on input "text" at bounding box center [388, 107] width 4 height 17
click at [455, 149] on div "Public" at bounding box center [454, 149] width 135 height 37
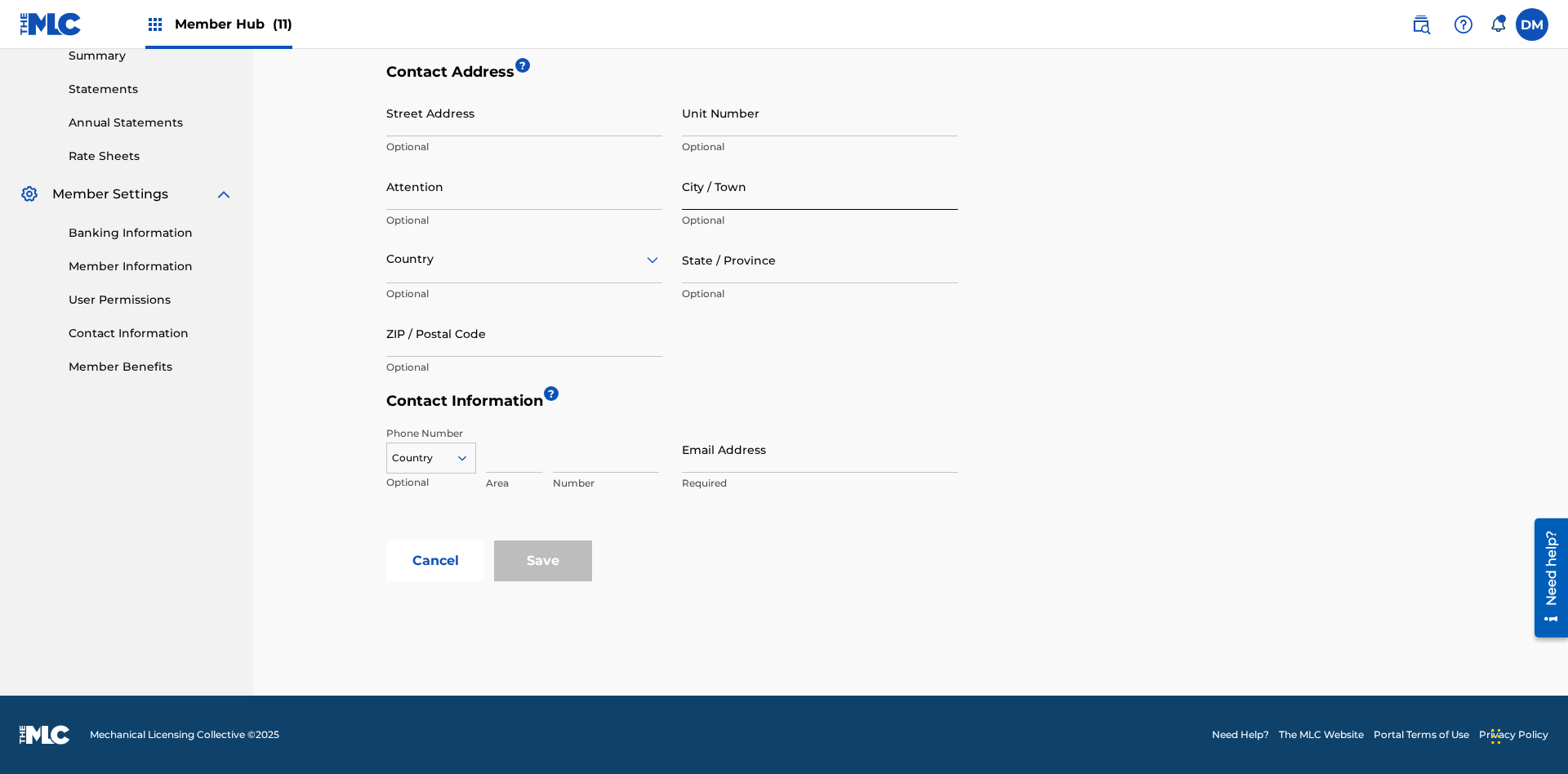
click at [819, 186] on input "City / Town" at bounding box center [819, 187] width 276 height 47
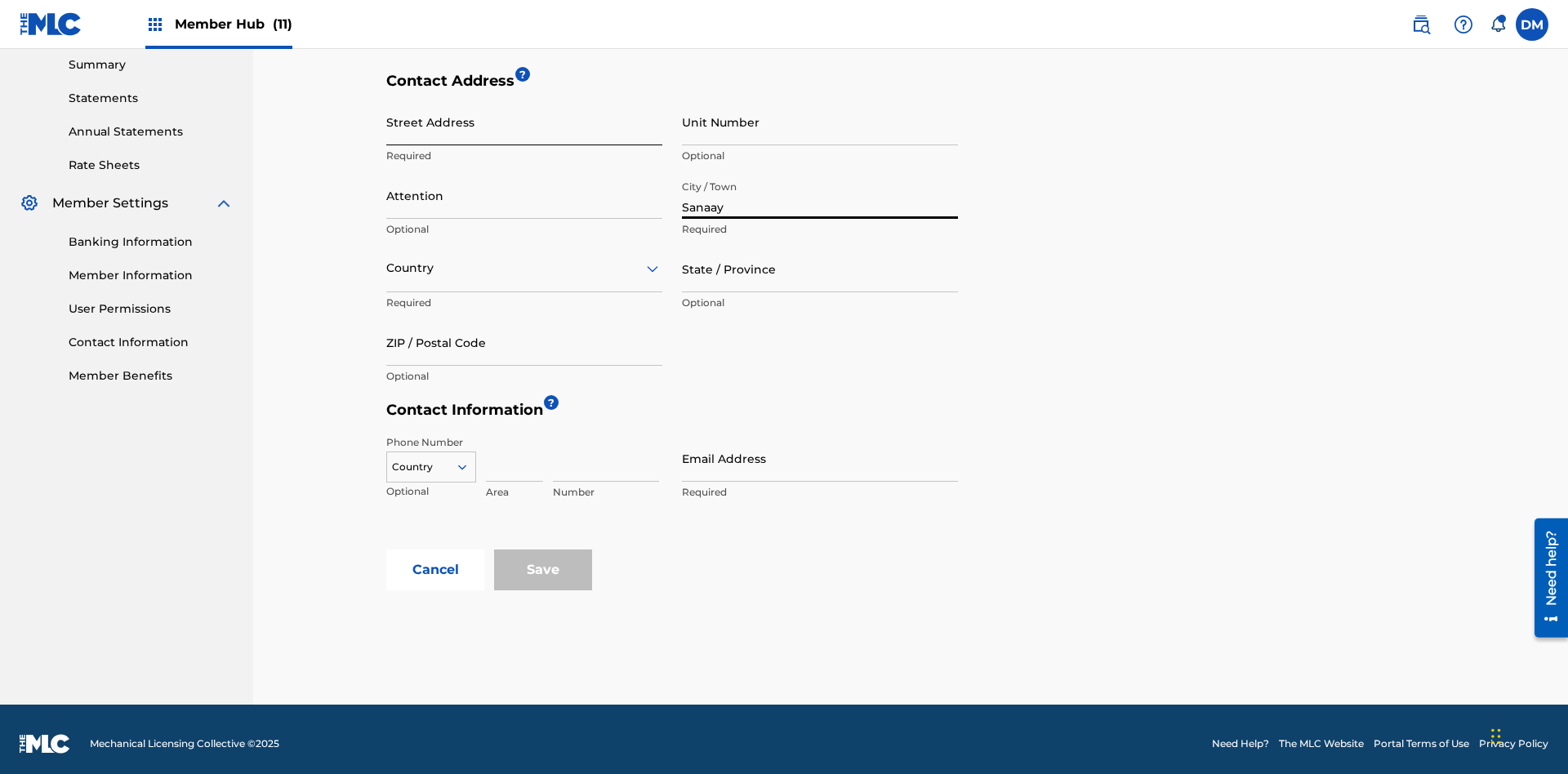
type input "Sanaay"
click at [524, 121] on input "Street Address" at bounding box center [524, 121] width 276 height 47
type input "[GEOGRAPHIC_DATA]"
click at [819, 121] on input "Unit Number" at bounding box center [819, 121] width 276 height 47
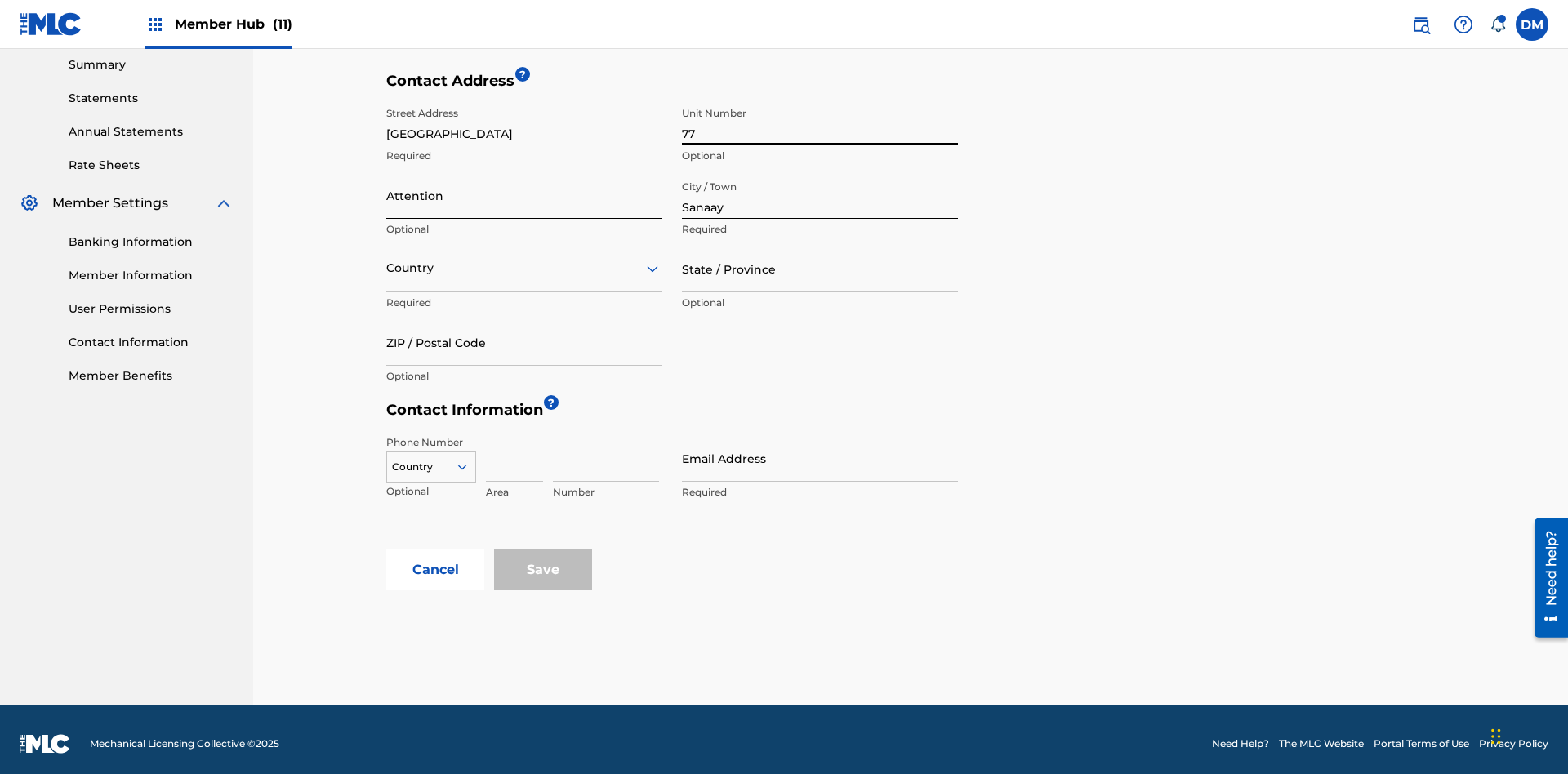
type input "77"
click at [524, 186] on input "Attention" at bounding box center [524, 195] width 276 height 47
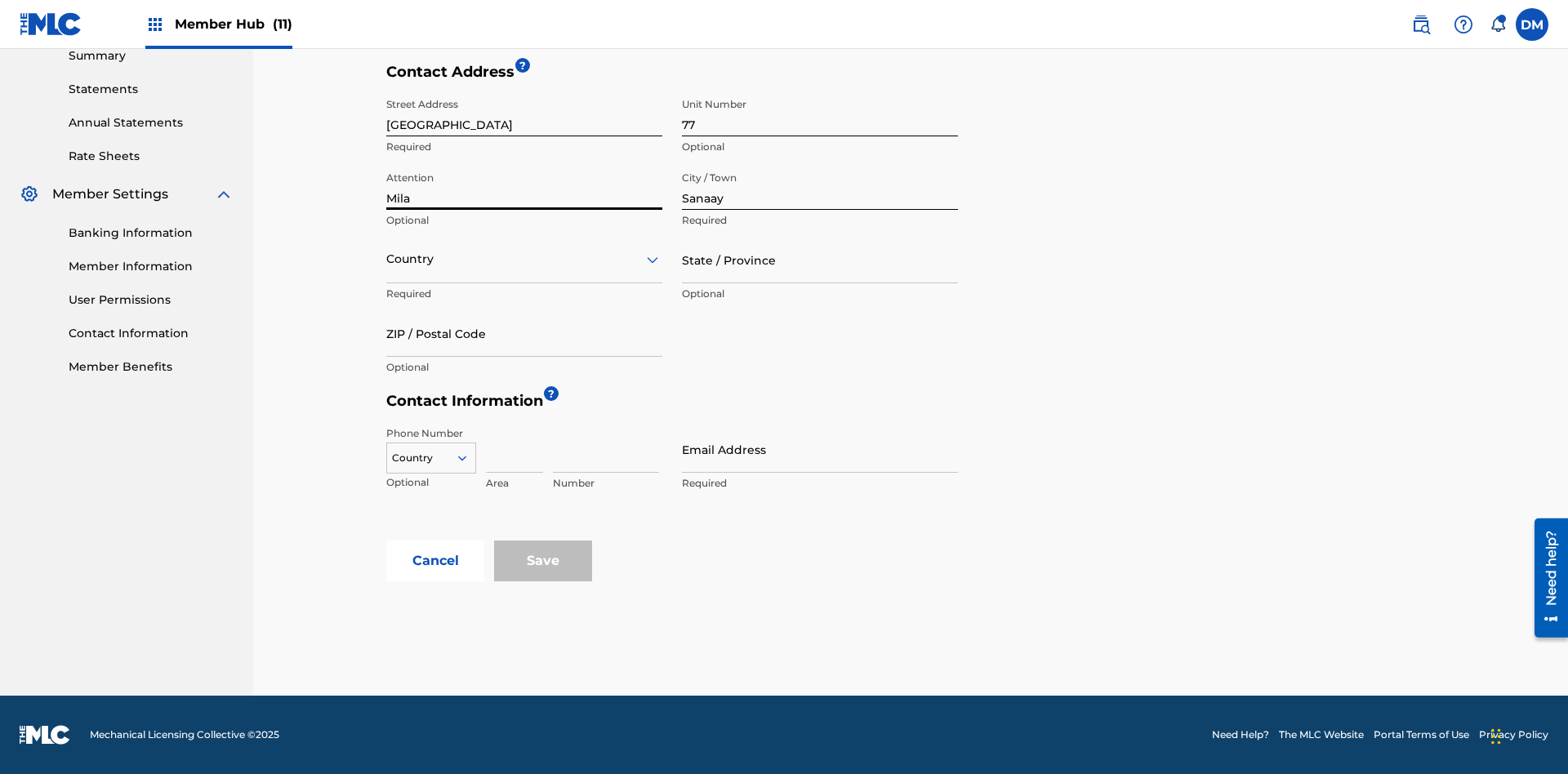
type input "Mila"
click at [387, 258] on input "text" at bounding box center [388, 259] width 4 height 17
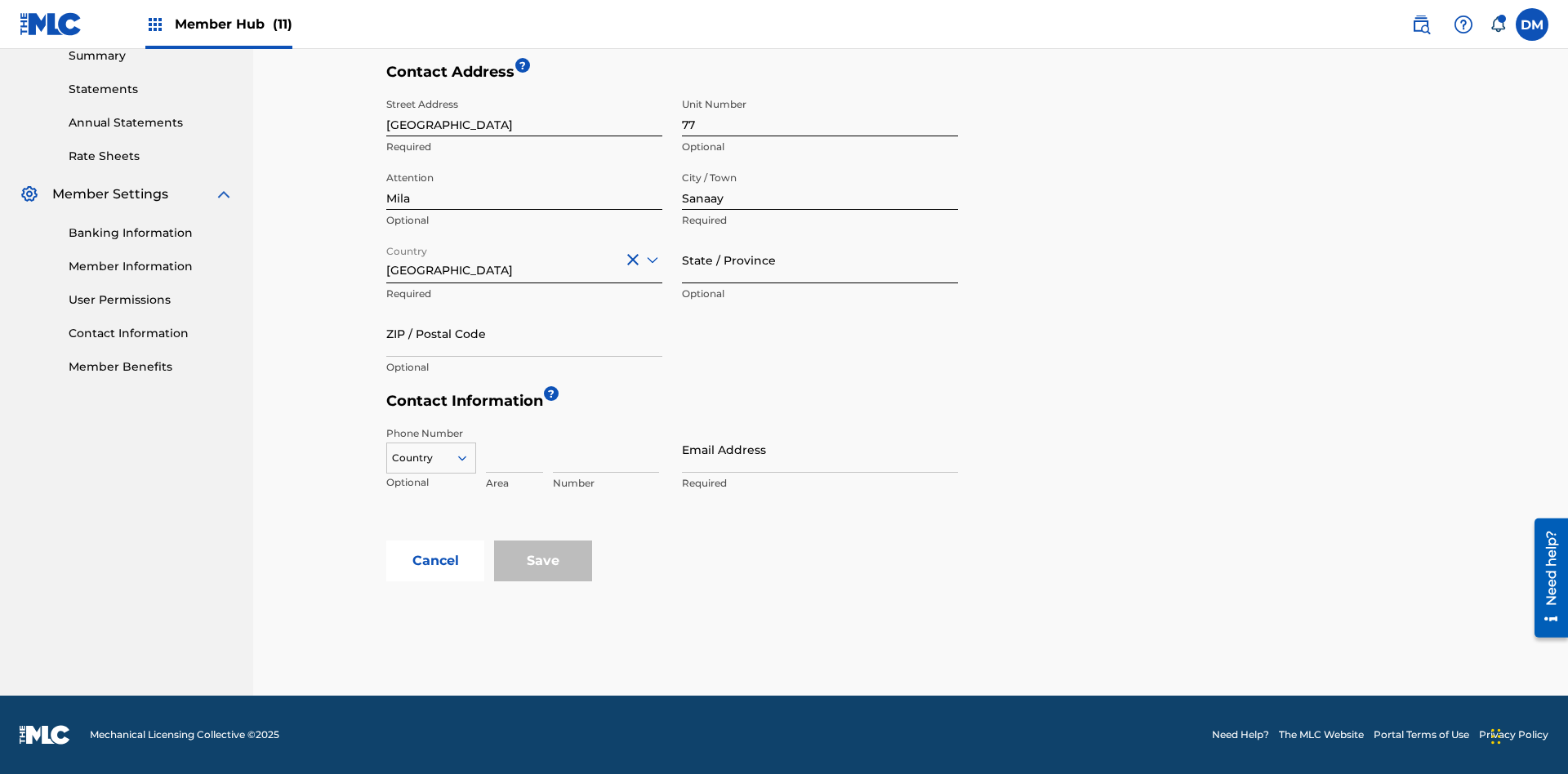
click at [819, 259] on input "State / Province" at bounding box center [819, 259] width 276 height 47
type input "Sanaa"
click at [524, 333] on input "ZIP / Postal Code" at bounding box center [524, 333] width 276 height 47
type input "19238"
click at [469, 458] on icon at bounding box center [463, 458] width 15 height 15
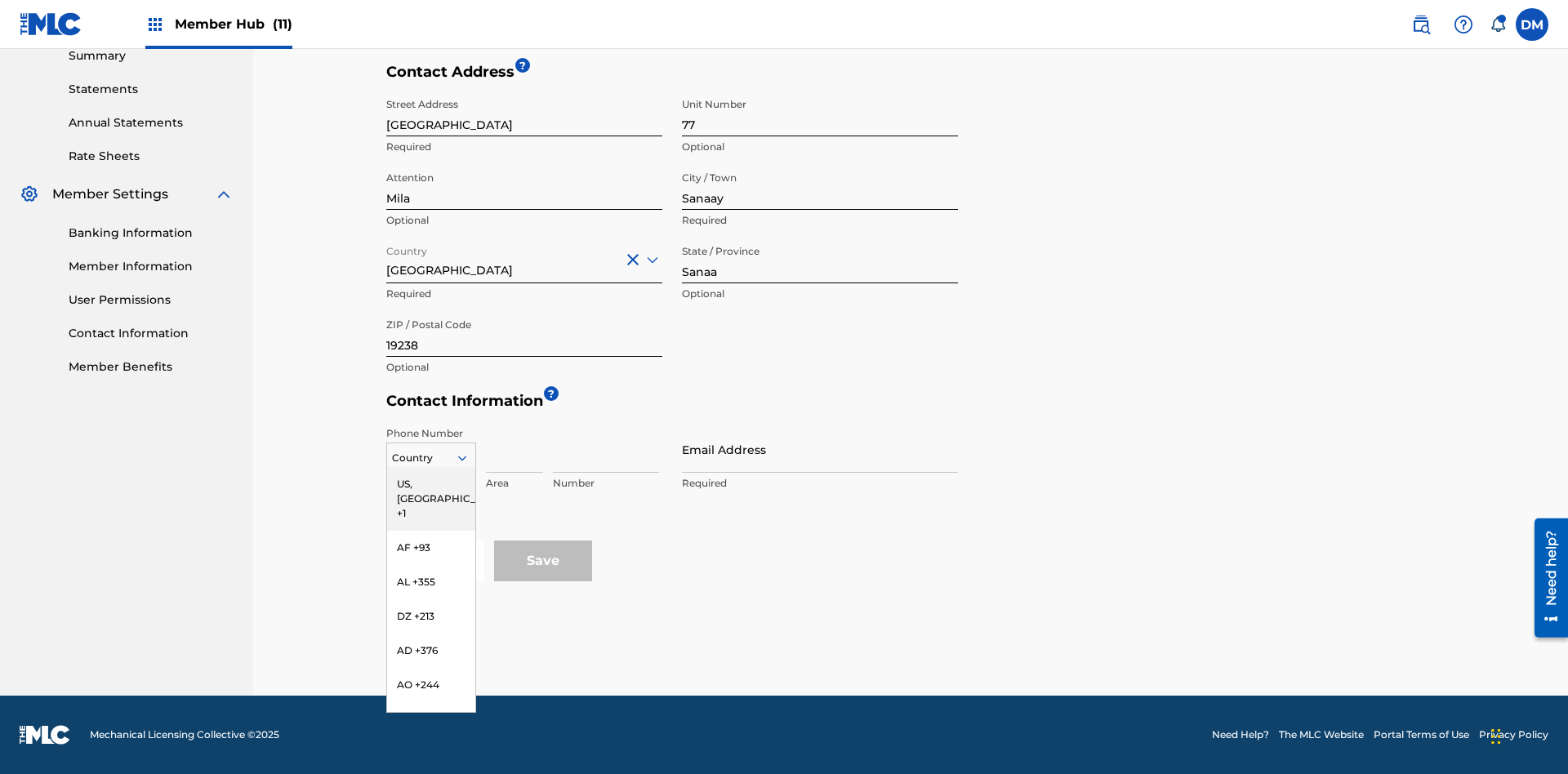
click at [514, 449] on input at bounding box center [514, 449] width 57 height 47
type input "02"
click at [606, 449] on input at bounding box center [605, 449] width 106 height 47
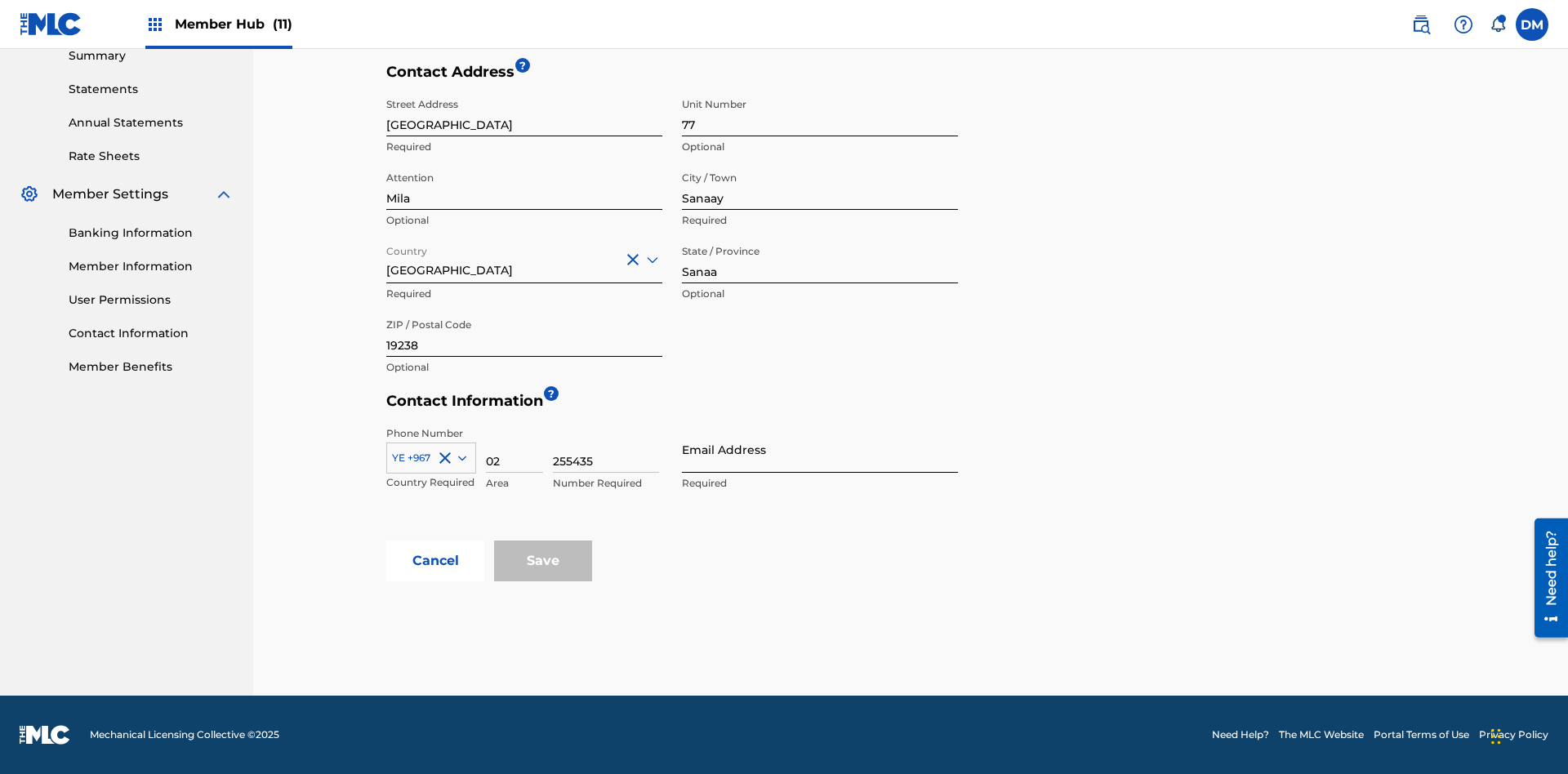
type input "255435"
click at [819, 449] on input "Email Address" at bounding box center [819, 449] width 276 height 47
type input "[EMAIL_ADDRESS][DOMAIN_NAME]"
click at [543, 561] on input "Save" at bounding box center [543, 561] width 98 height 40
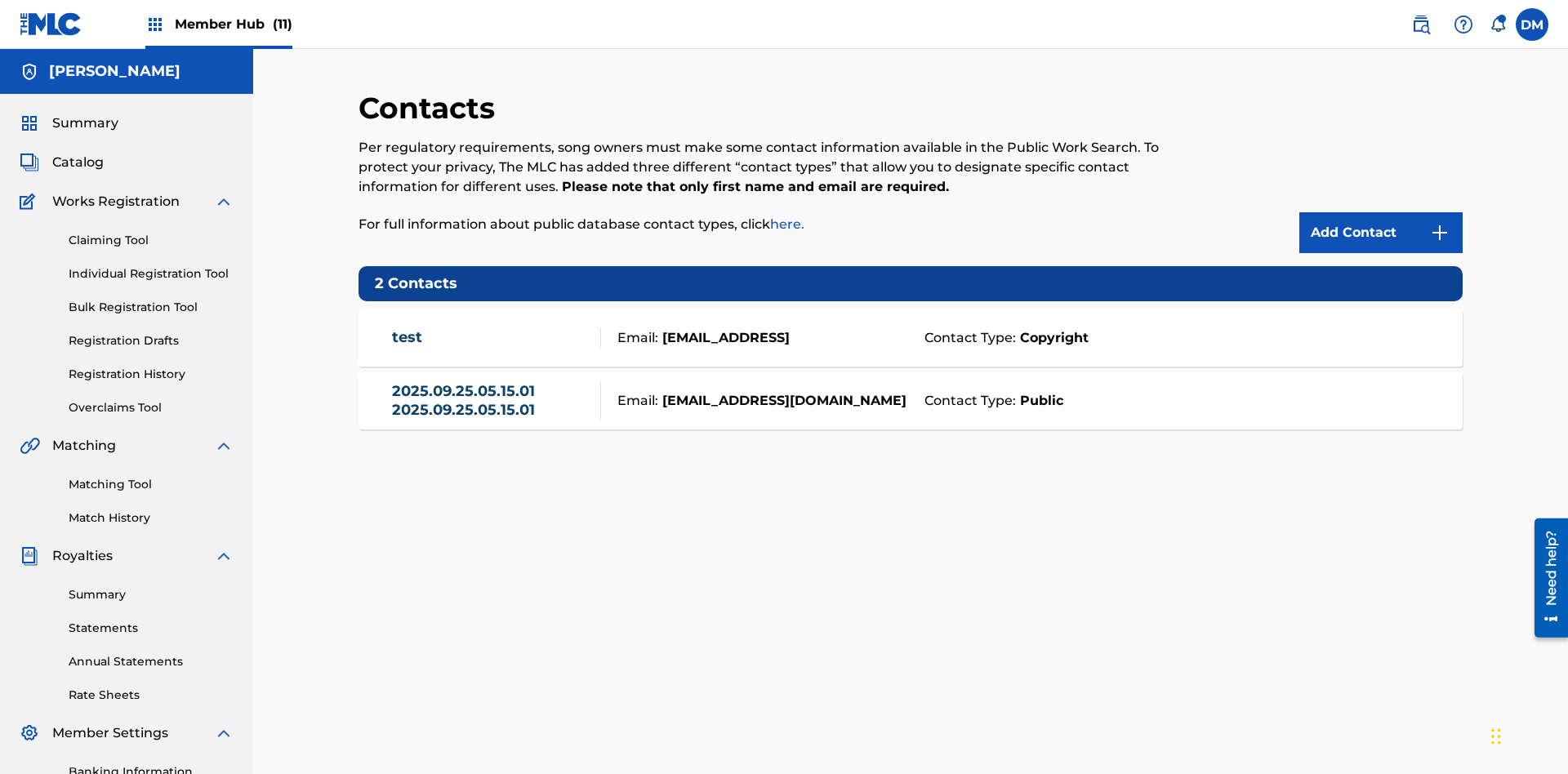
click at [233, 24] on span "Member Hub (11)" at bounding box center [234, 24] width 118 height 18
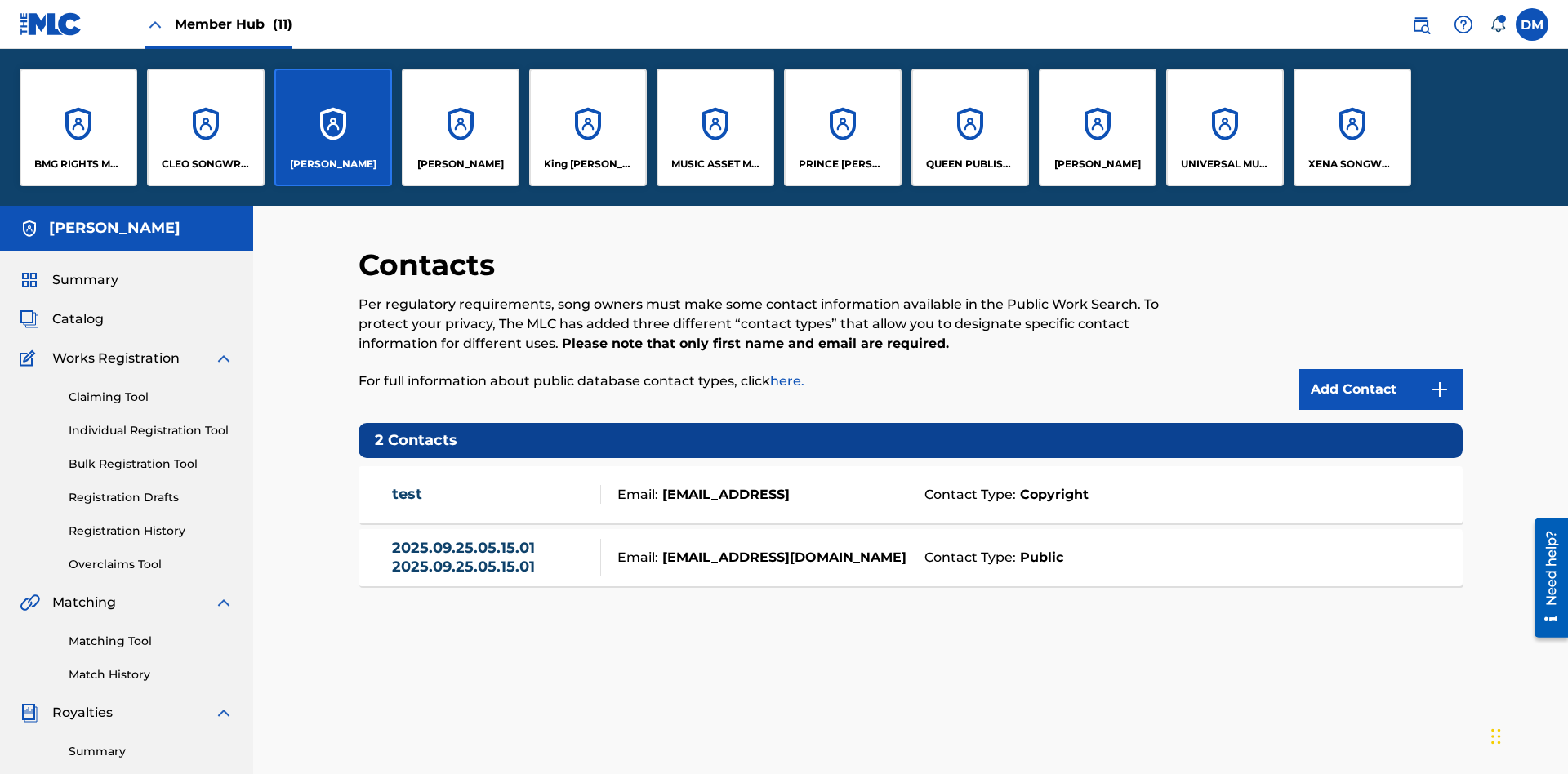
click at [332, 164] on p "[PERSON_NAME]" at bounding box center [333, 164] width 86 height 15
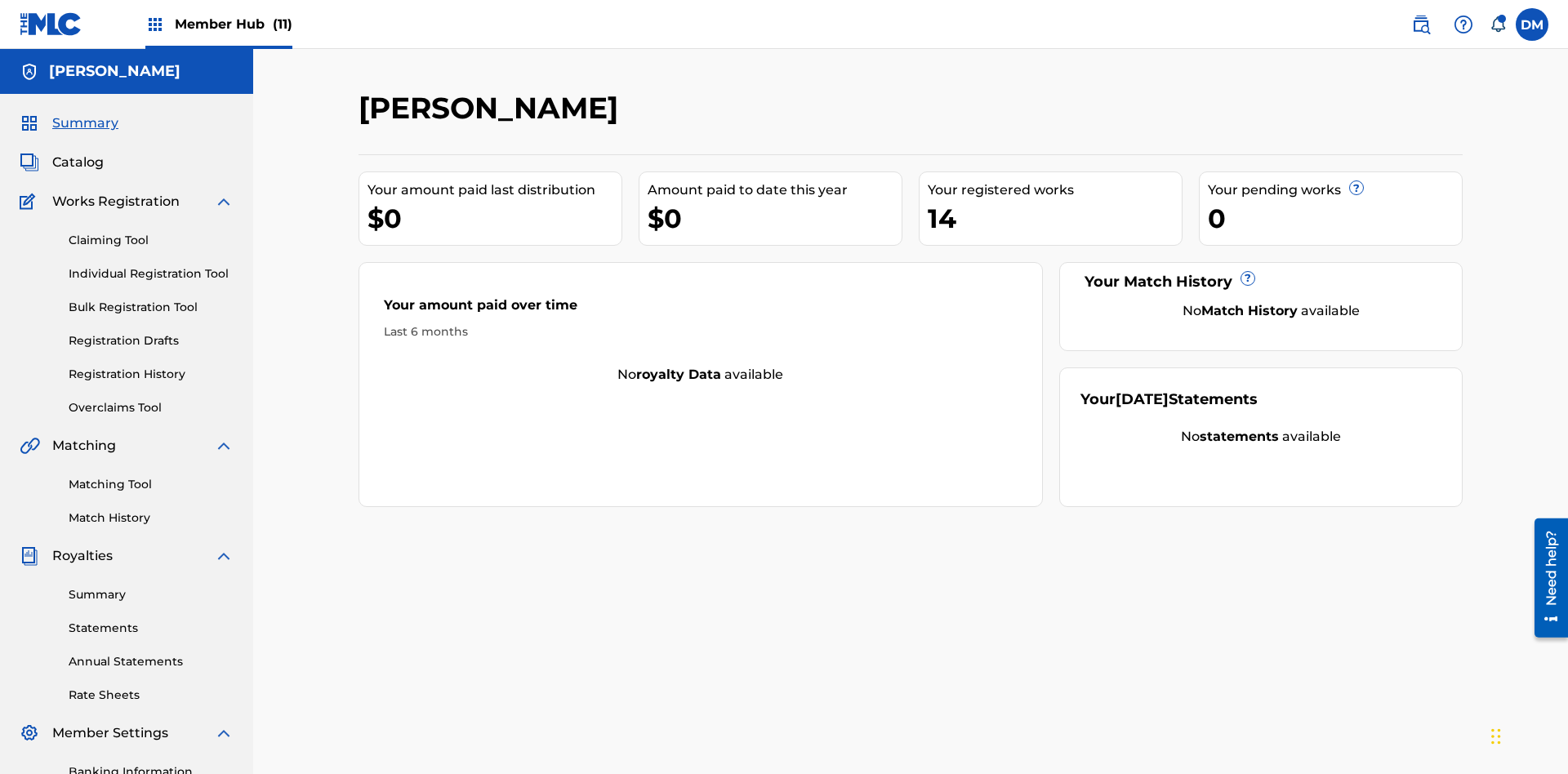
scroll to position [54, 0]
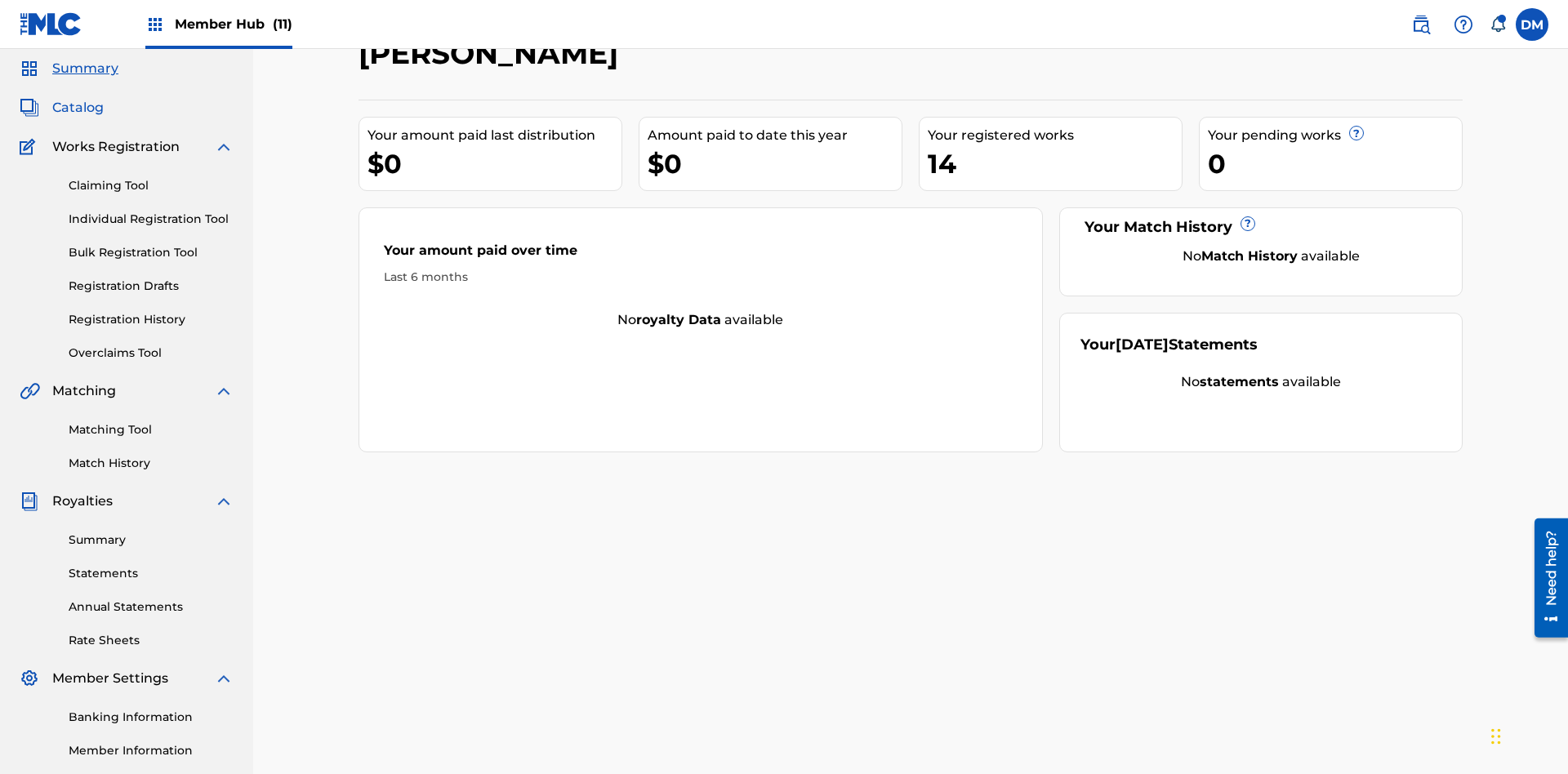
click at [77, 108] on span "Catalog" at bounding box center [78, 108] width 52 height 19
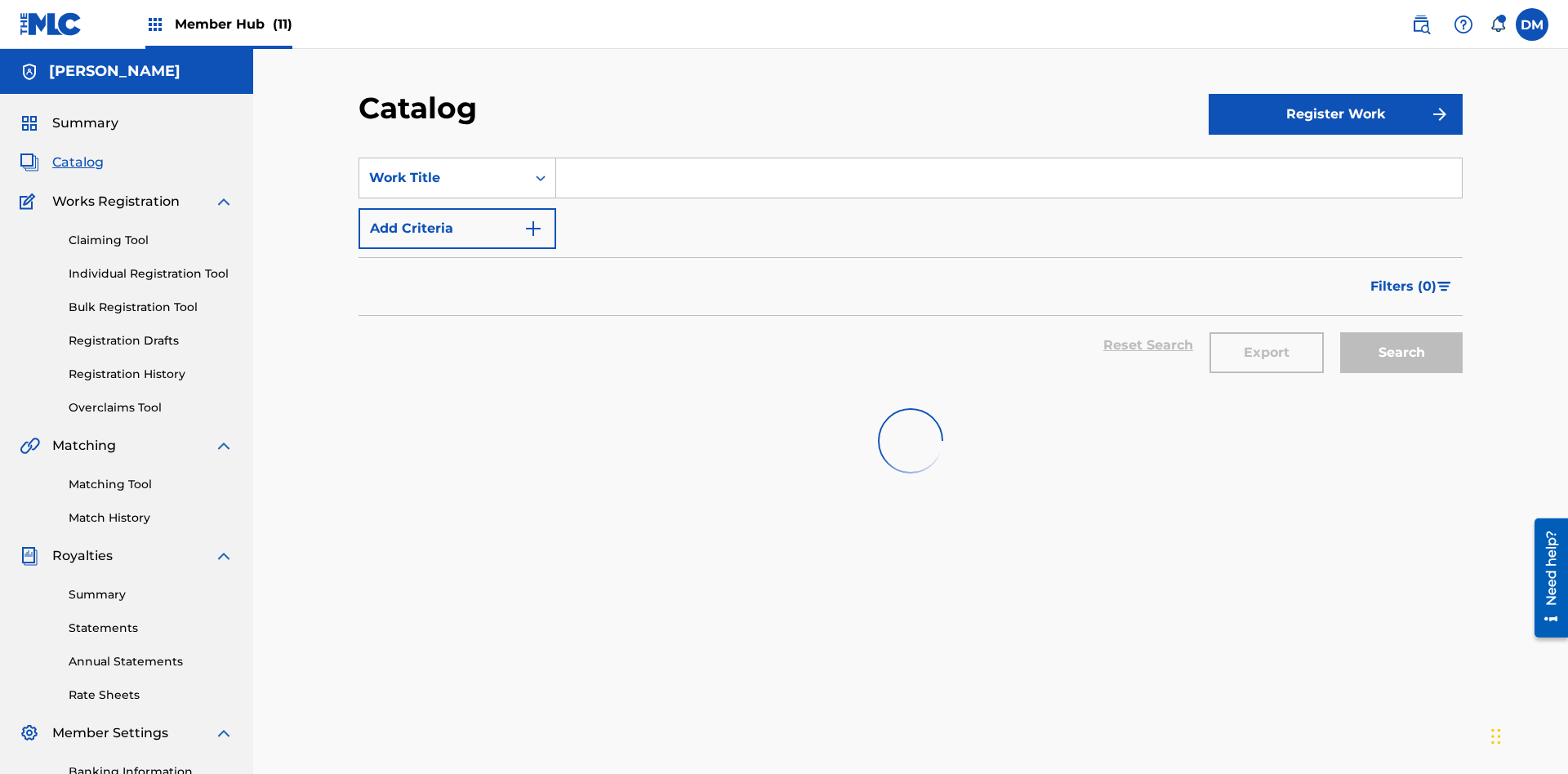
scroll to position [61, 0]
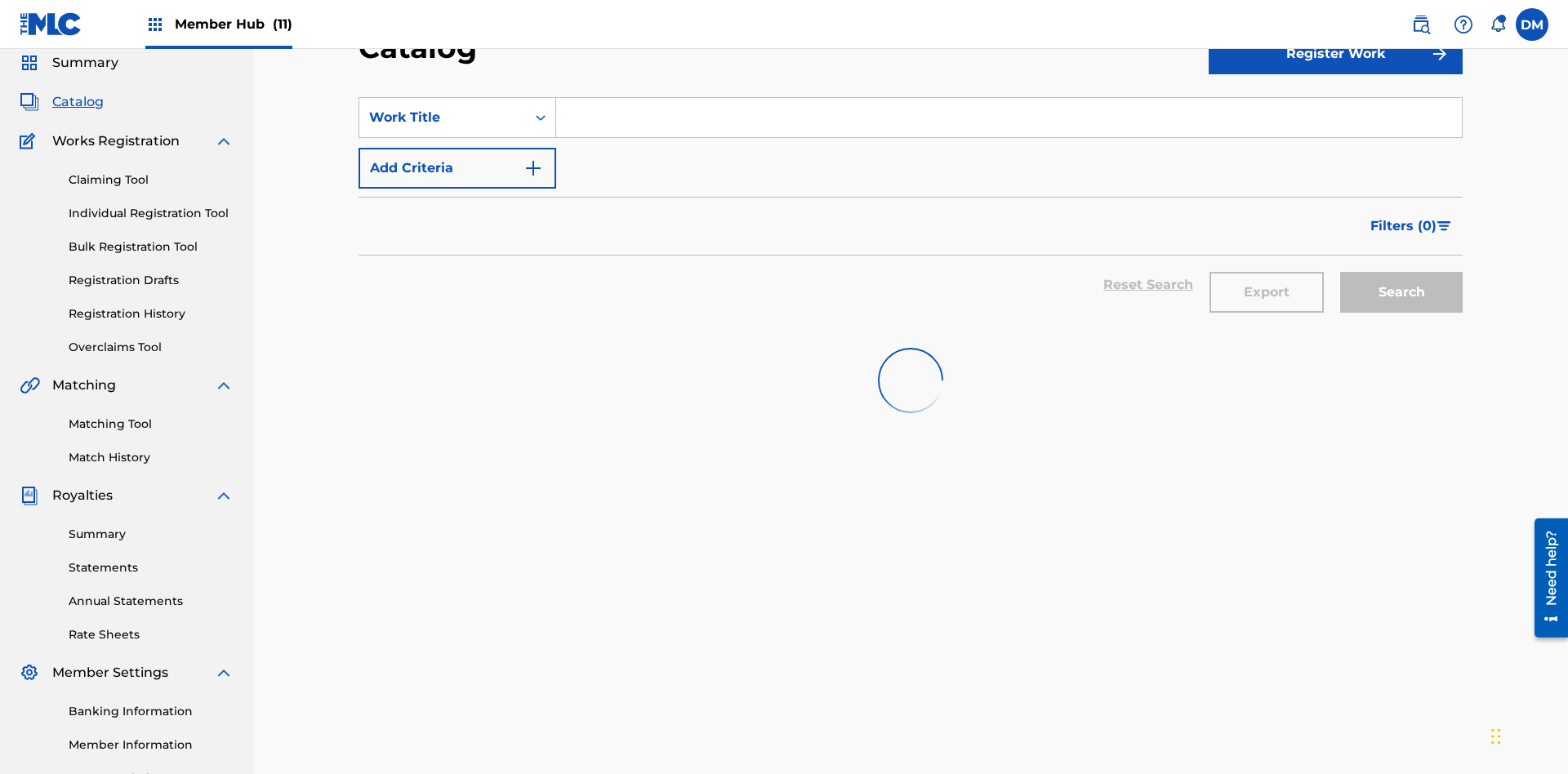
click at [1008, 118] on input "Search Form" at bounding box center [1009, 118] width 906 height 40
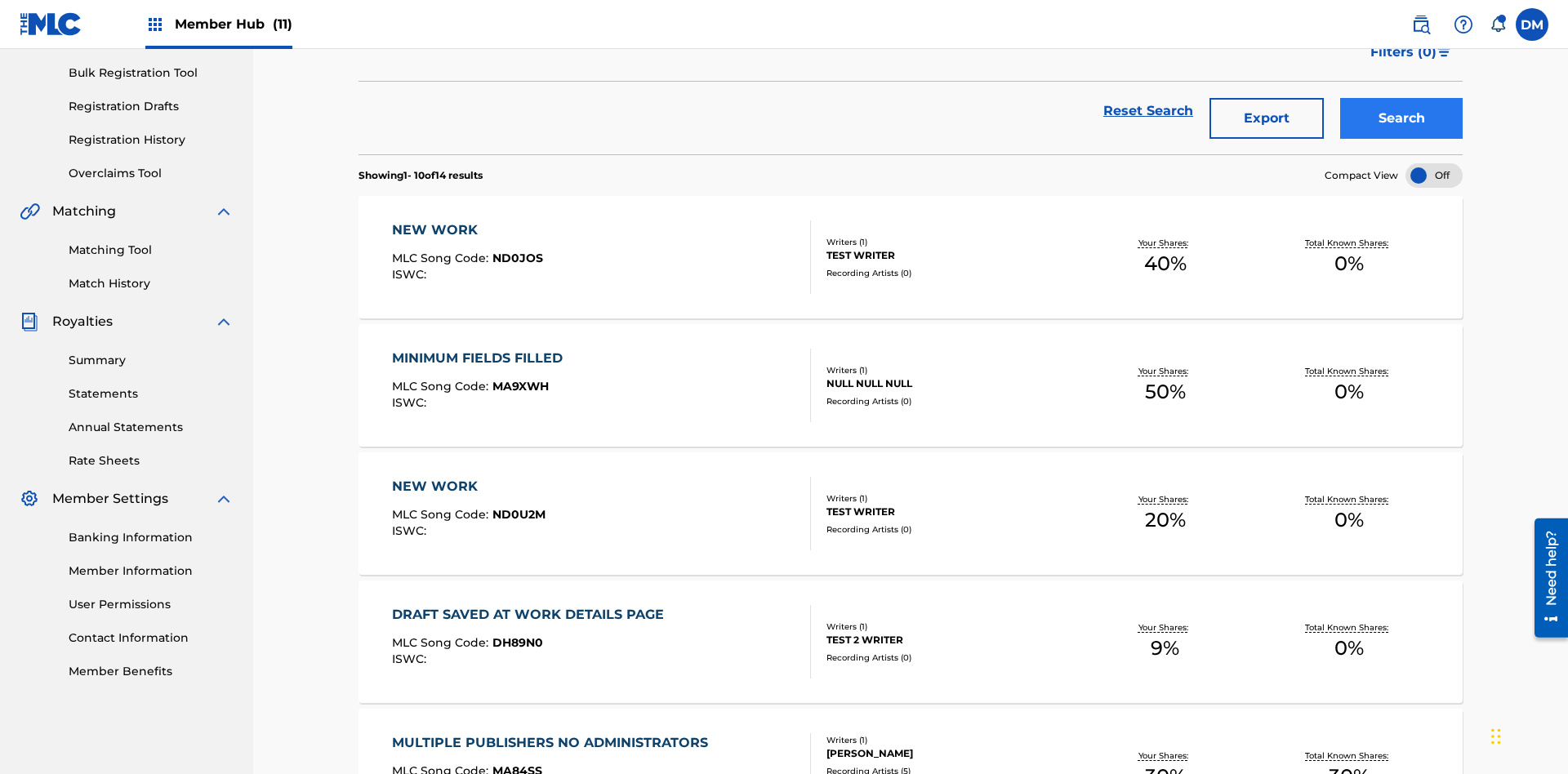
type input "MULTIPLE PUBLISHERS NO ADMINISTRATORS"
click at [1401, 119] on button "Search" at bounding box center [1401, 119] width 122 height 40
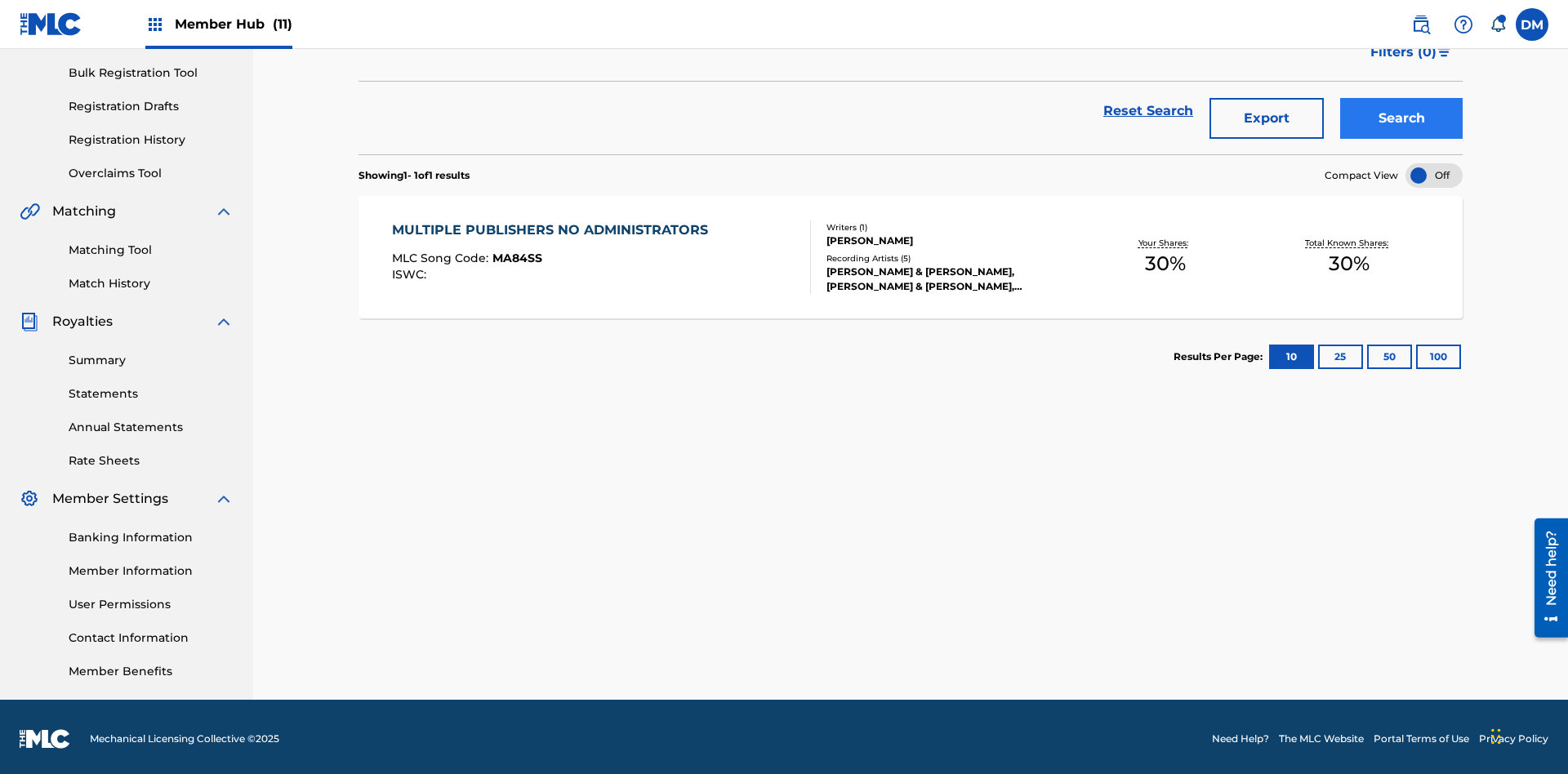
scroll to position [238, 0]
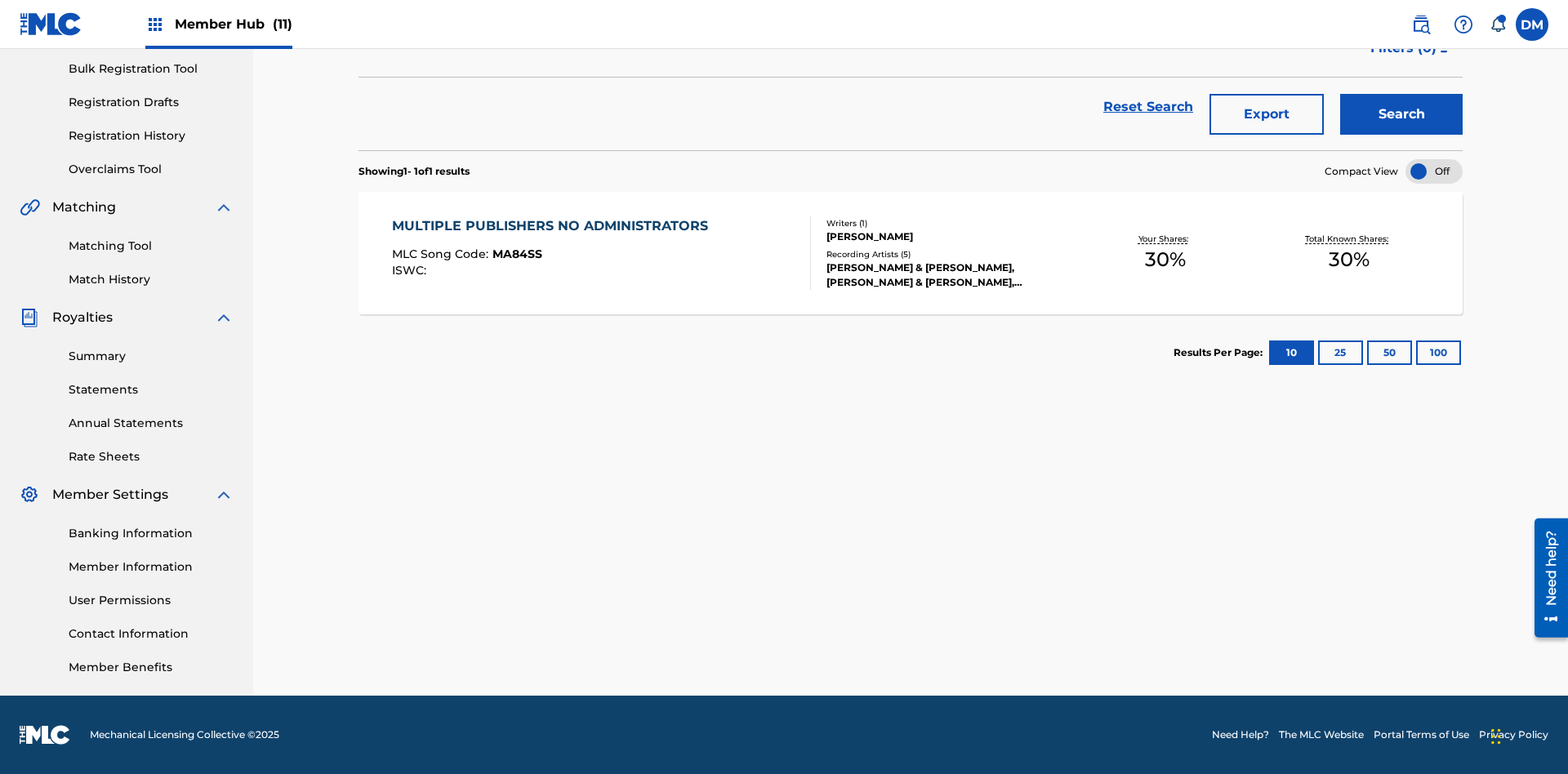
click at [514, 254] on span "MA84SS" at bounding box center [517, 254] width 50 height 15
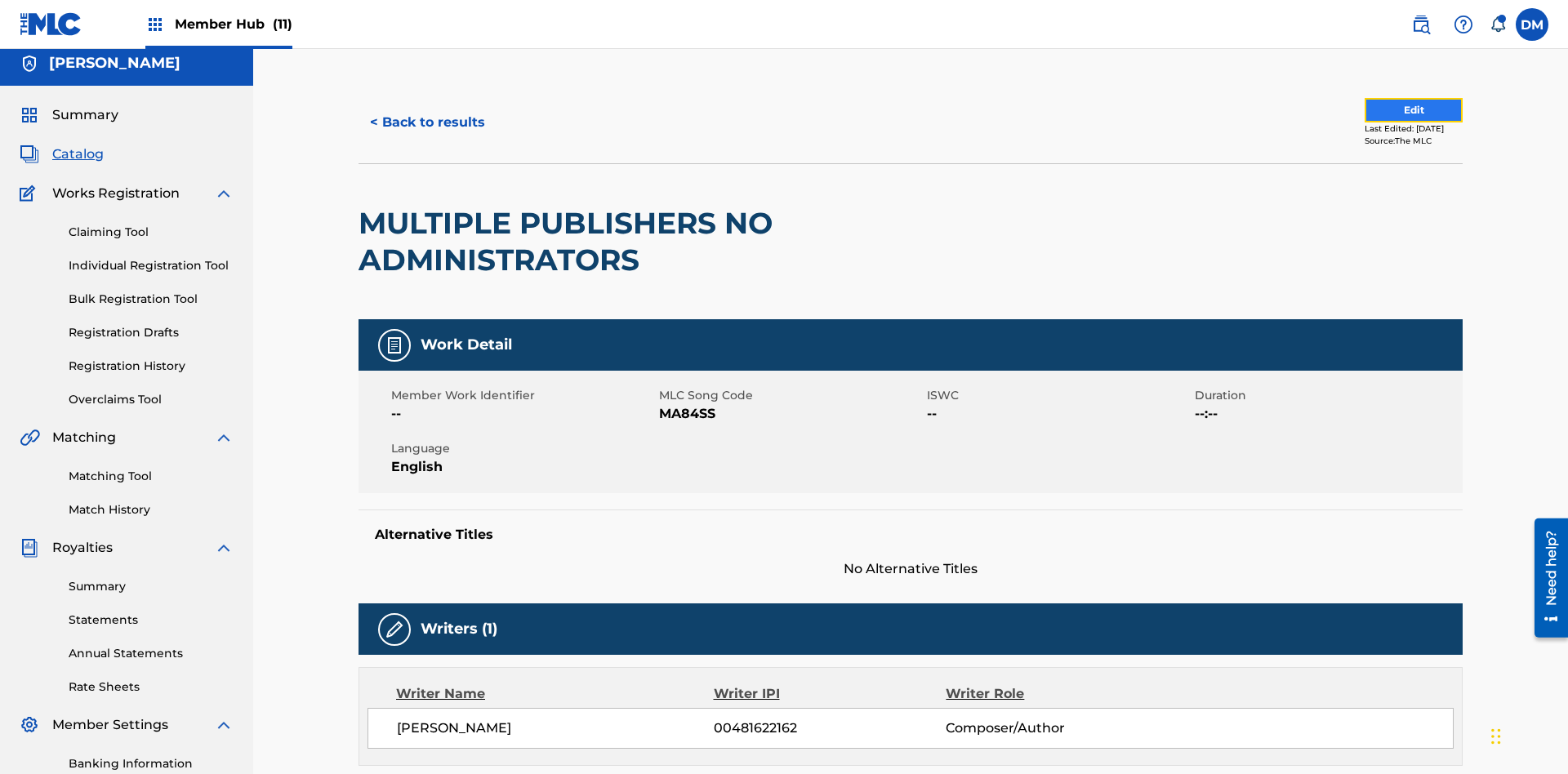
click at [1394, 110] on button "Edit" at bounding box center [1413, 110] width 98 height 25
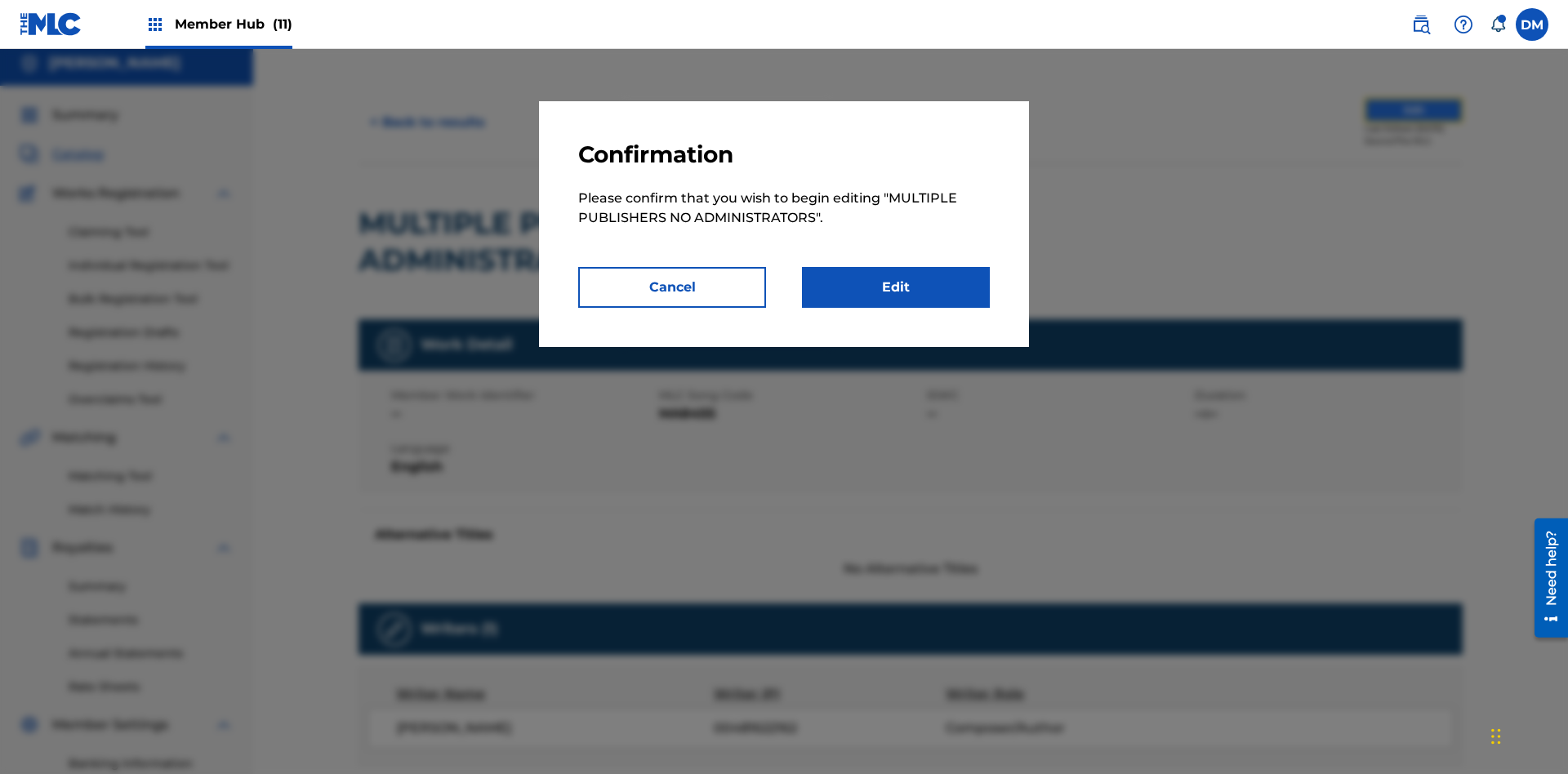
scroll to position [177, 0]
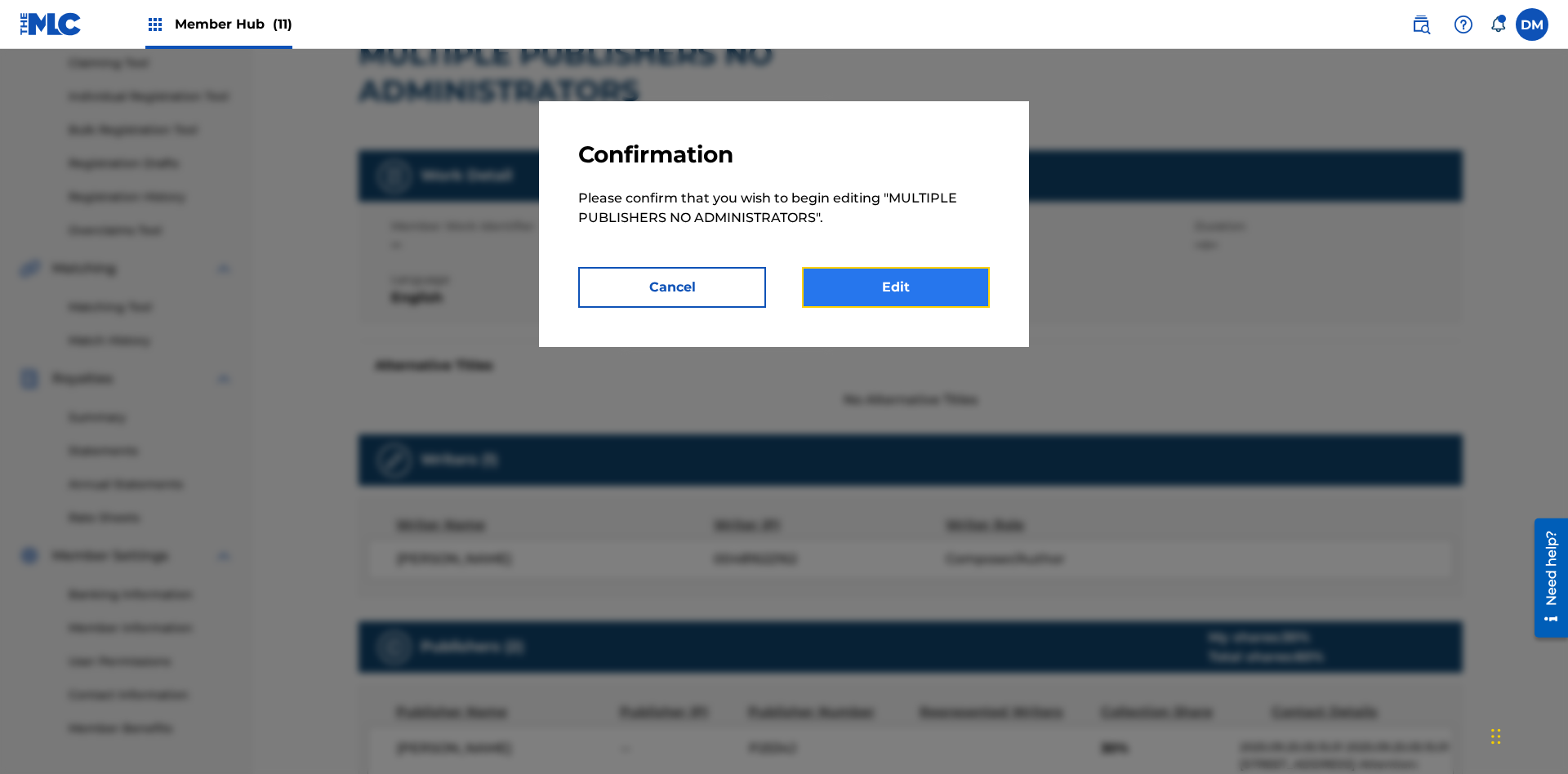
click at [896, 288] on link "Edit" at bounding box center [896, 287] width 188 height 40
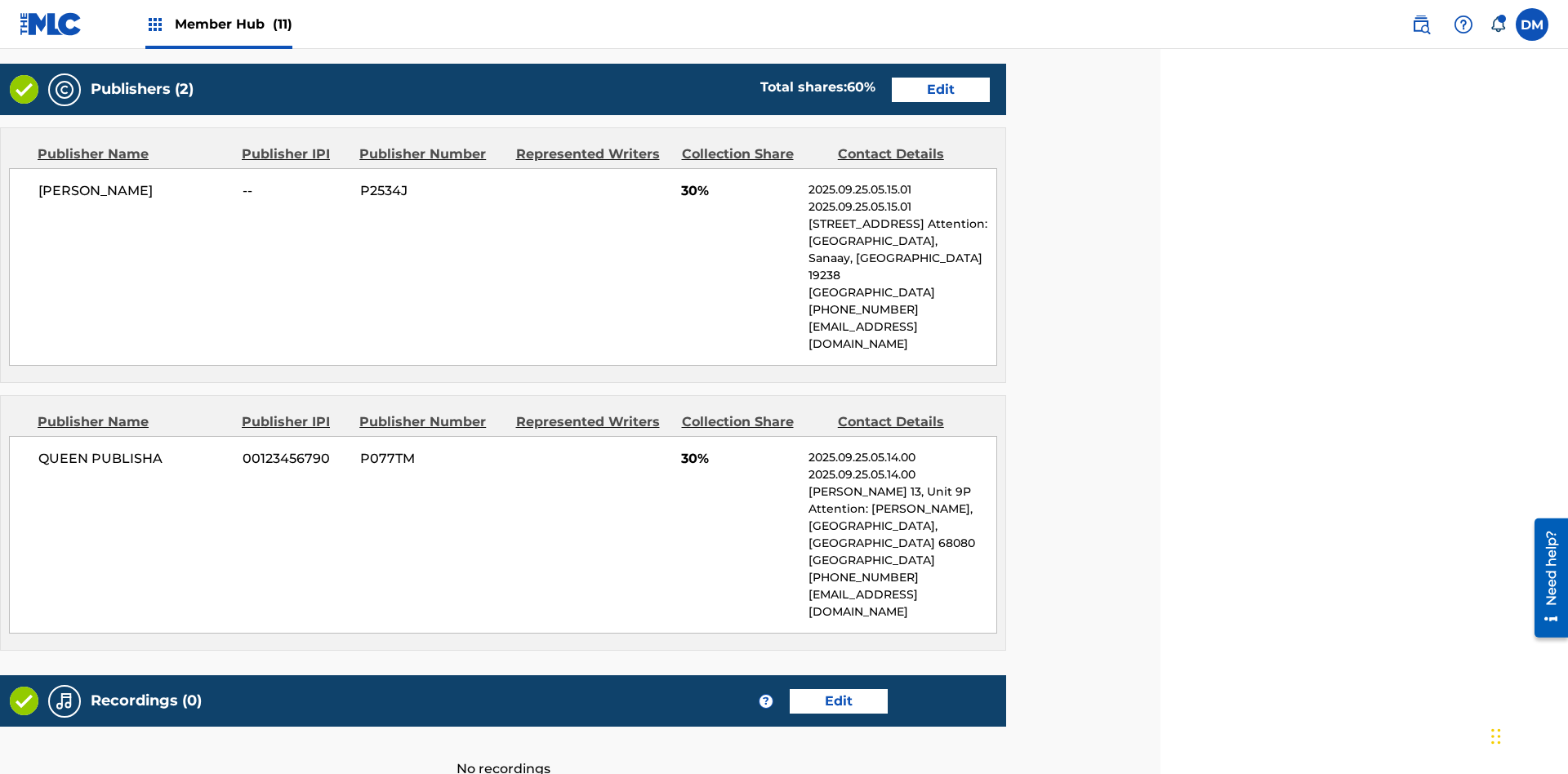
click at [233, 24] on span "Member Hub (11)" at bounding box center [234, 24] width 118 height 18
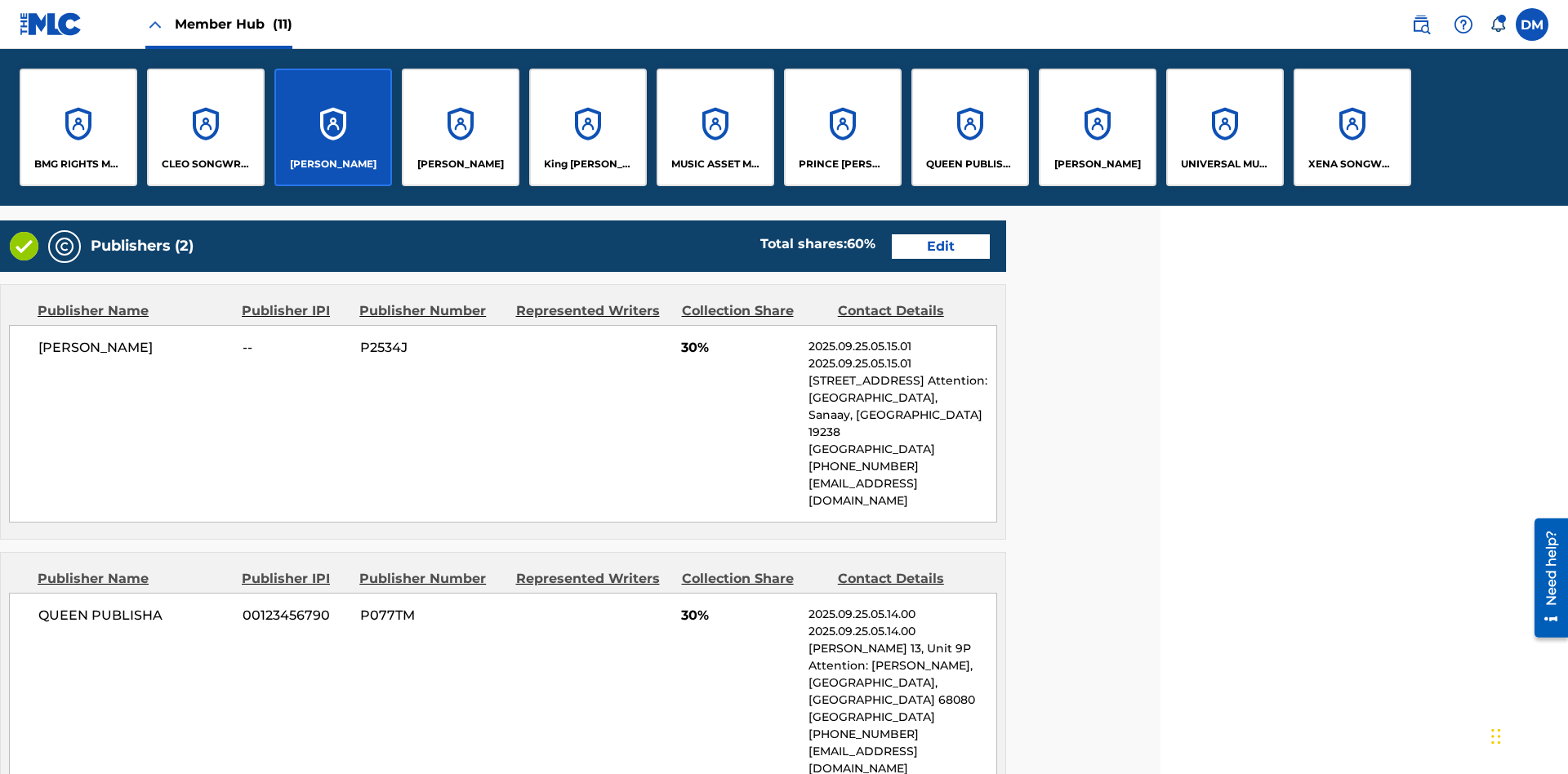
scroll to position [833, 407]
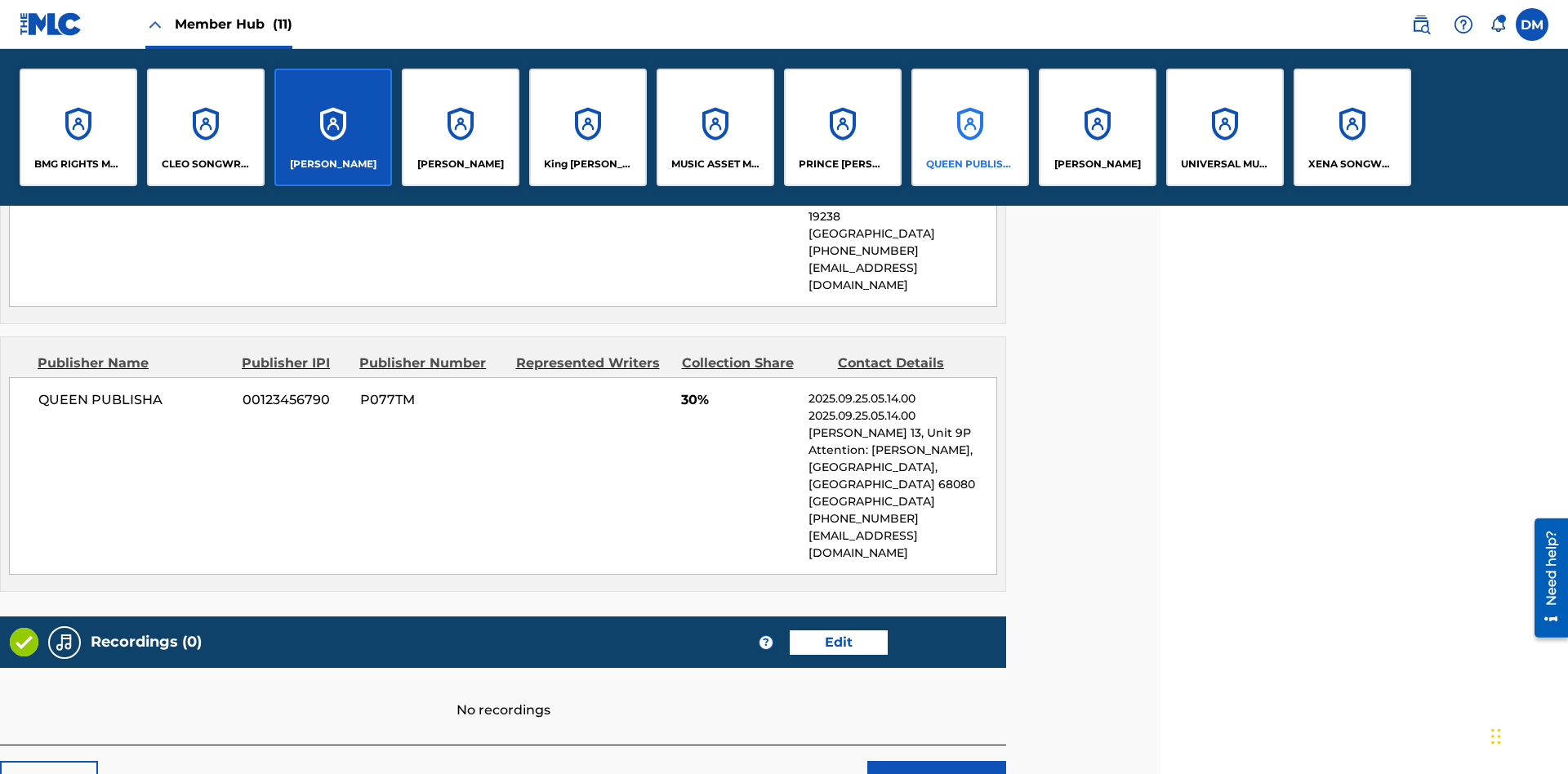
click at [969, 164] on p "QUEEN PUBLISHA" at bounding box center [970, 164] width 89 height 15
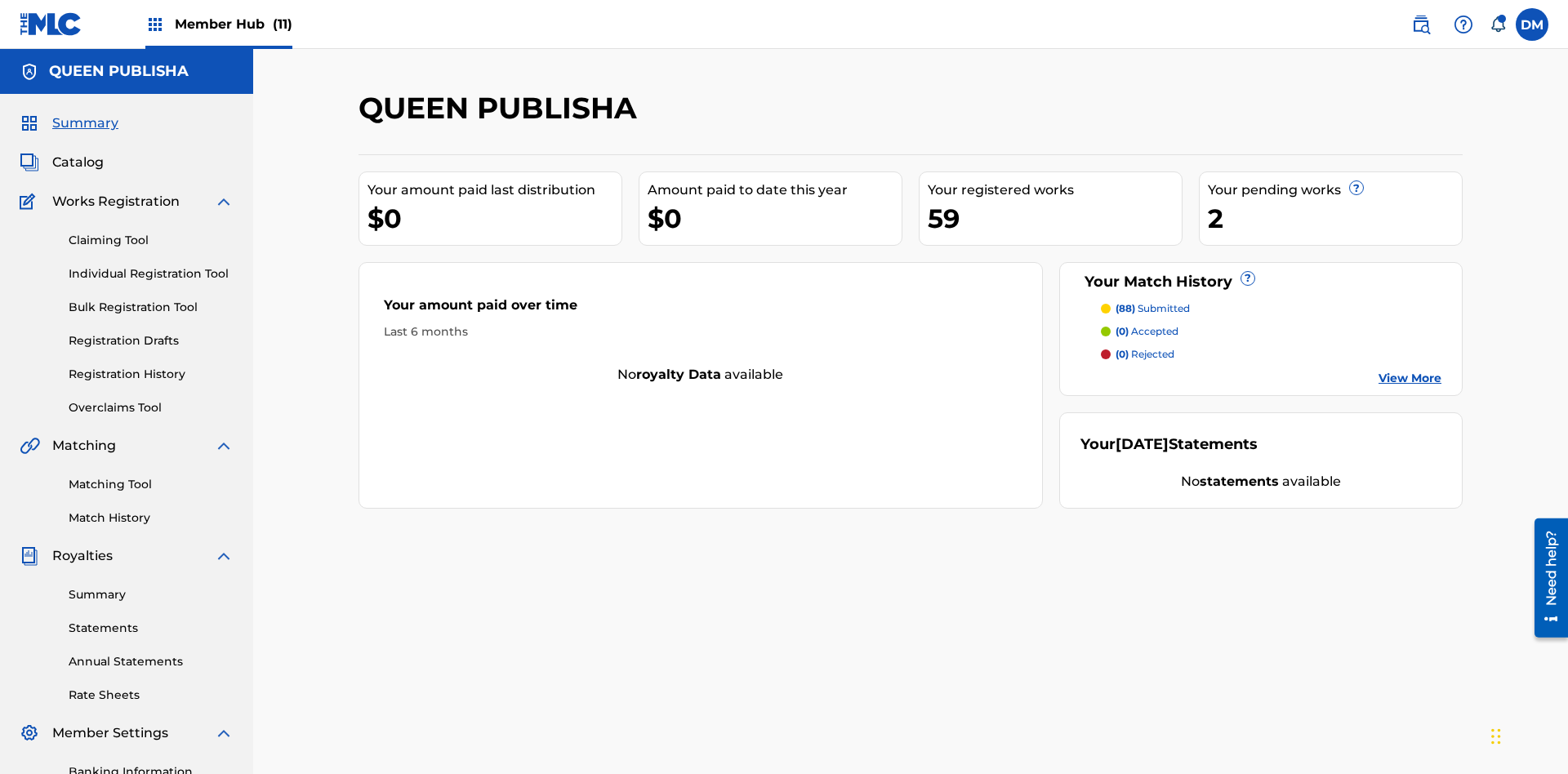
scroll to position [54, 0]
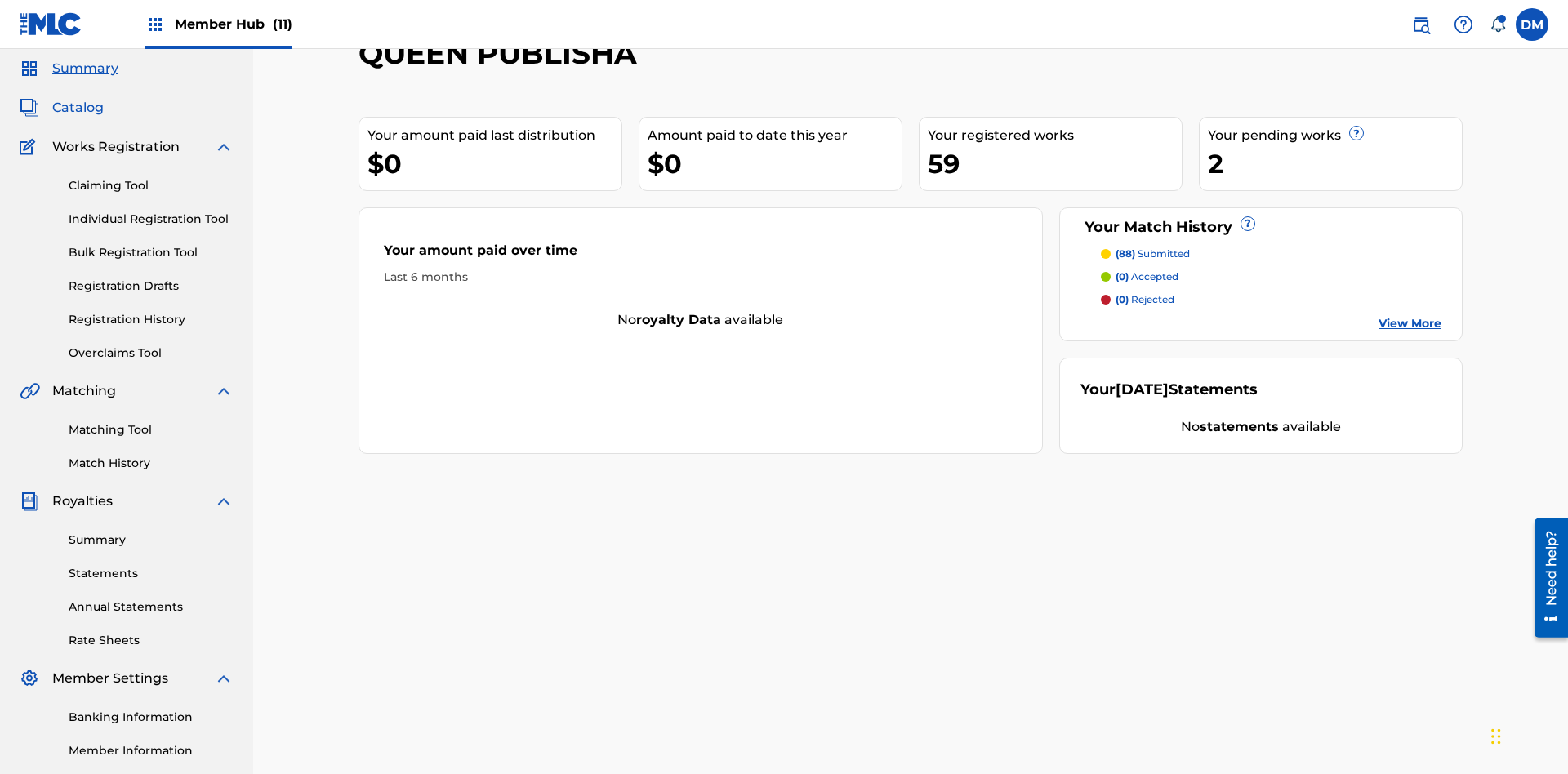
click at [77, 108] on span "Catalog" at bounding box center [78, 108] width 52 height 19
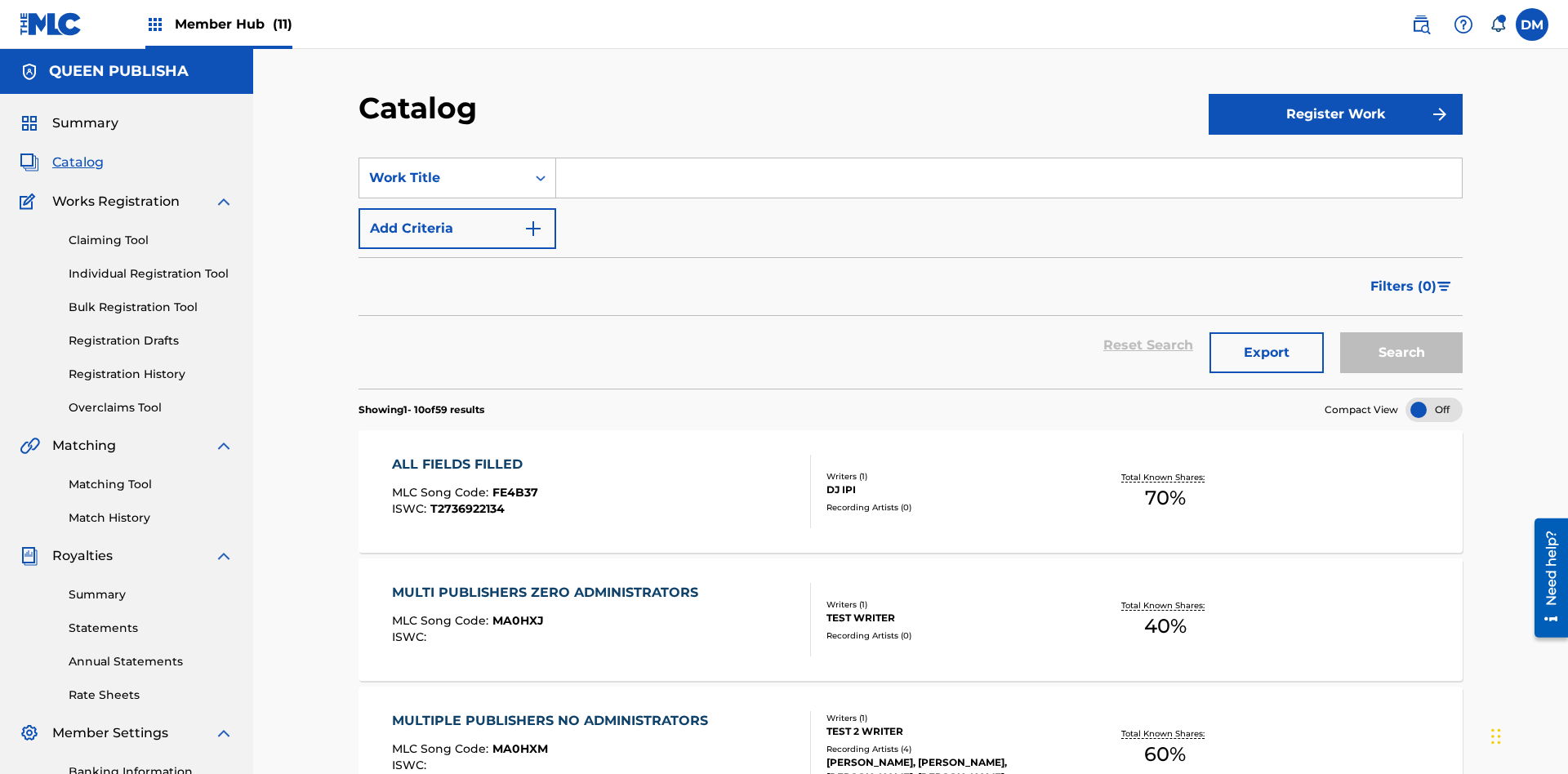
scroll to position [61, 0]
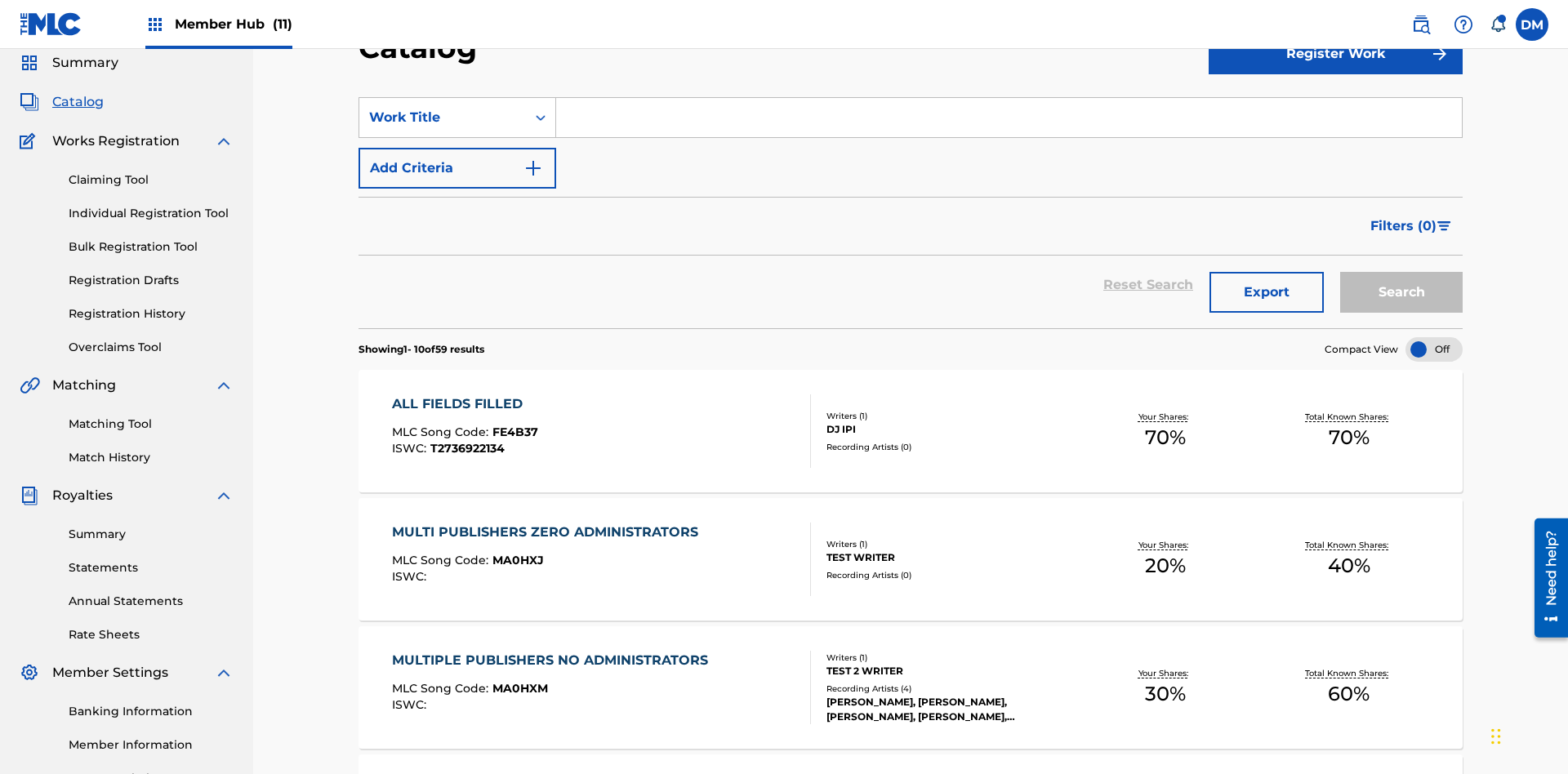
click at [1008, 118] on input "Search Form" at bounding box center [1009, 118] width 906 height 40
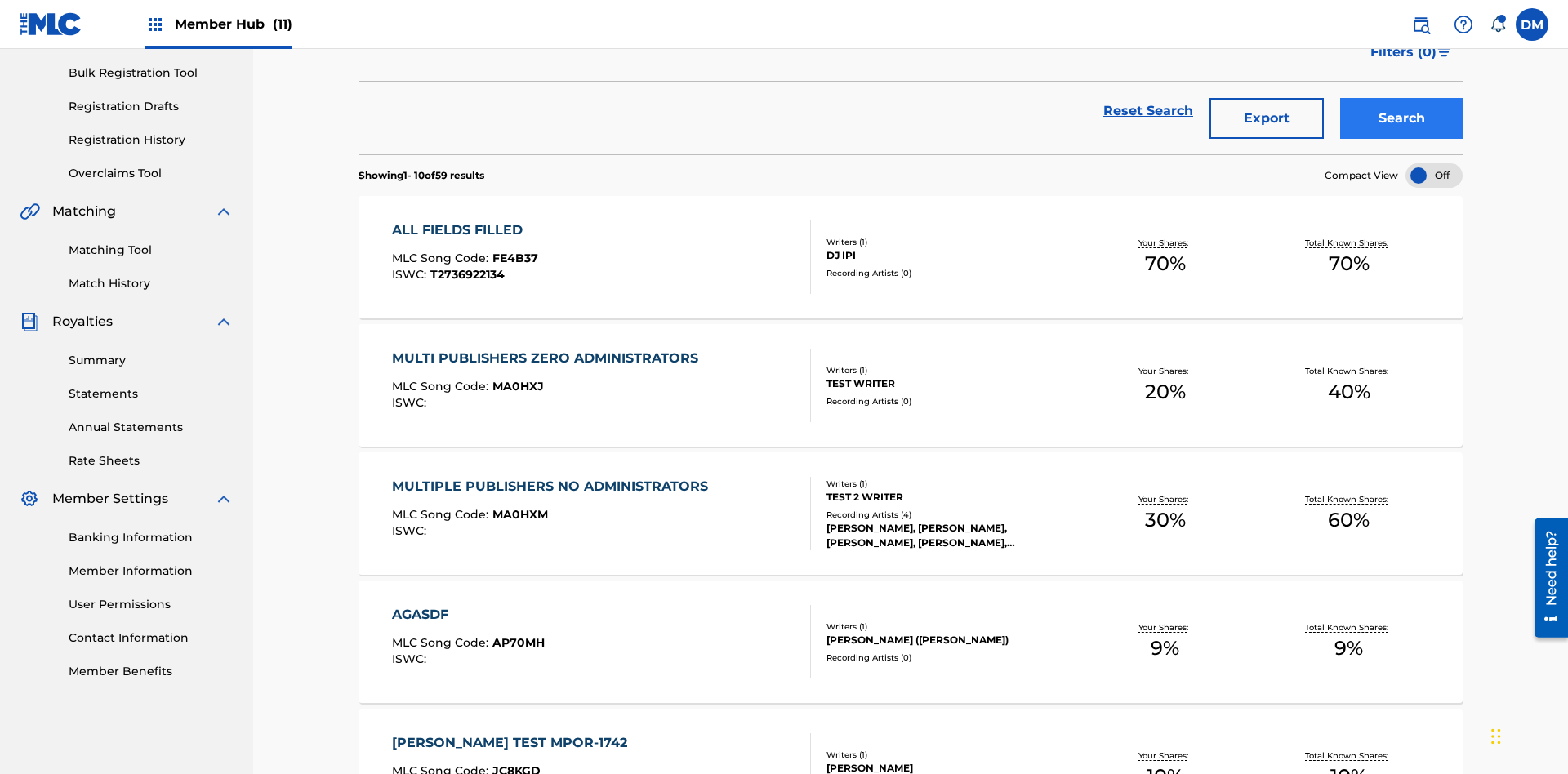
type input "MULTIPLE PUBLISHERS DUPLICATED ADMINISTRATOR"
click at [1401, 119] on button "Search" at bounding box center [1401, 119] width 122 height 40
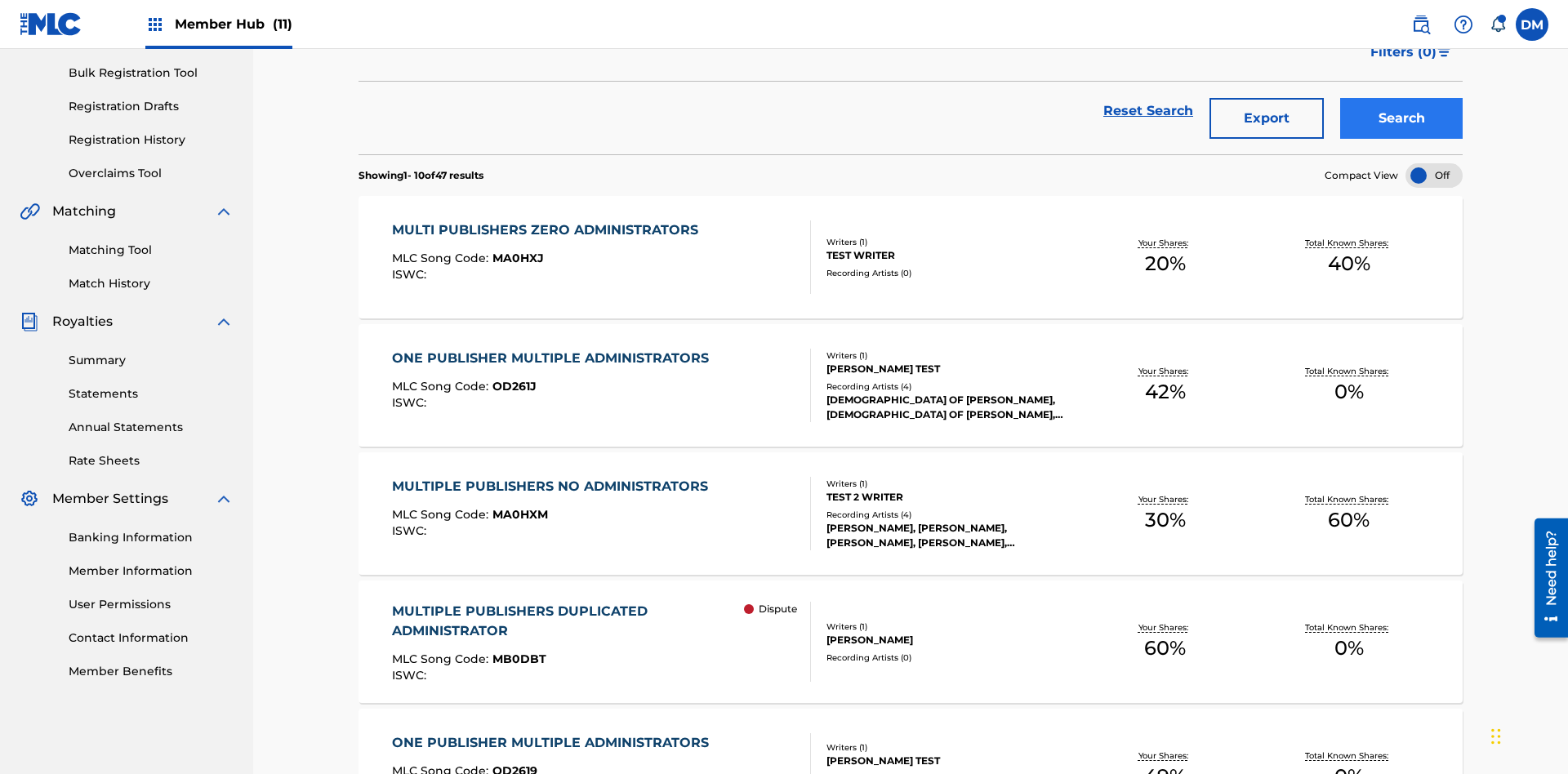
scroll to position [788, 0]
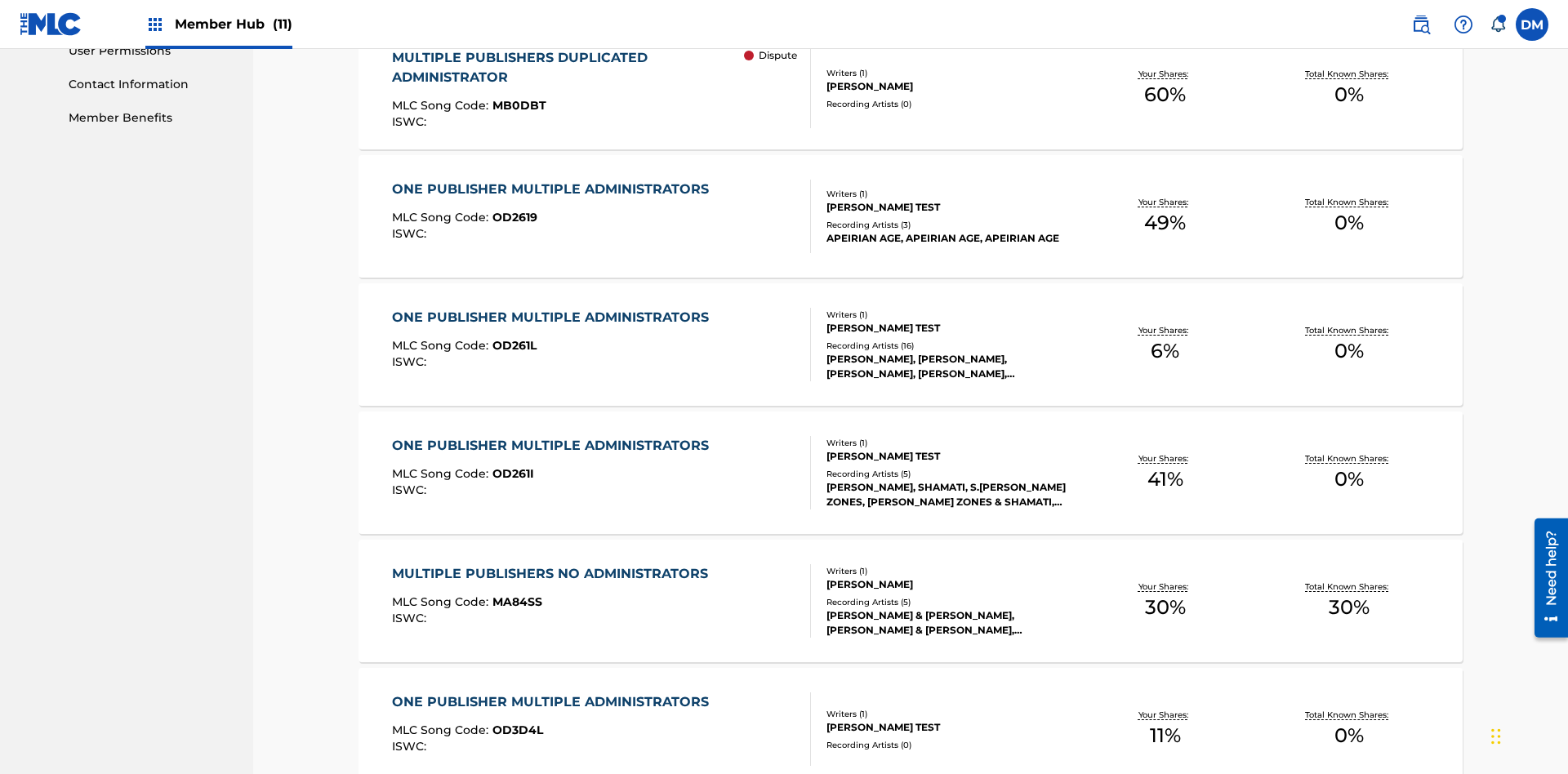
click at [516, 106] on span "MB0DBT" at bounding box center [519, 106] width 54 height 15
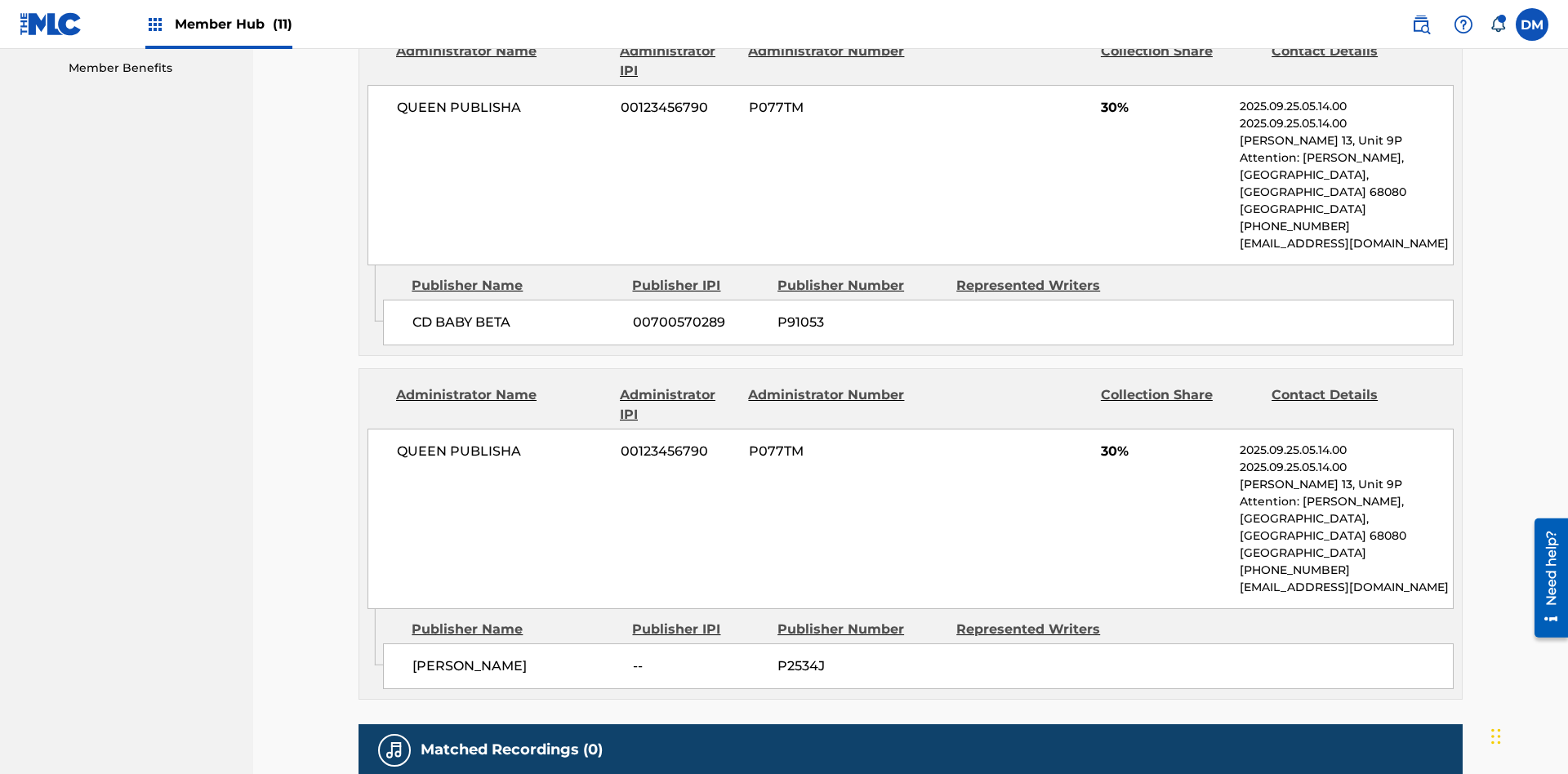
scroll to position [8, 0]
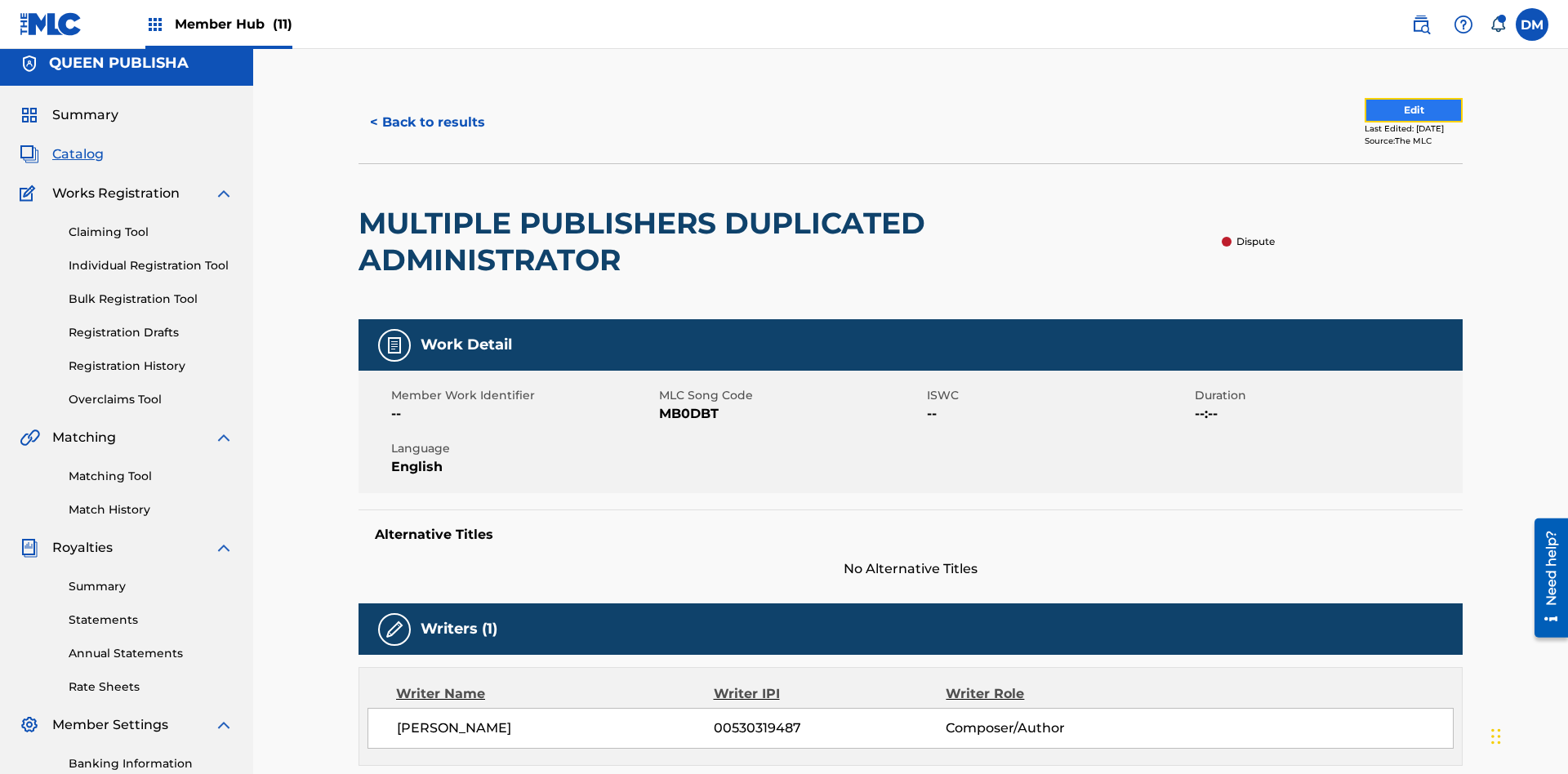
click at [1379, 110] on button "Edit" at bounding box center [1413, 110] width 98 height 25
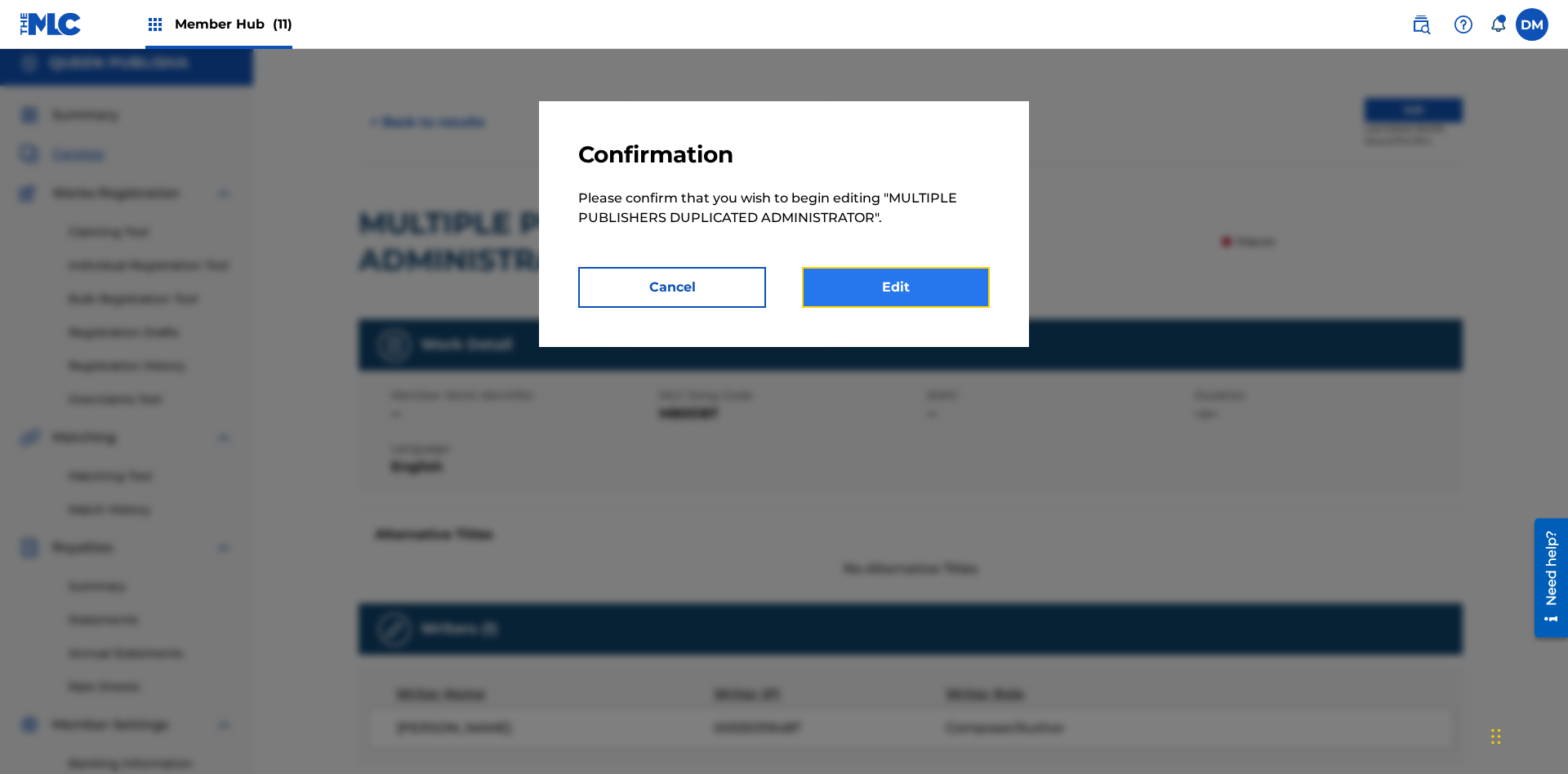
click at [896, 288] on link "Edit" at bounding box center [896, 287] width 188 height 40
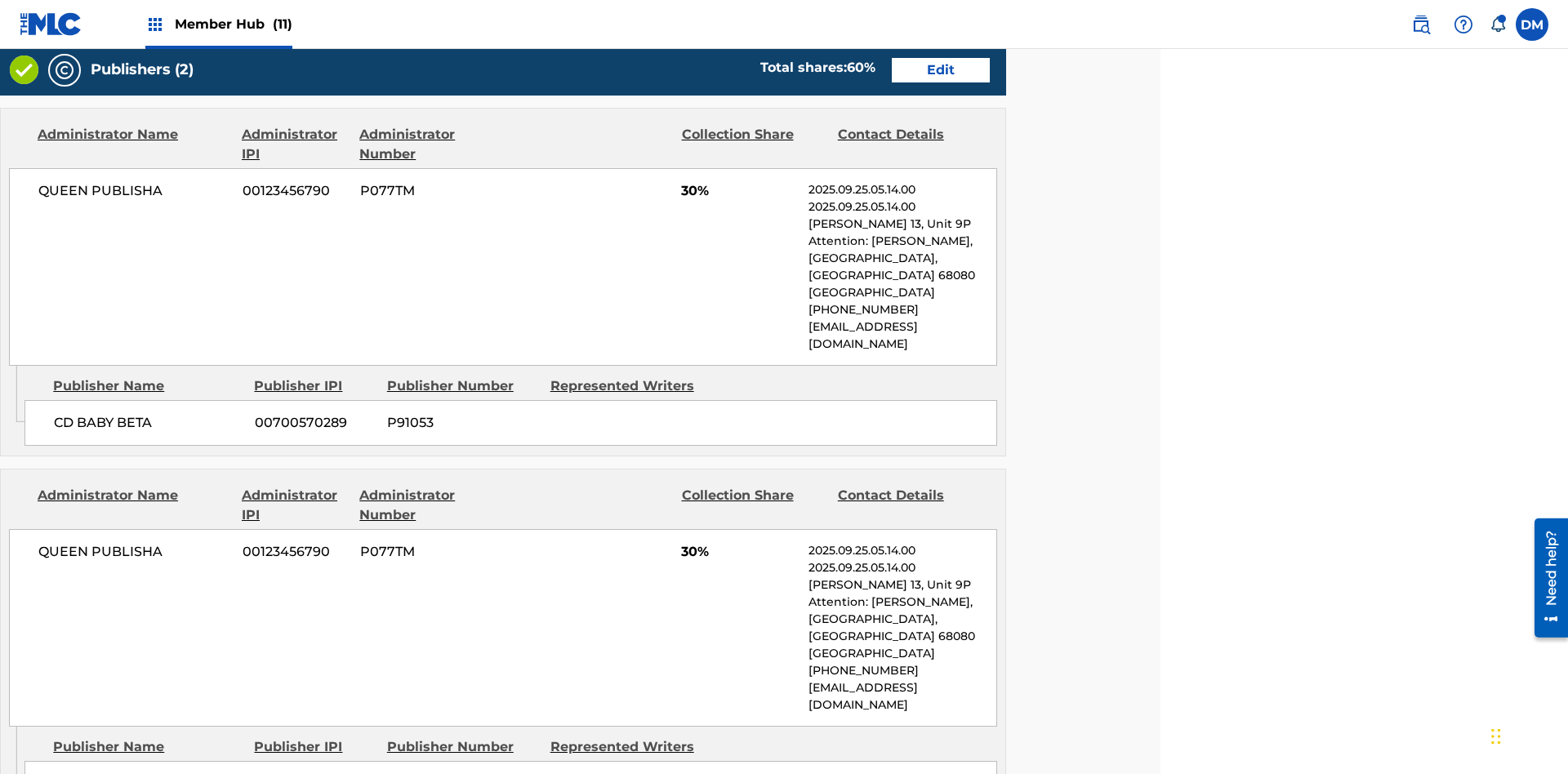
click at [233, 24] on span "Member Hub (11)" at bounding box center [234, 24] width 118 height 18
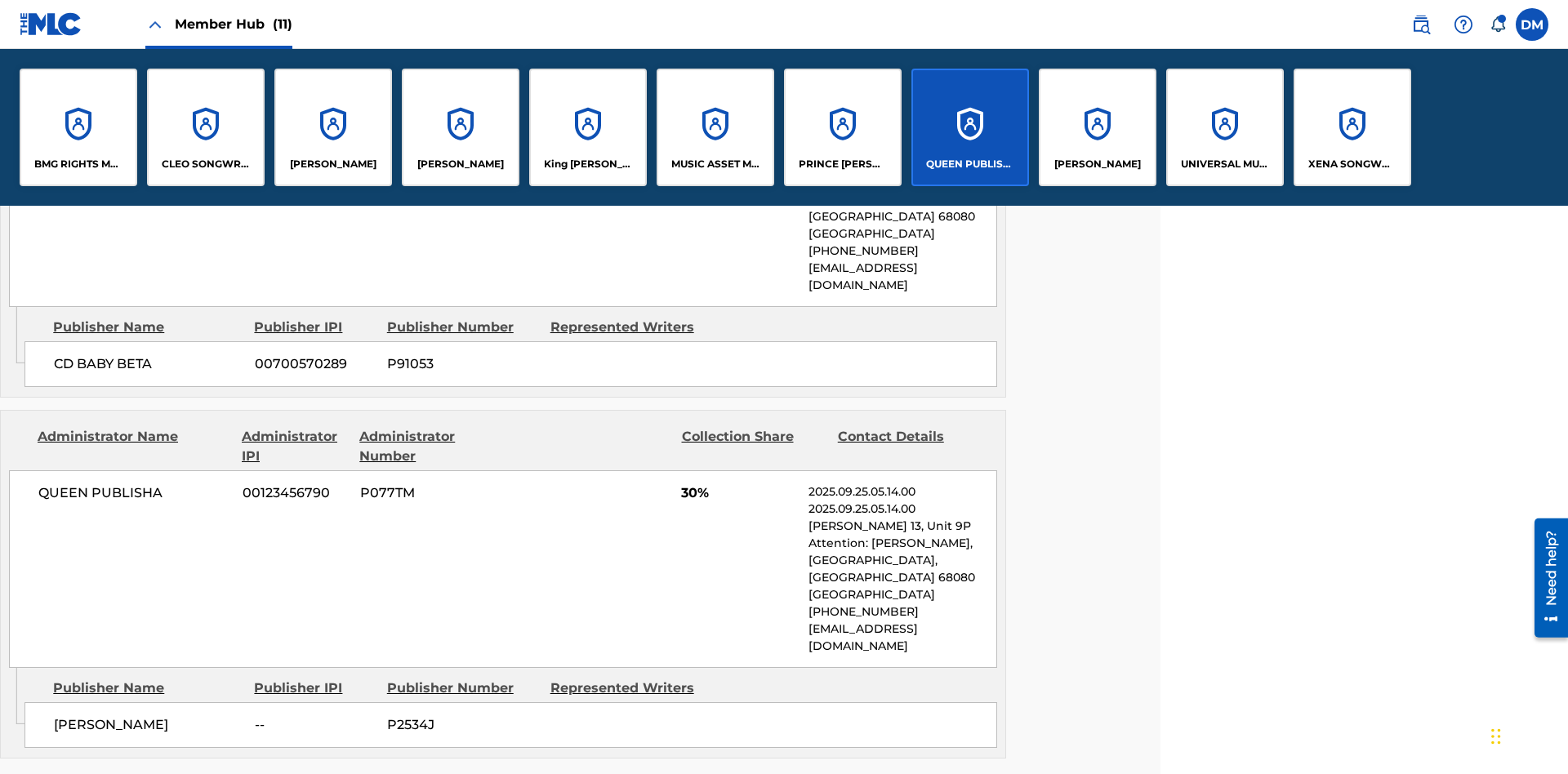
click at [969, 164] on p "QUEEN PUBLISHA" at bounding box center [970, 164] width 89 height 15
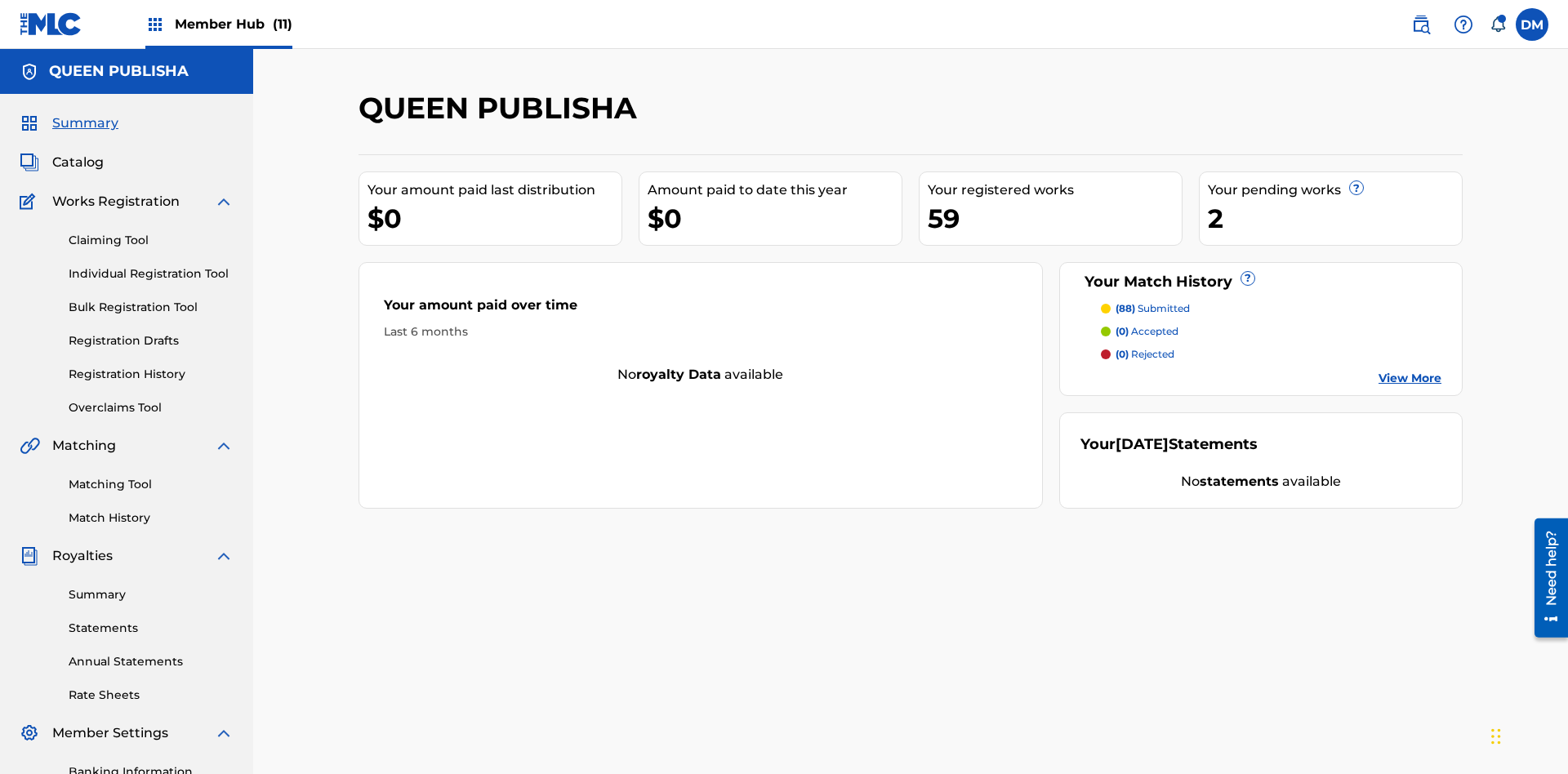
scroll to position [238, 0]
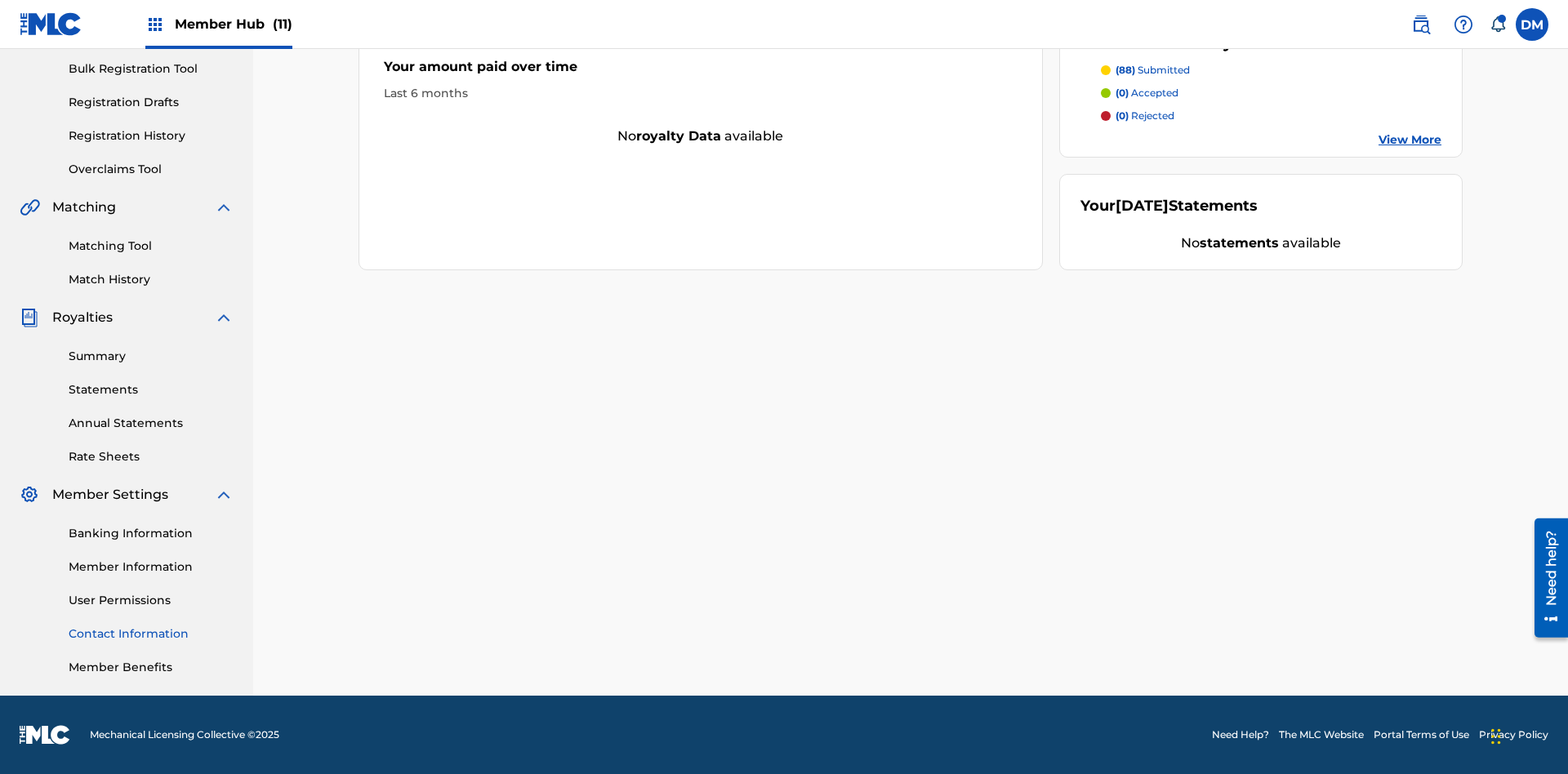
click at [151, 633] on link "Contact Information" at bounding box center [151, 633] width 165 height 17
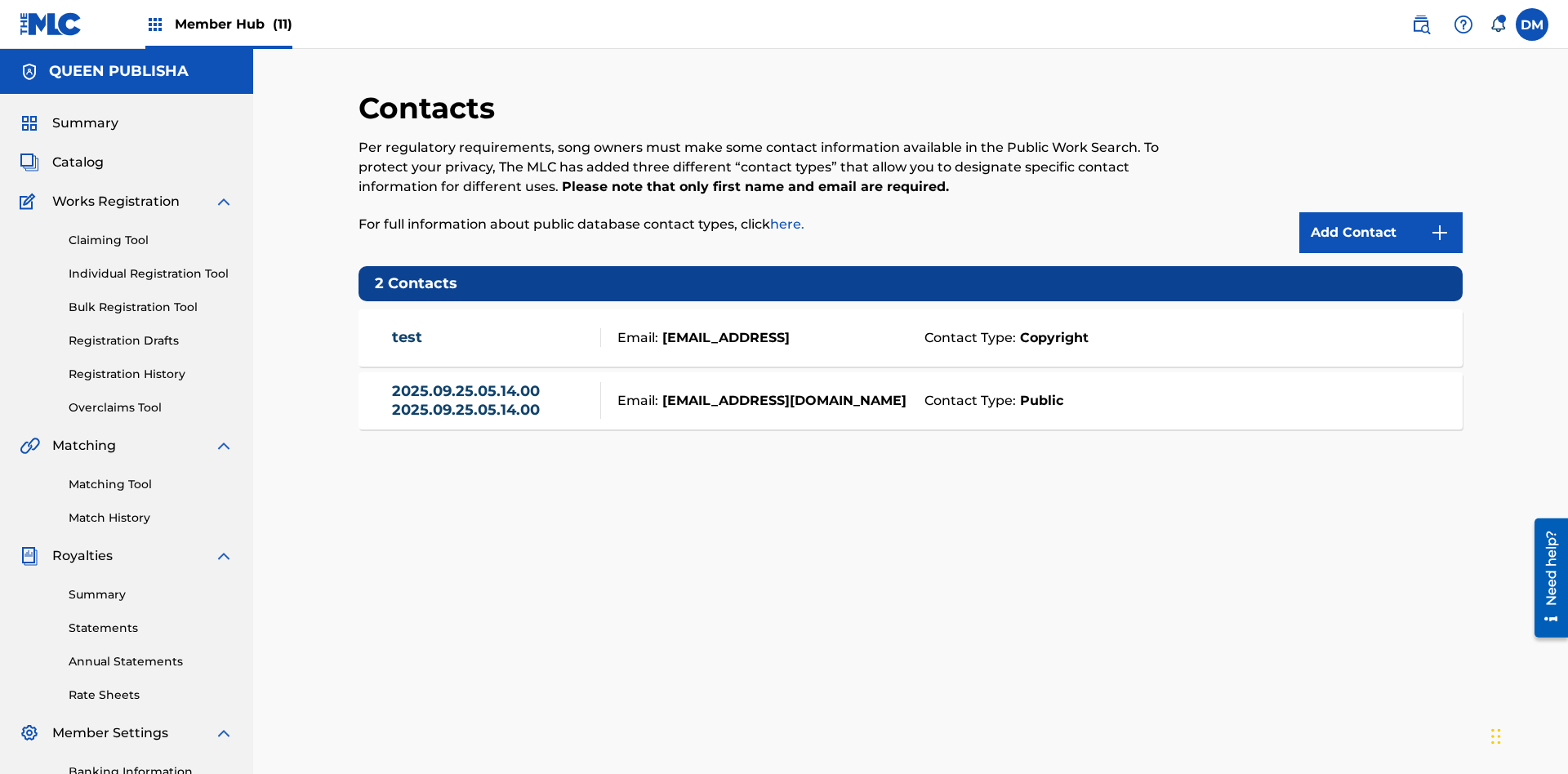
scroll to position [238, 0]
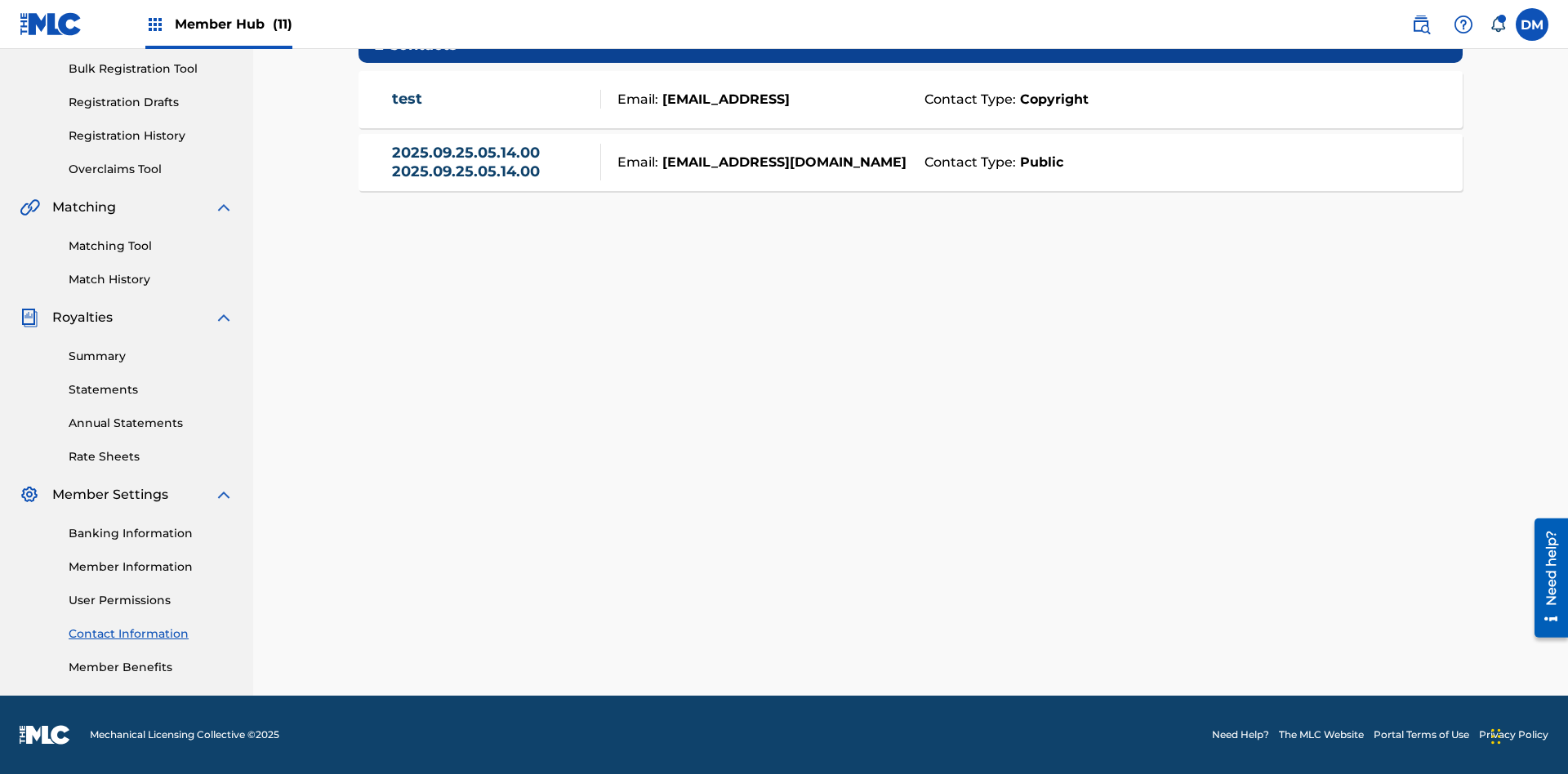
click at [1037, 162] on strong "Public" at bounding box center [1038, 162] width 47 height 19
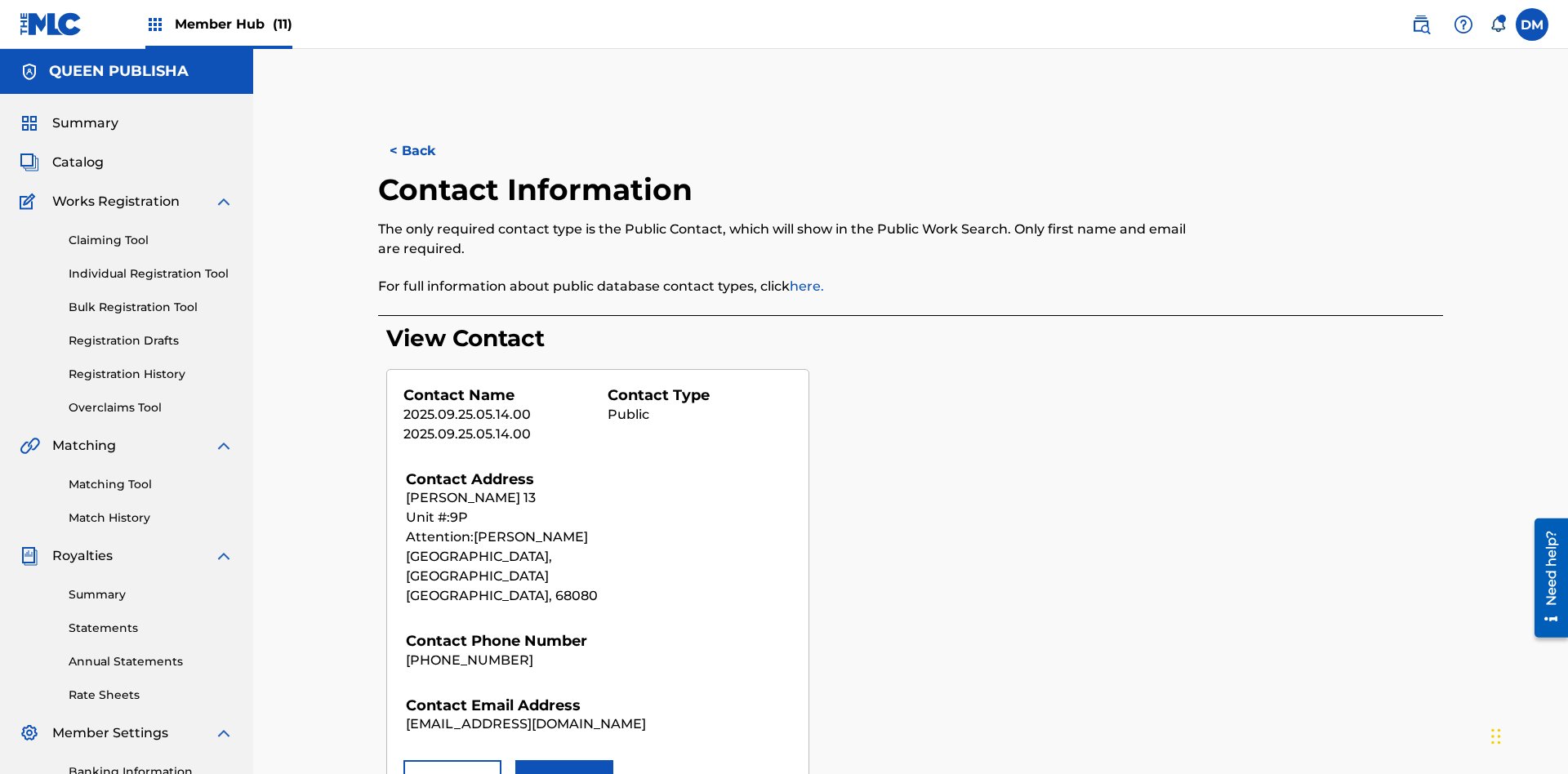
scroll to position [238, 0]
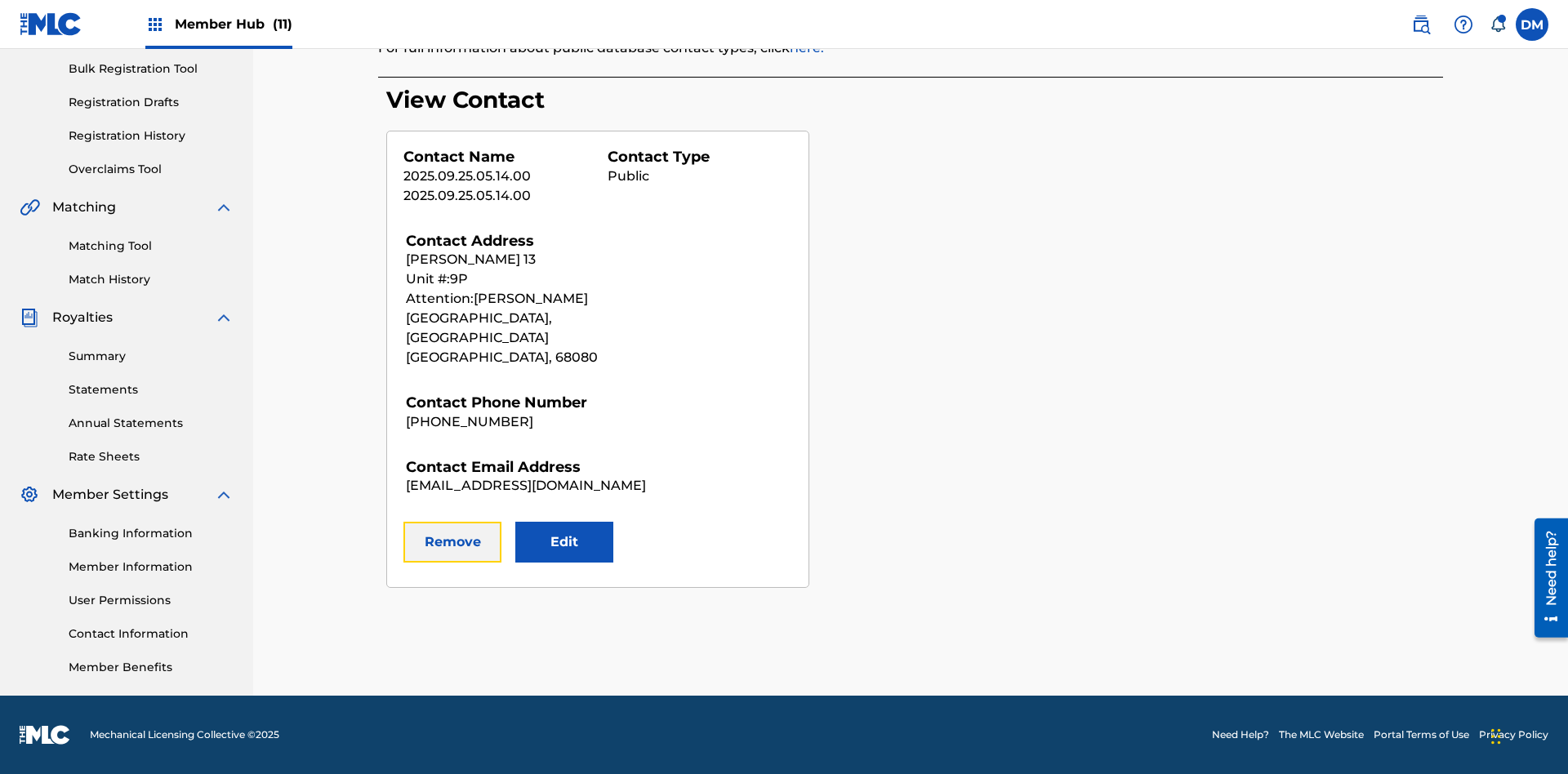
click at [452, 522] on button "Remove" at bounding box center [452, 541] width 98 height 40
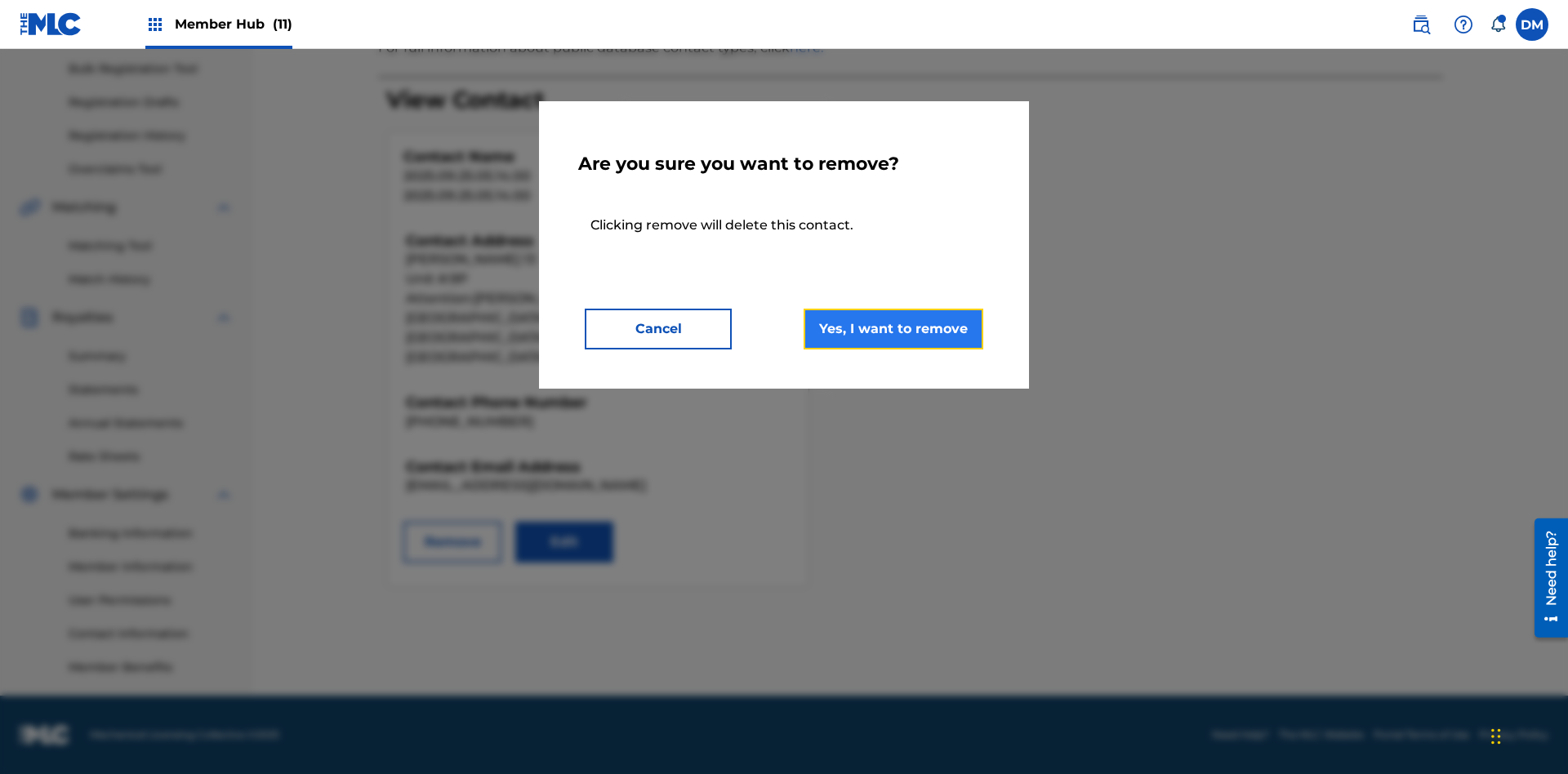
click at [893, 328] on button "Yes, I want to remove" at bounding box center [893, 329] width 179 height 40
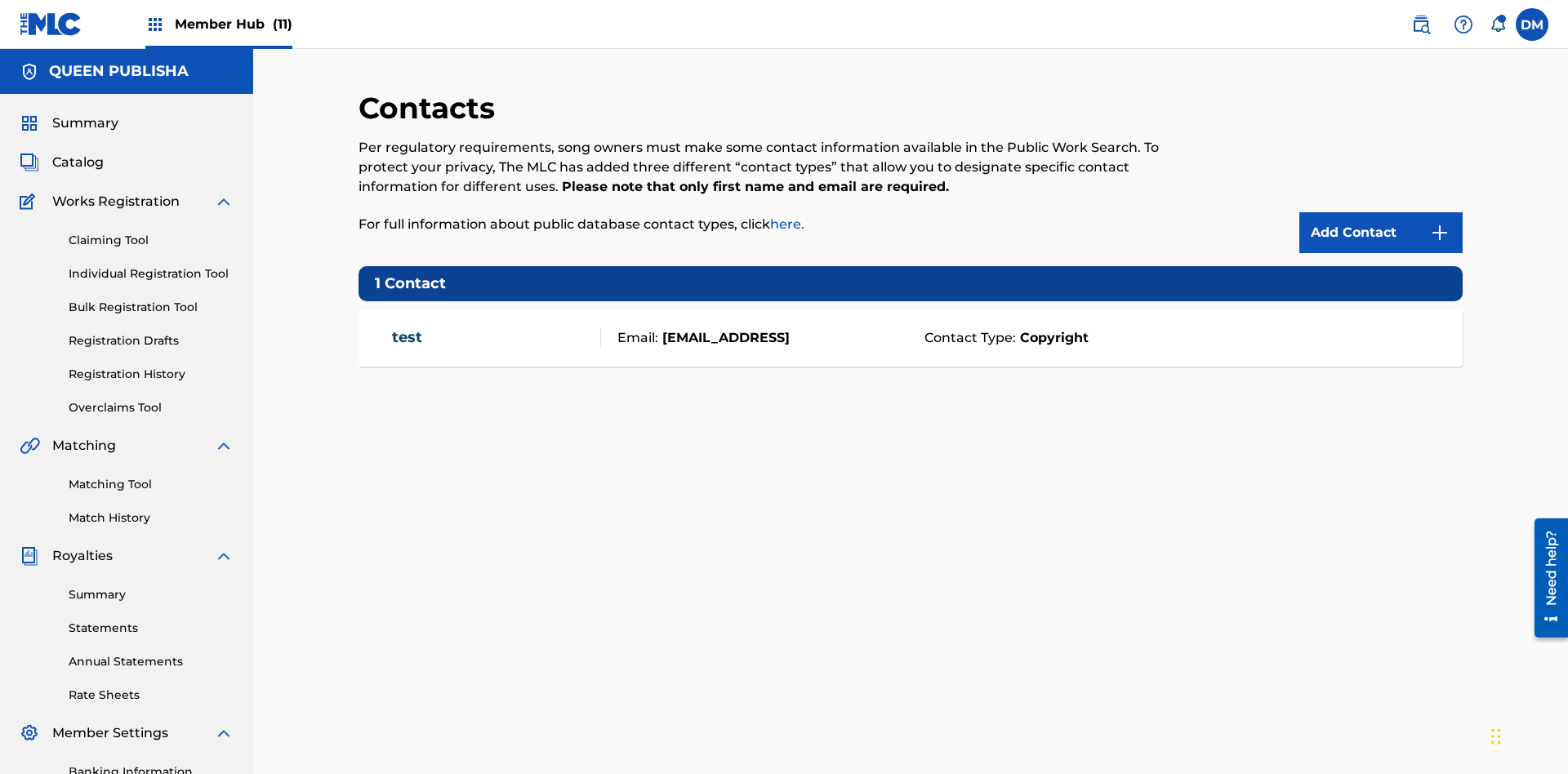
click at [233, 24] on span "Member Hub (11)" at bounding box center [234, 24] width 118 height 18
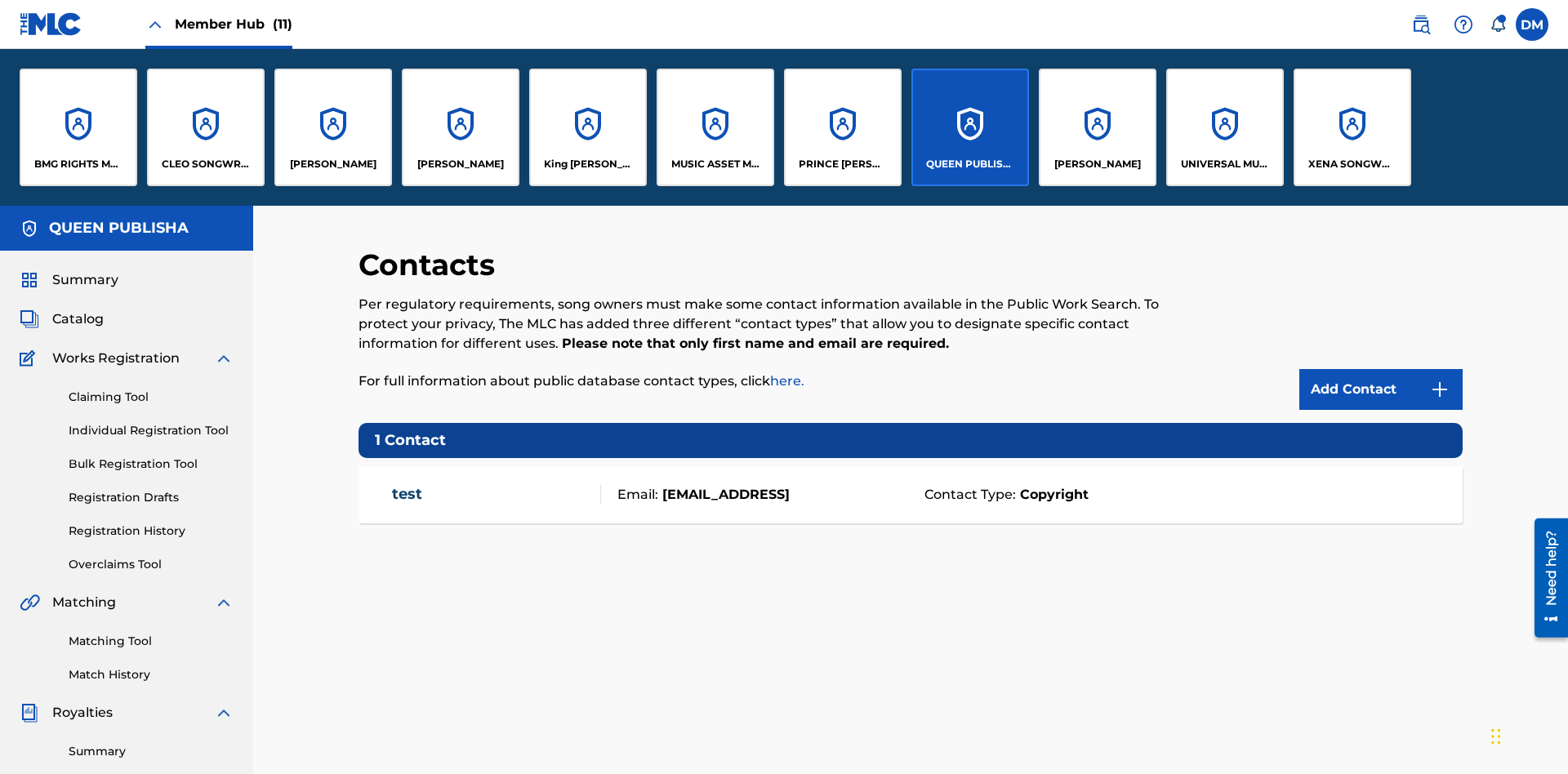
scroll to position [59, 0]
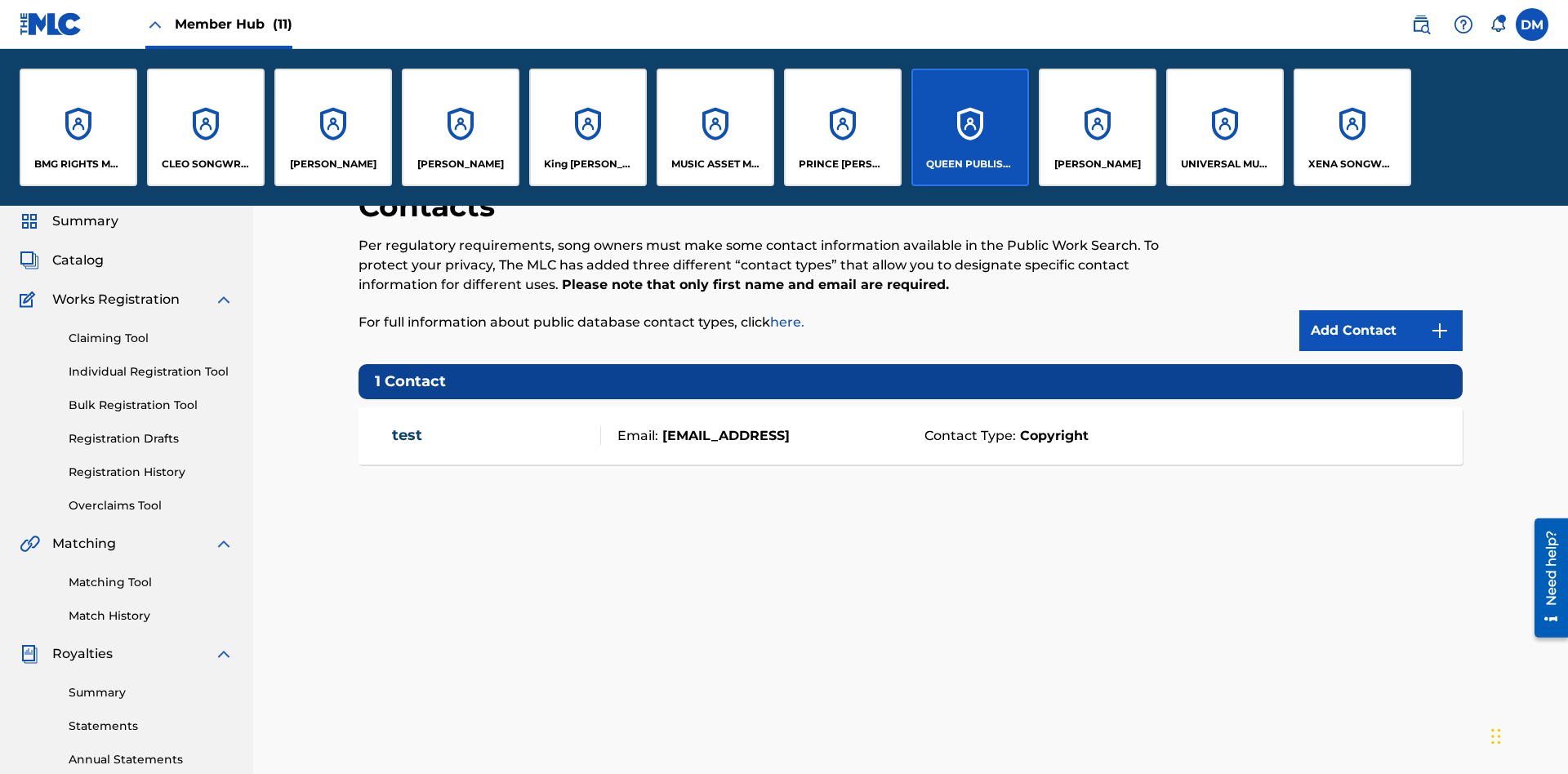
click at [969, 164] on p "QUEEN PUBLISHA" at bounding box center [970, 164] width 89 height 15
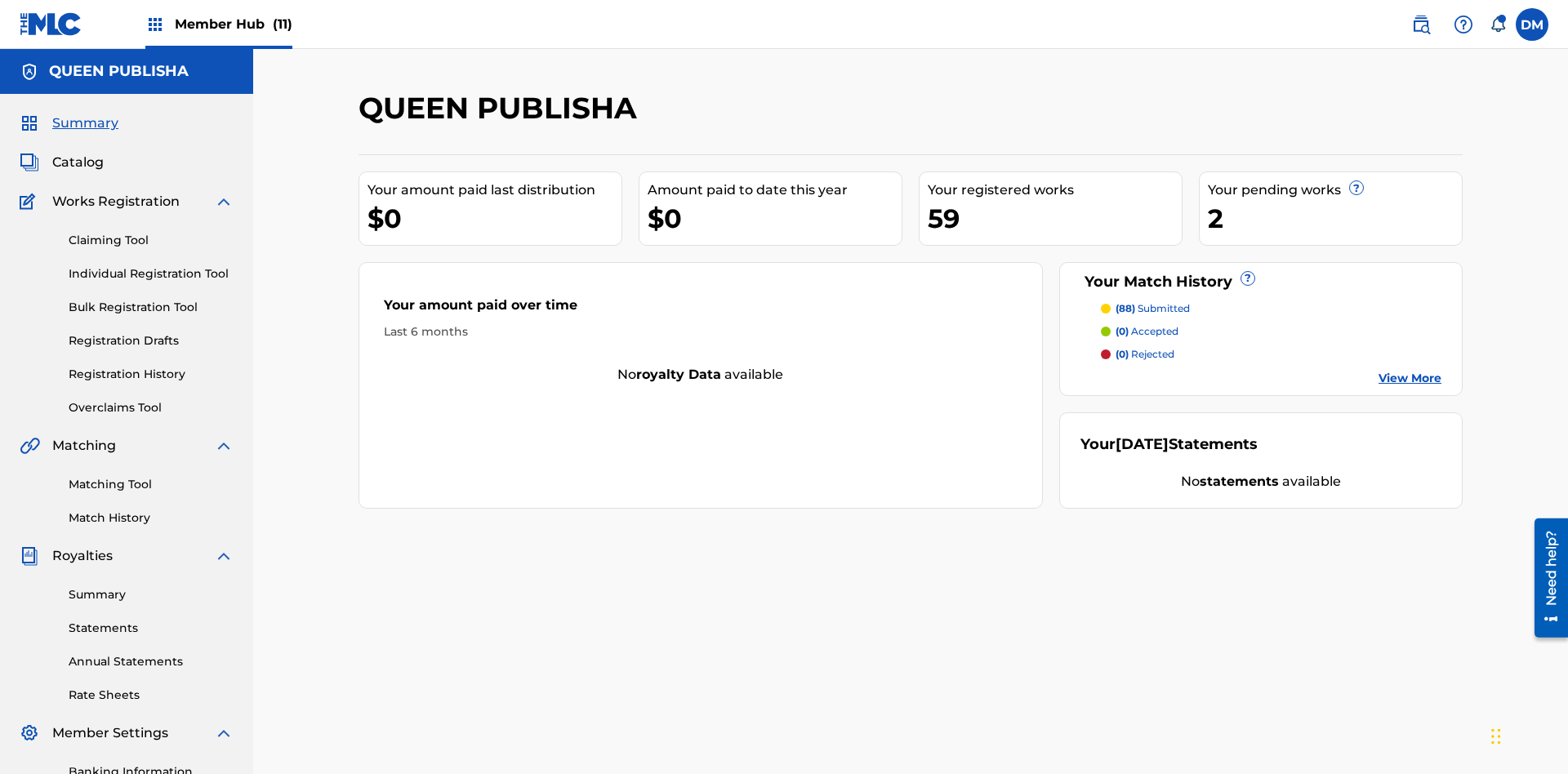
scroll to position [54, 0]
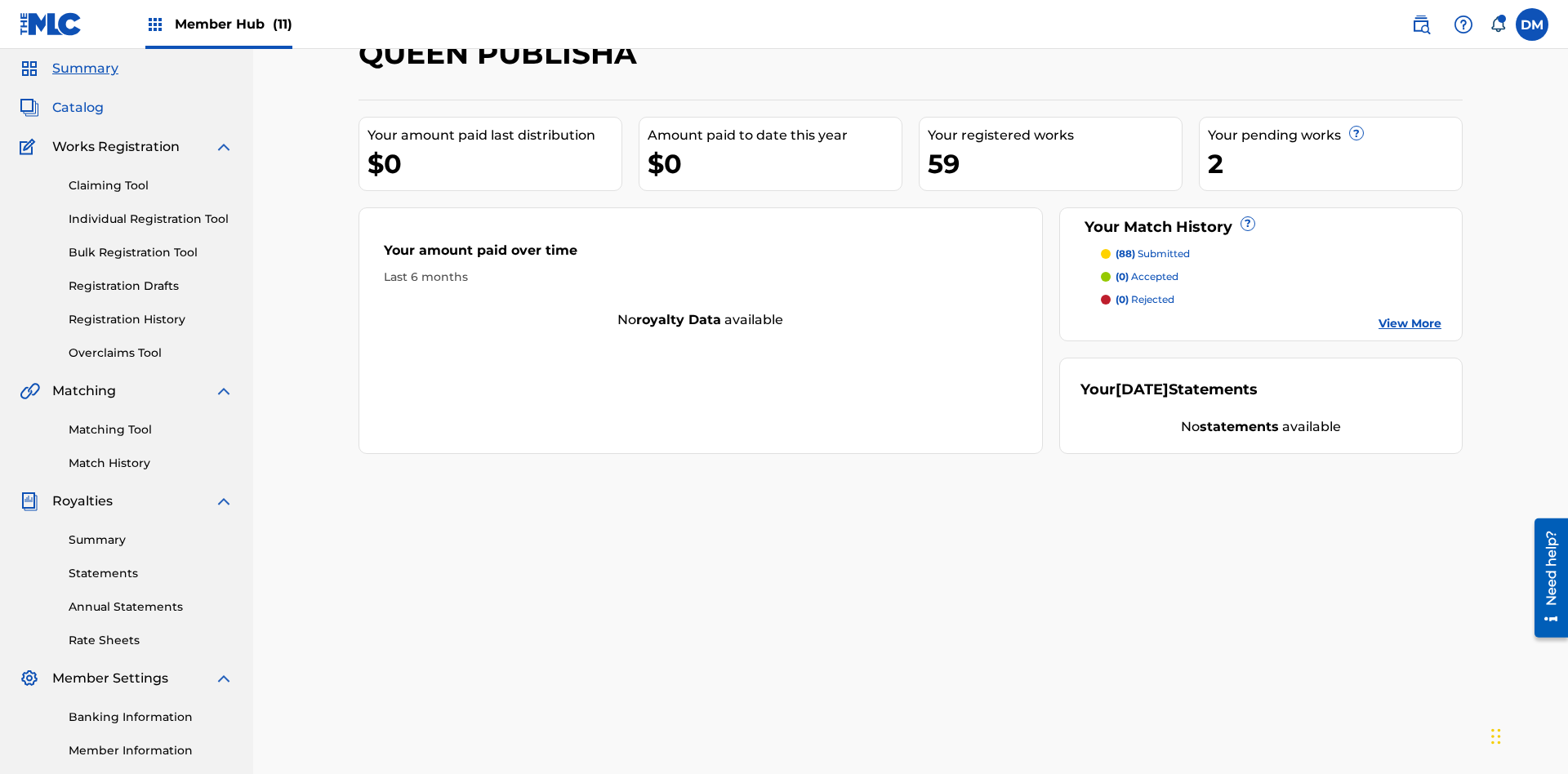
click at [77, 108] on span "Catalog" at bounding box center [78, 108] width 52 height 19
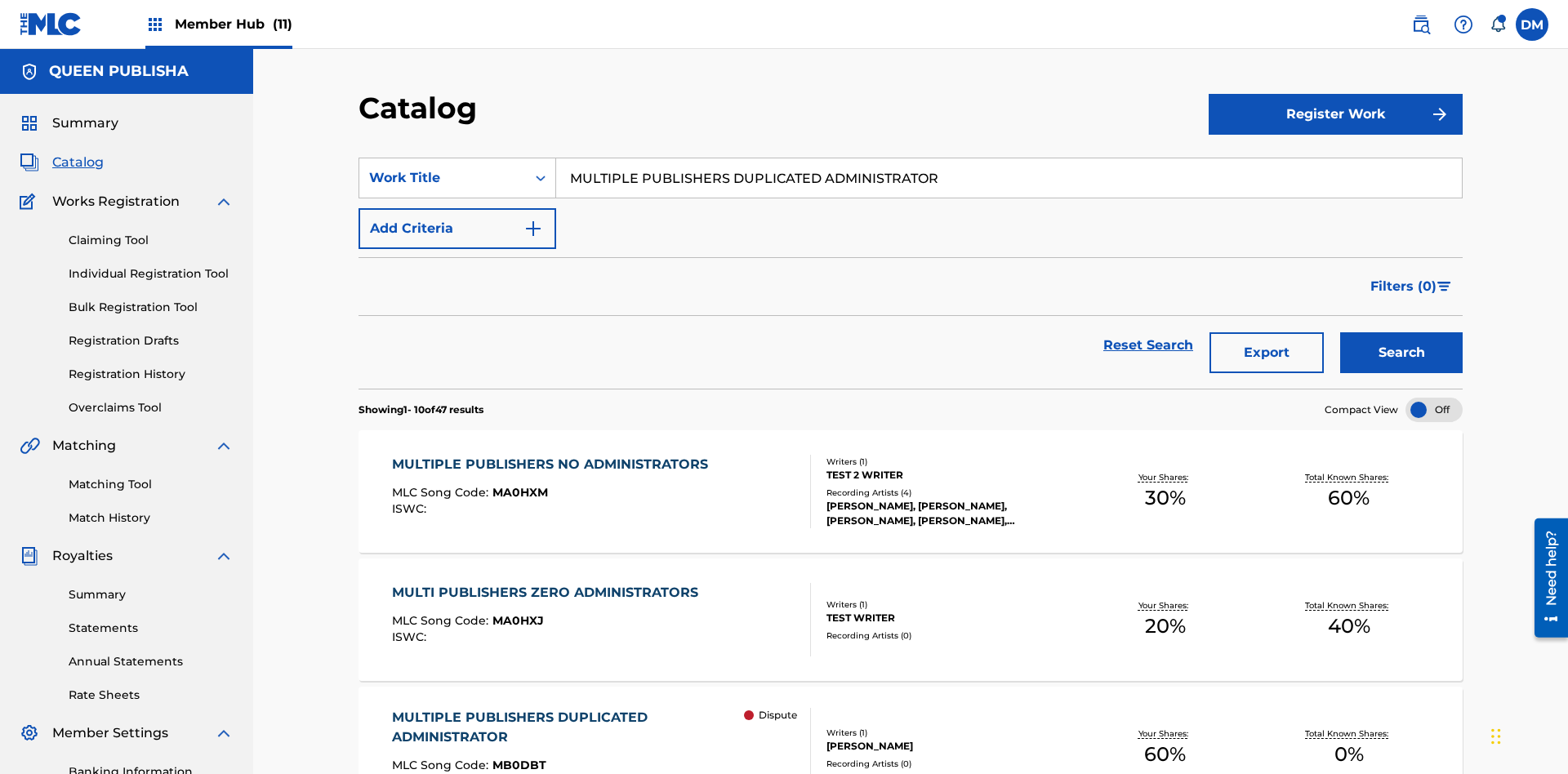
scroll to position [61, 0]
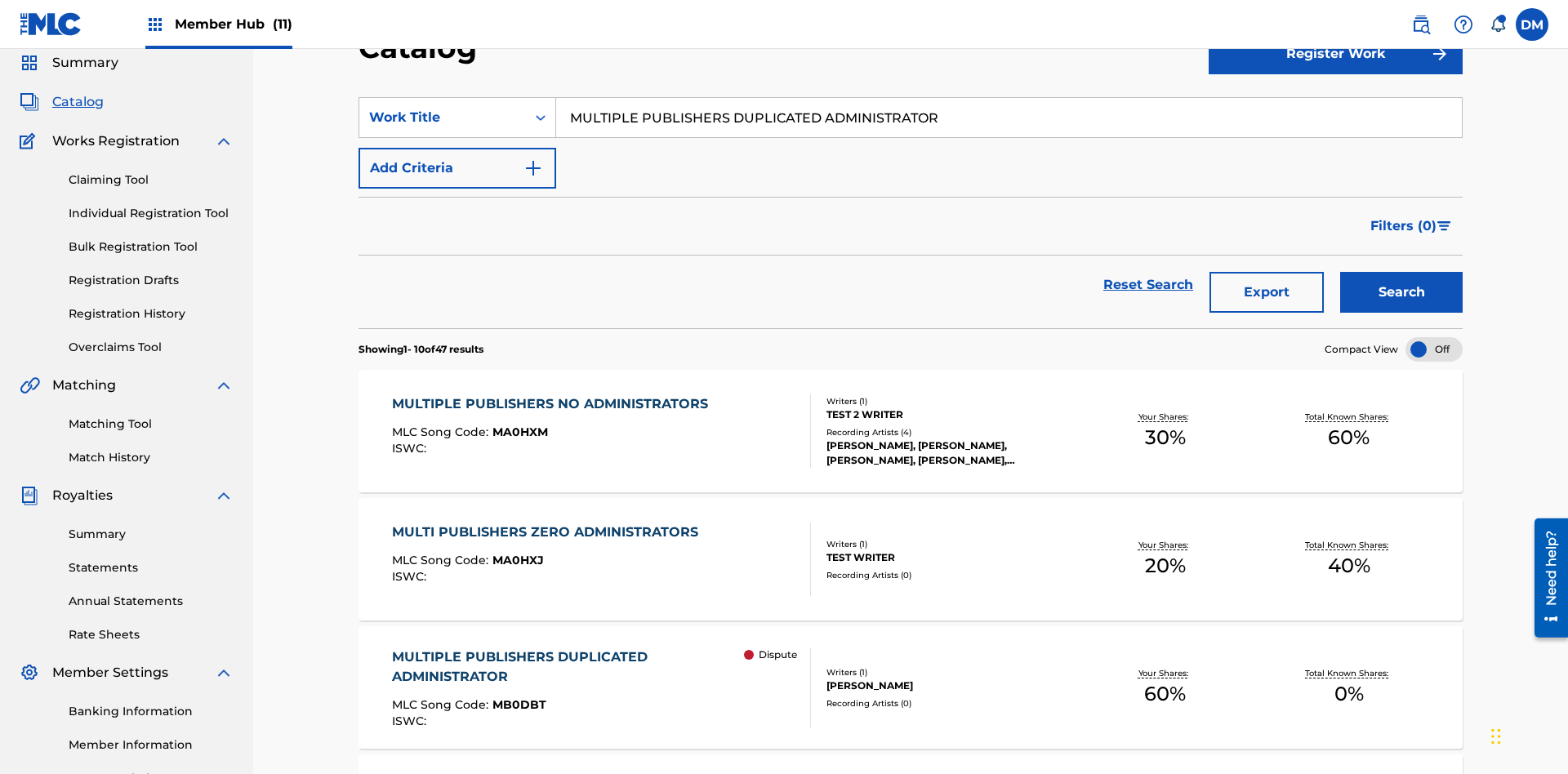
click at [1008, 118] on input "MULTIPLE PUBLISHERS DUPLICATED ADMINISTRATOR" at bounding box center [1009, 118] width 906 height 40
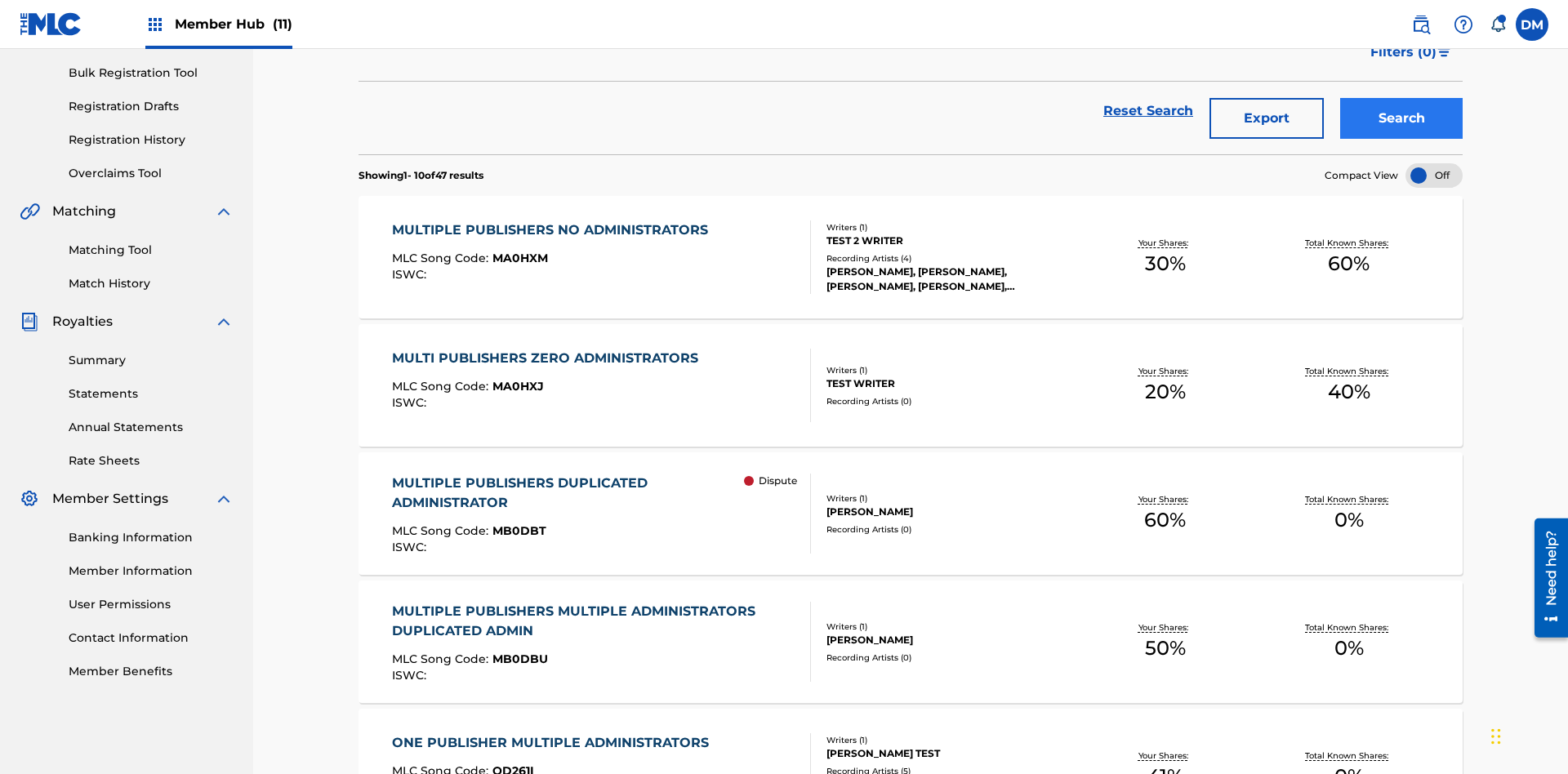
type input "MULTIPLE PUBLISHERS DUPLICATED ADMINISTRATOR"
click at [1401, 119] on button "Search" at bounding box center [1401, 119] width 122 height 40
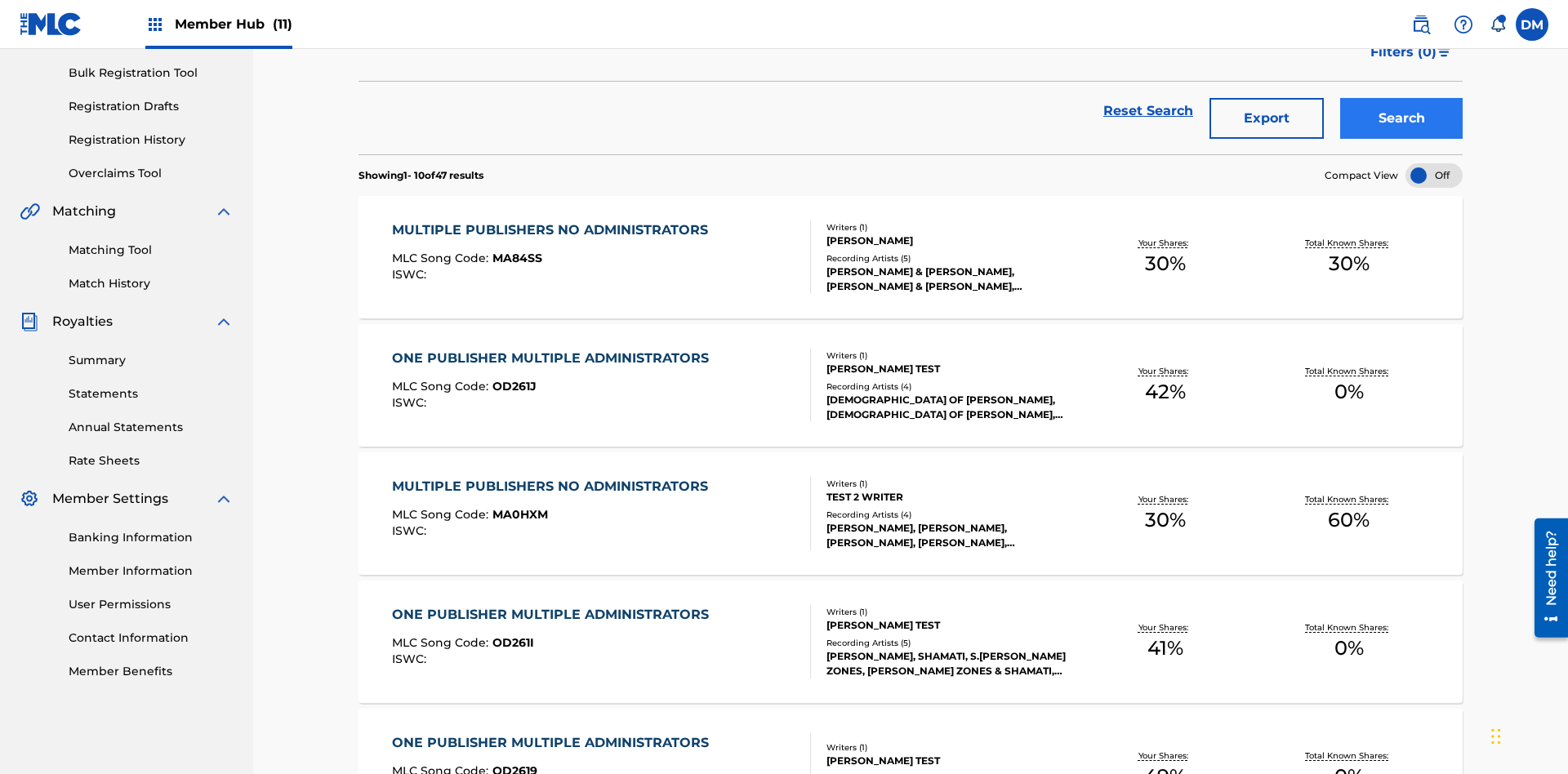
scroll to position [1044, 0]
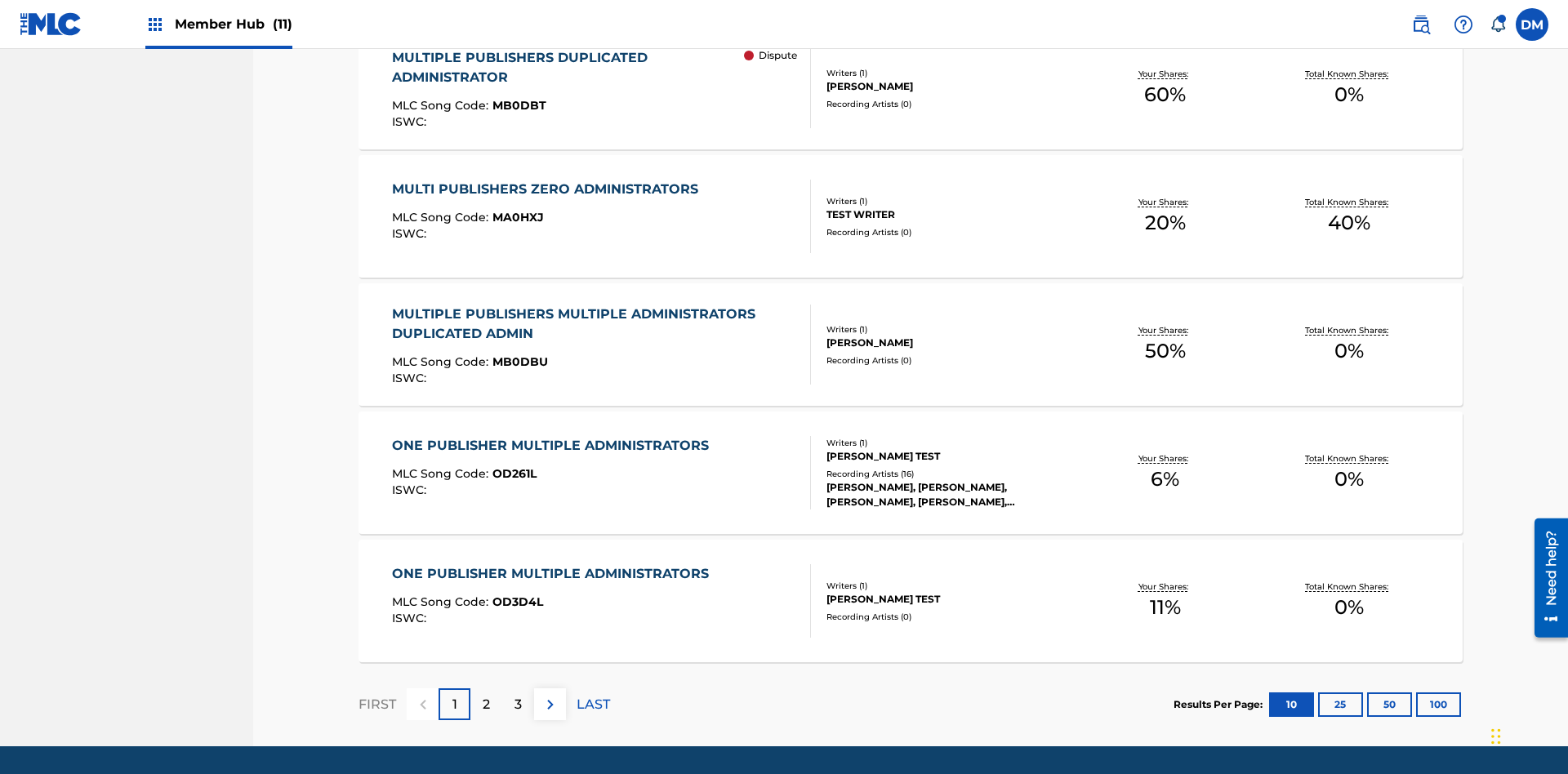
click at [516, 106] on span "MB0DBT" at bounding box center [519, 106] width 54 height 15
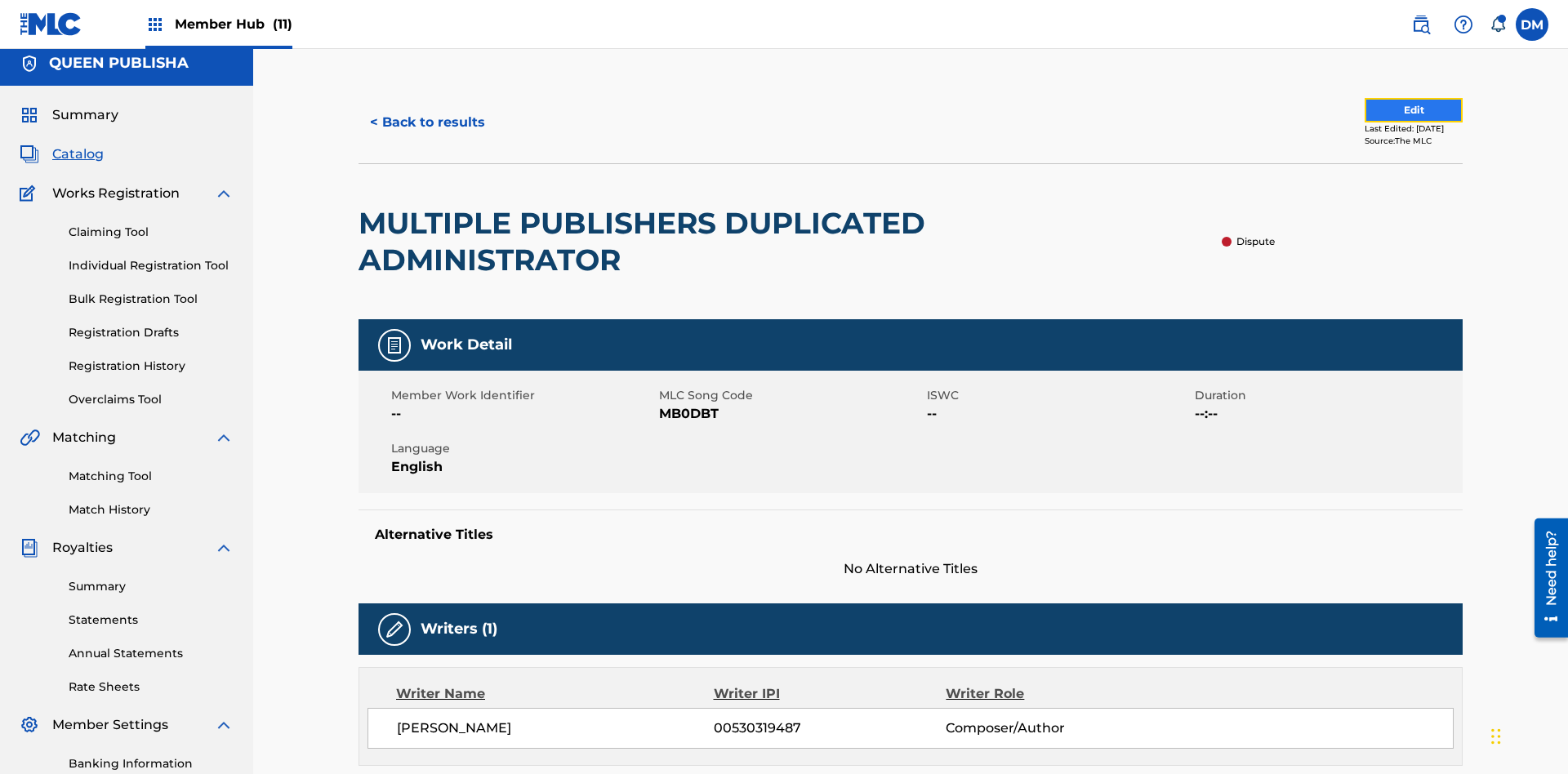
click at [1379, 110] on button "Edit" at bounding box center [1413, 110] width 98 height 25
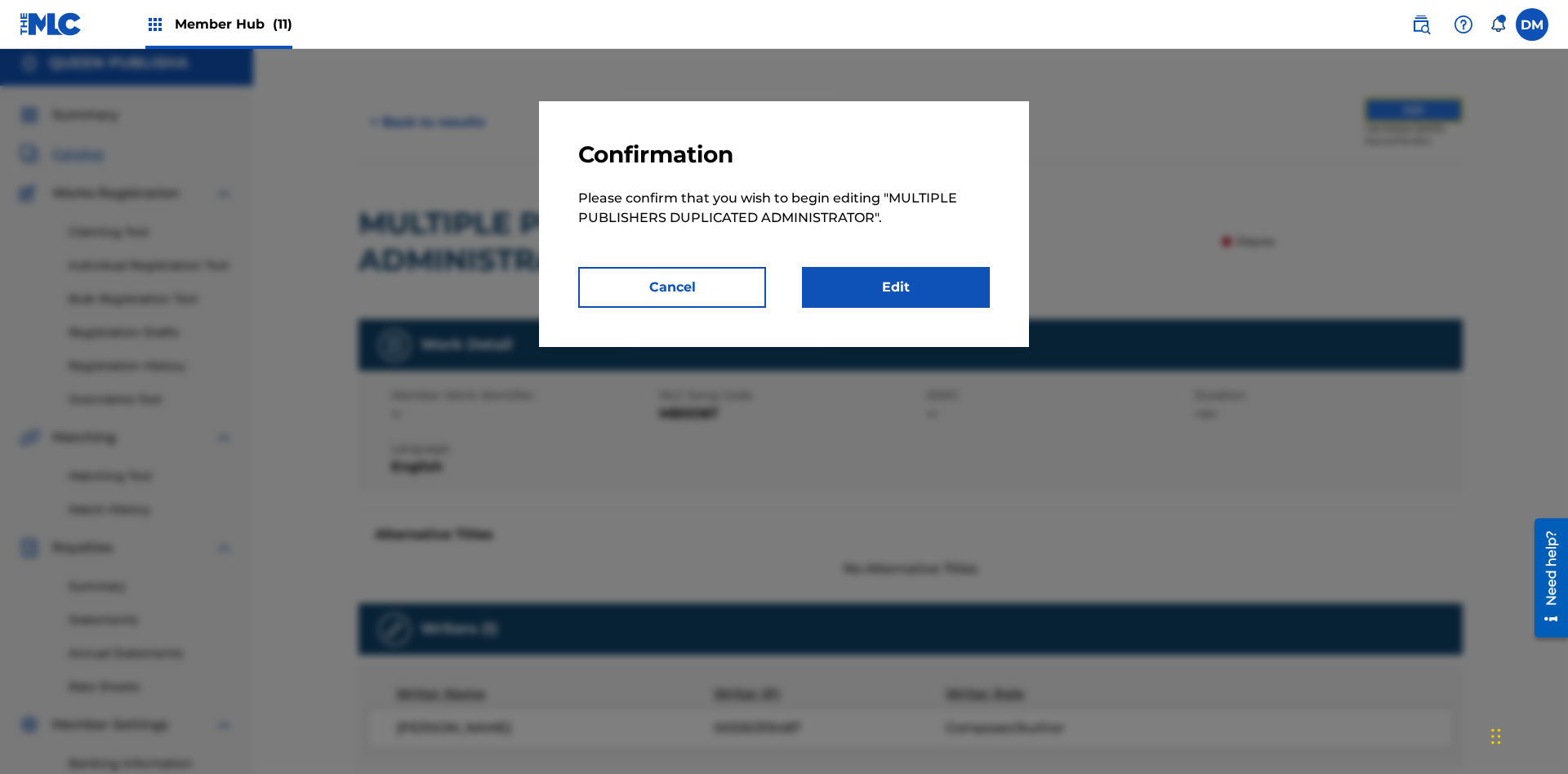
scroll to position [177, 0]
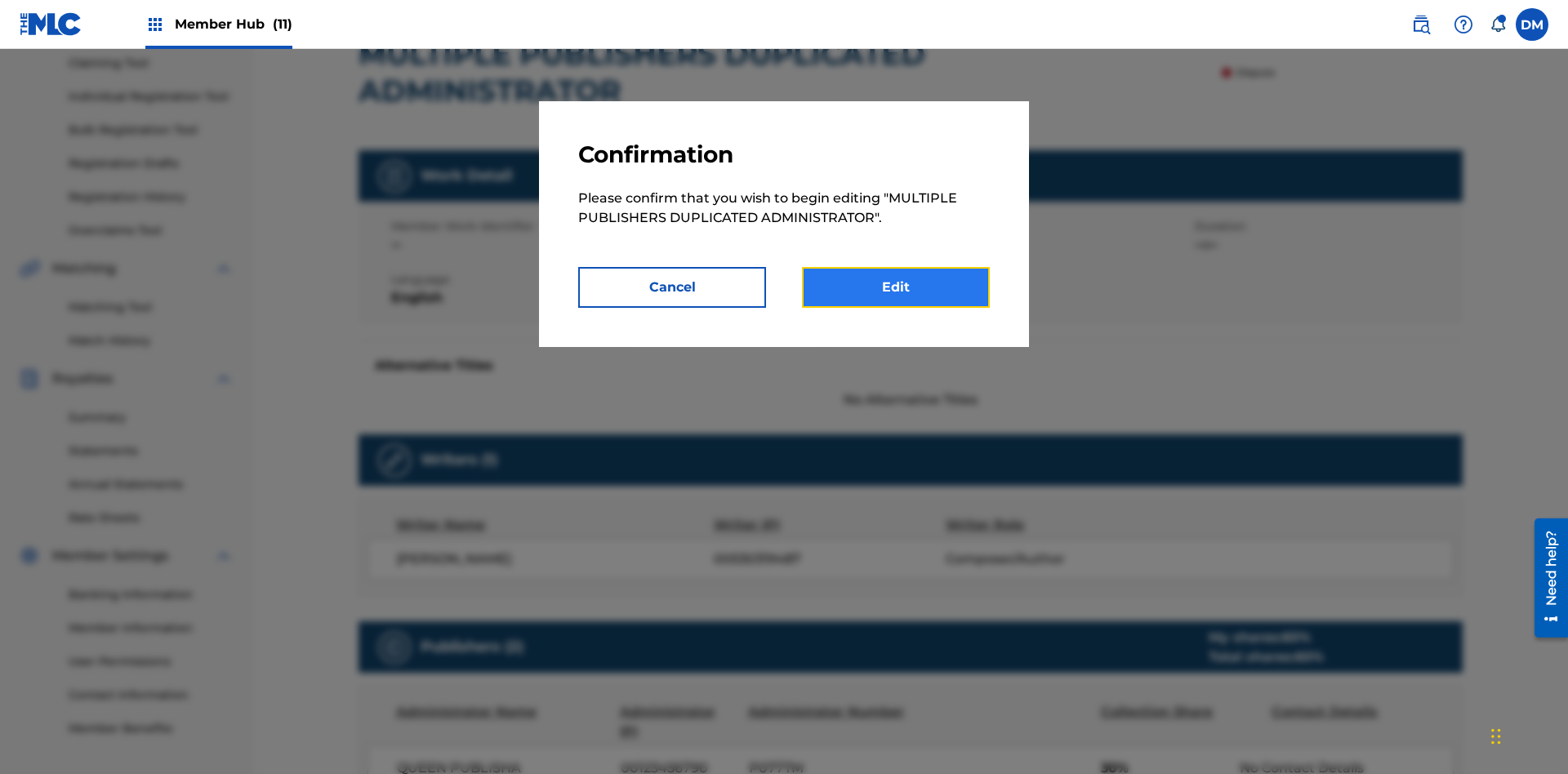
click at [896, 288] on link "Edit" at bounding box center [896, 287] width 188 height 40
